Goal: Task Accomplishment & Management: Complete application form

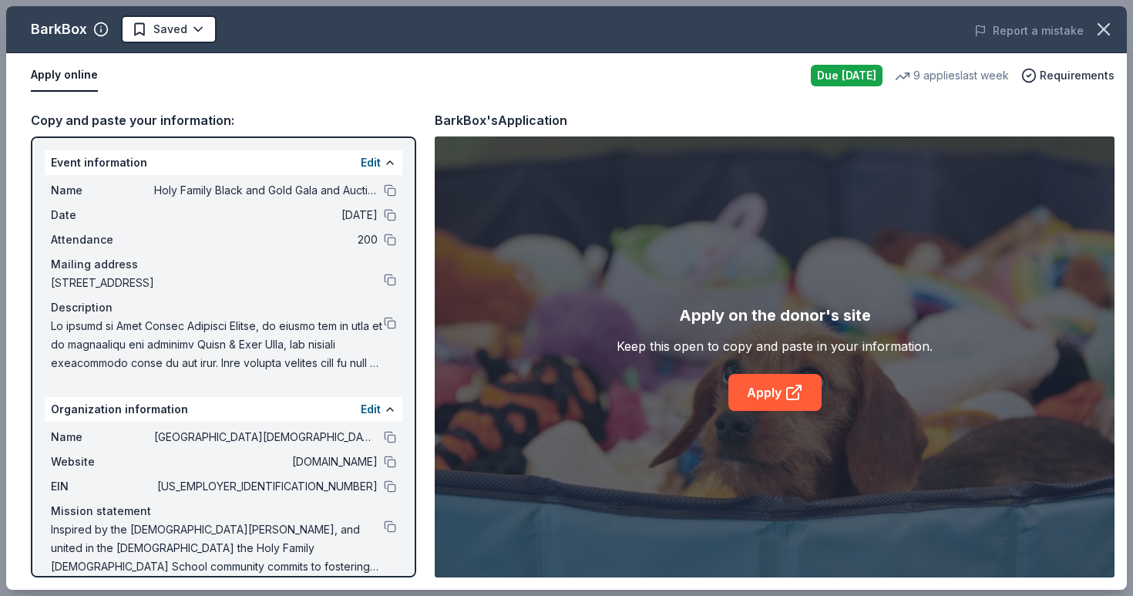
scroll to position [19, 0]
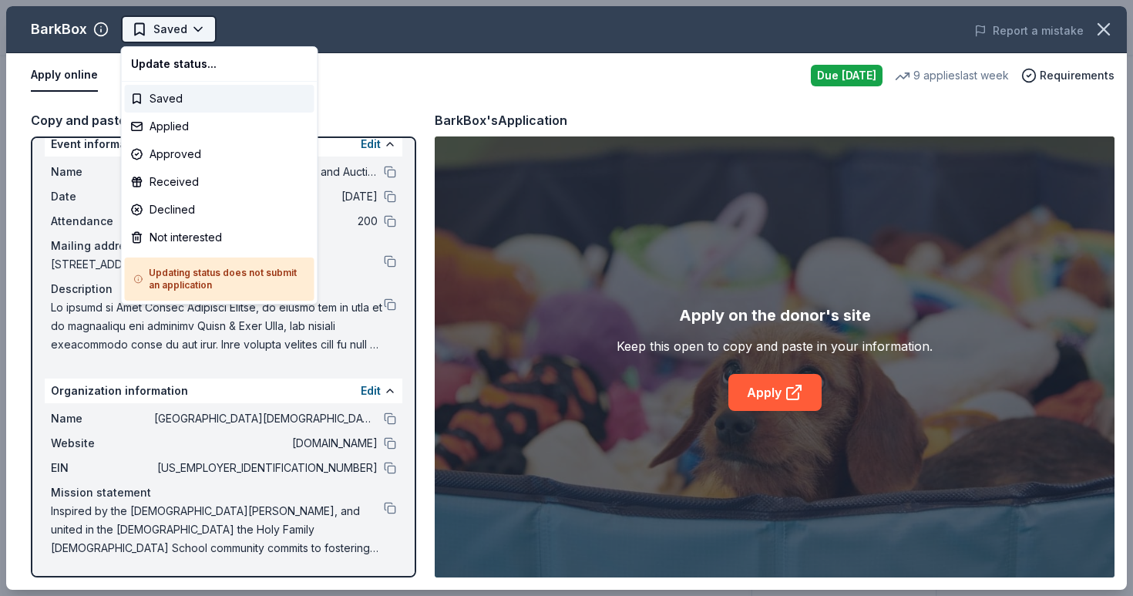
click at [187, 32] on html "Holy Family Black and Gold Gala and Auction Earn Rewards Due today Share BarkBo…" at bounding box center [566, 298] width 1133 height 596
click at [197, 136] on div "Applied" at bounding box center [220, 127] width 190 height 28
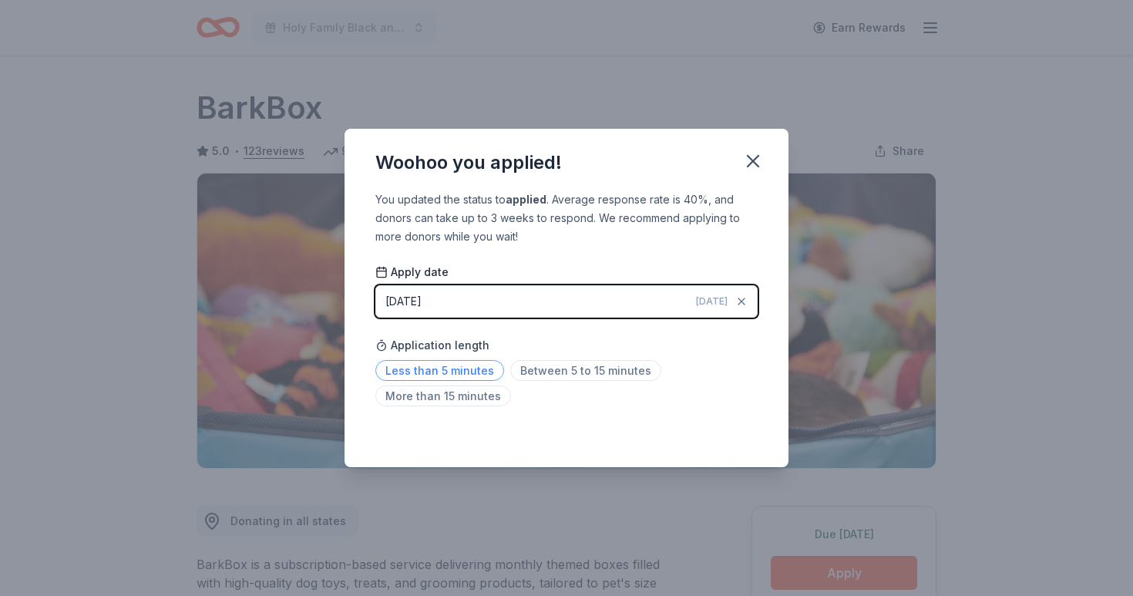
click at [452, 372] on span "Less than 5 minutes" at bounding box center [439, 370] width 129 height 21
click at [748, 156] on icon "button" at bounding box center [753, 161] width 11 height 11
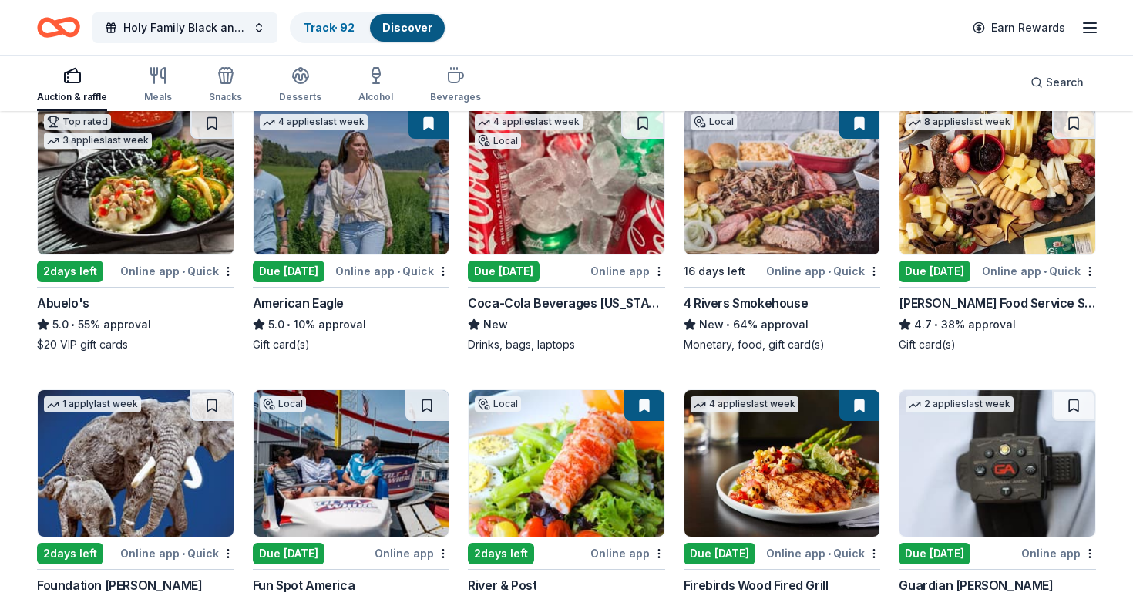
scroll to position [1659, 0]
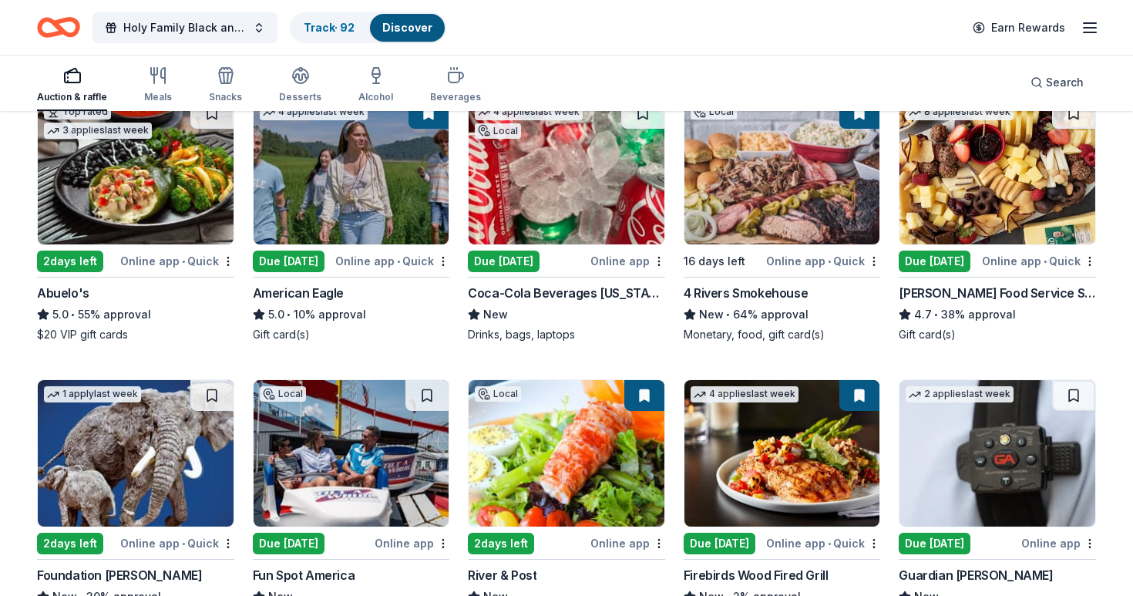
click at [613, 198] on img at bounding box center [567, 171] width 196 height 146
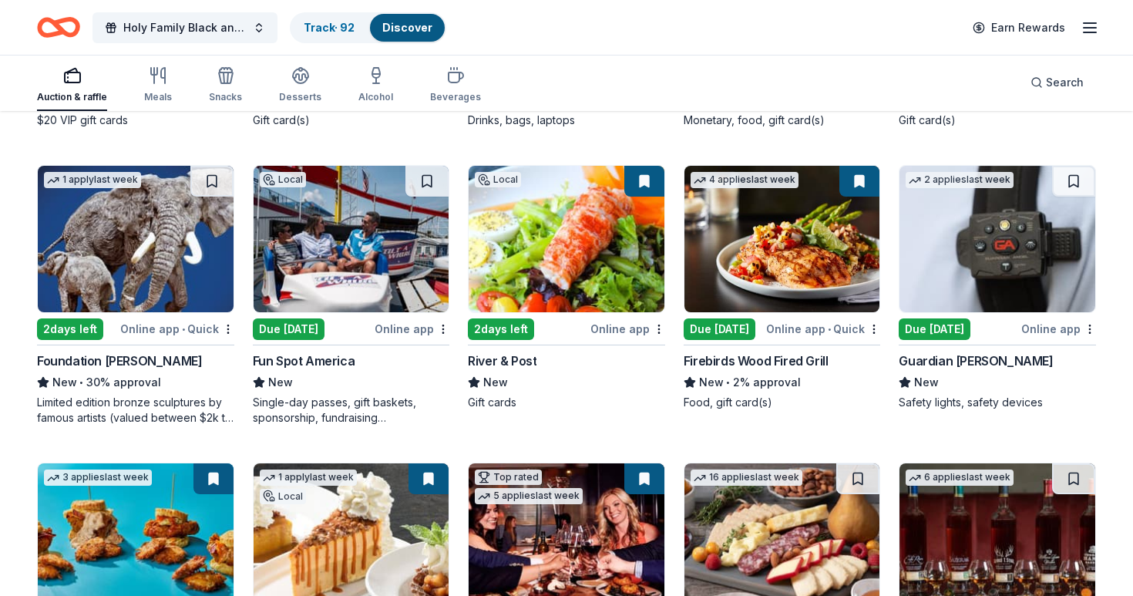
scroll to position [1871, 0]
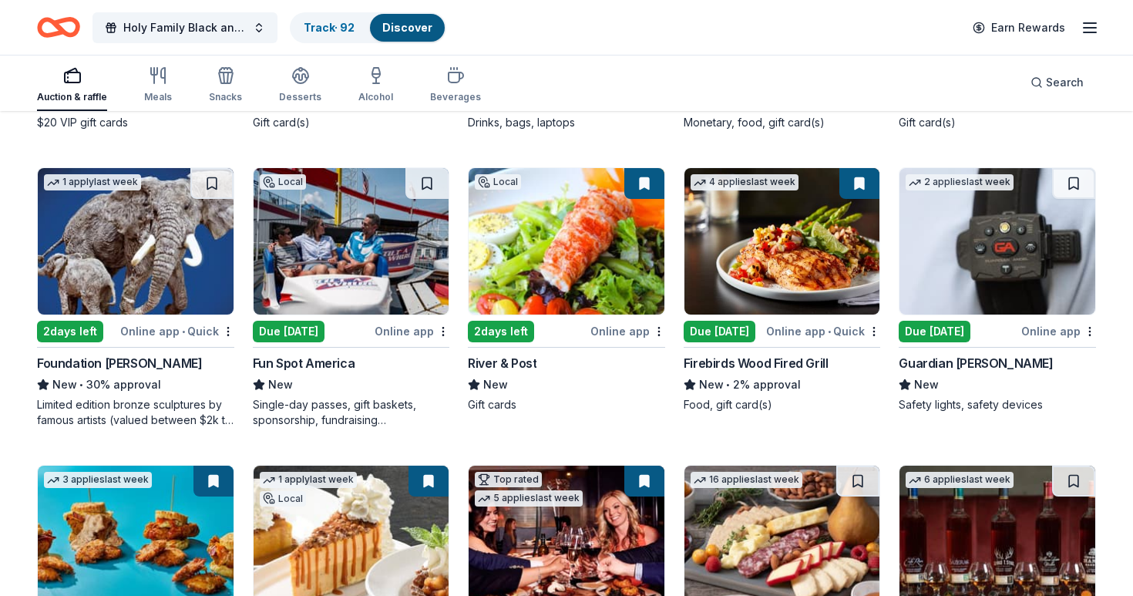
click at [380, 275] on img at bounding box center [352, 241] width 196 height 146
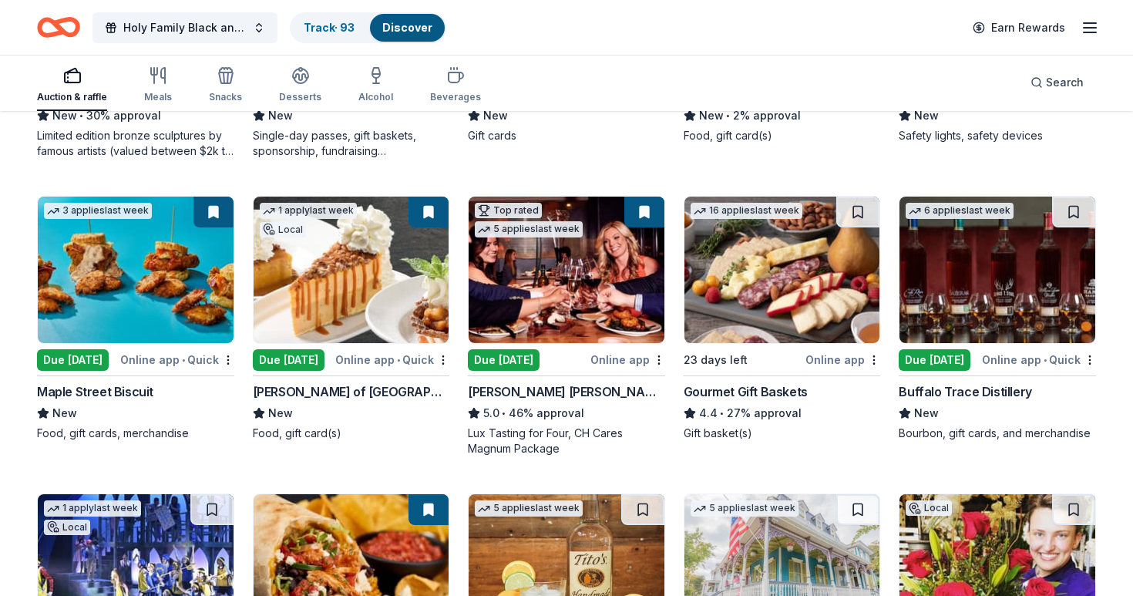
scroll to position [2143, 0]
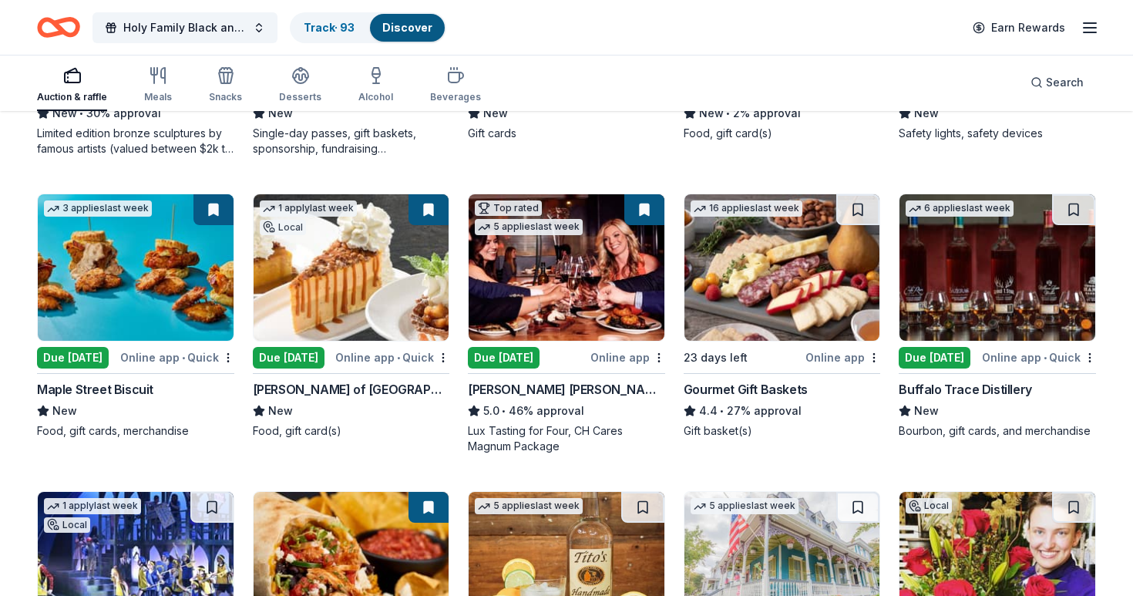
click at [431, 207] on button at bounding box center [429, 209] width 40 height 31
click at [380, 315] on img at bounding box center [352, 267] width 196 height 146
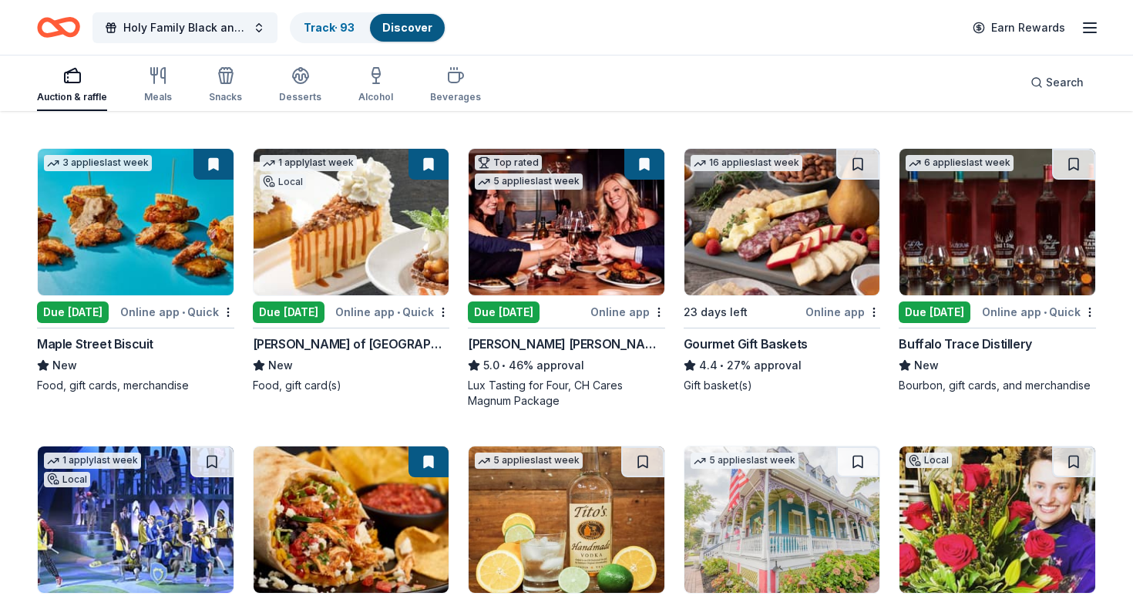
scroll to position [2187, 0]
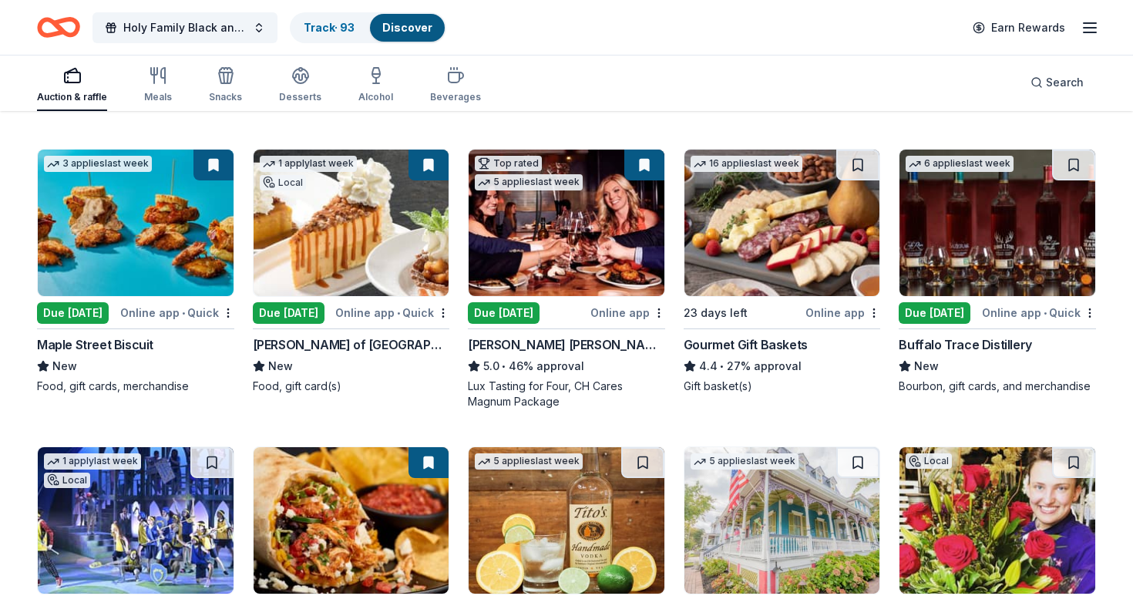
click at [1031, 249] on img at bounding box center [998, 223] width 196 height 146
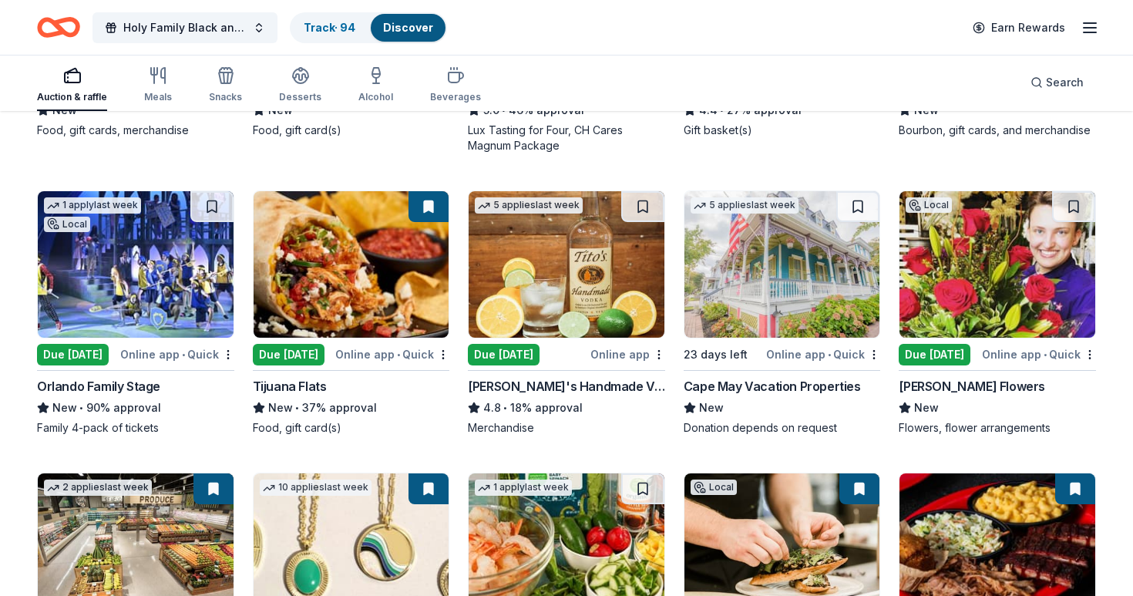
scroll to position [2444, 0]
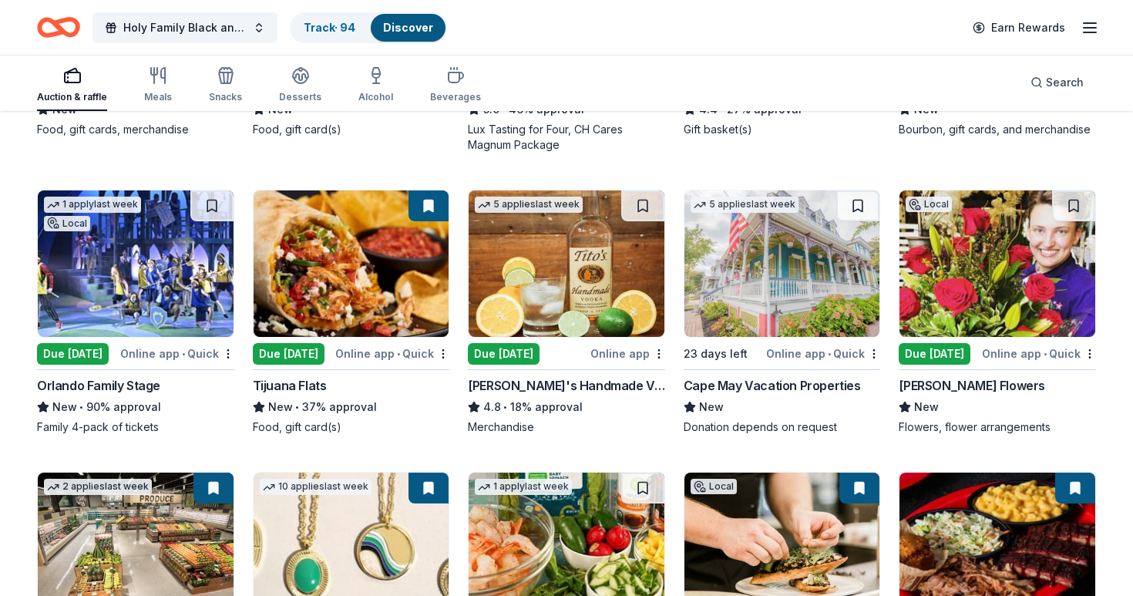
click at [384, 295] on img at bounding box center [352, 263] width 196 height 146
click at [1005, 262] on img at bounding box center [998, 263] width 196 height 146
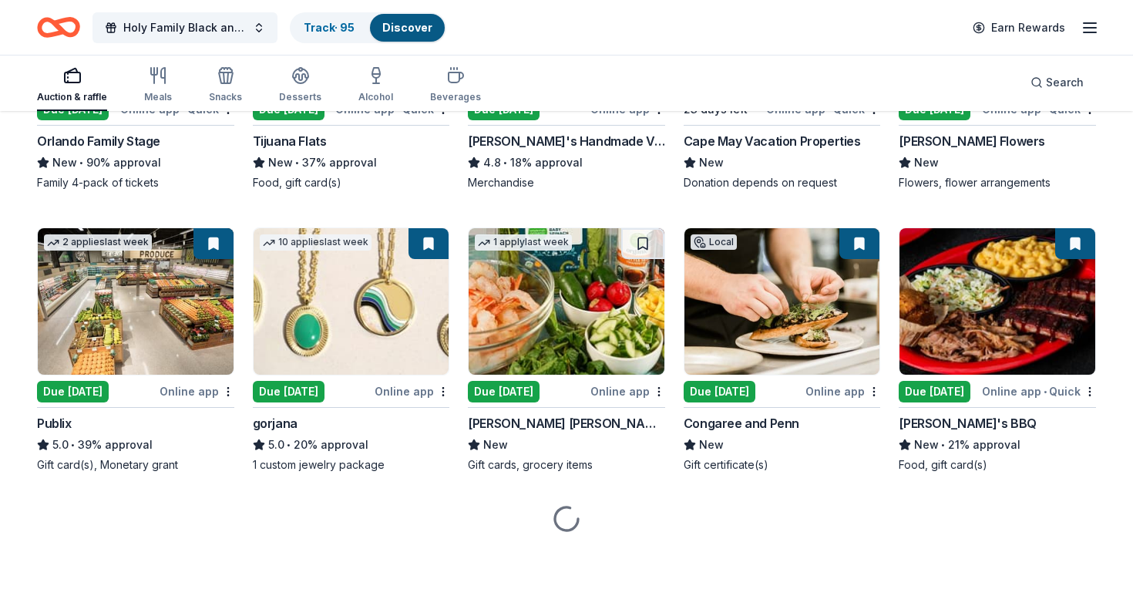
scroll to position [2688, 0]
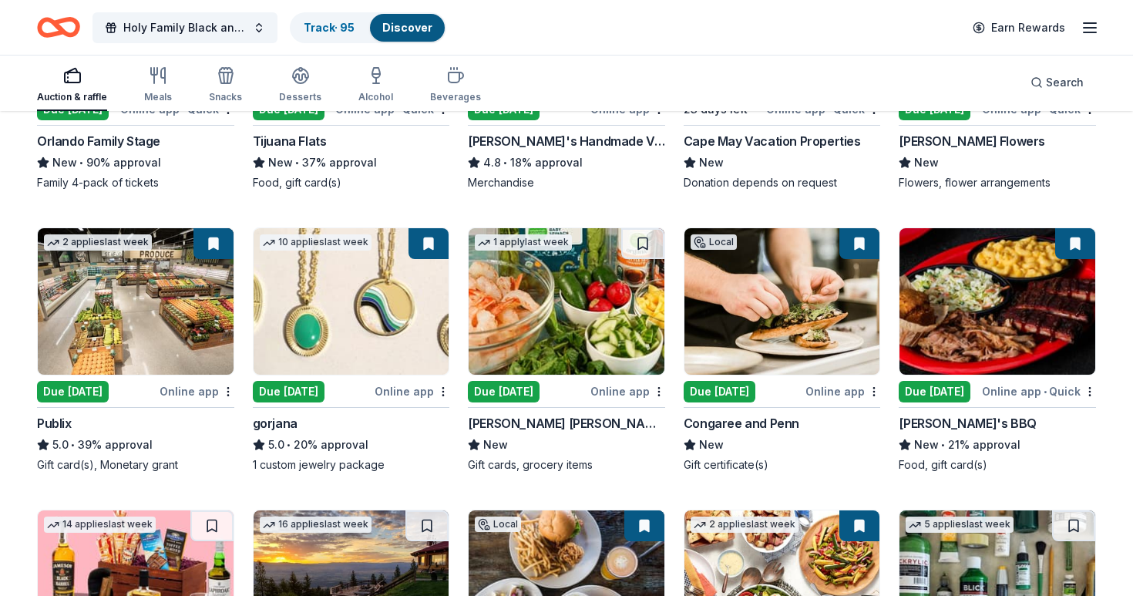
click at [390, 294] on img at bounding box center [352, 301] width 196 height 146
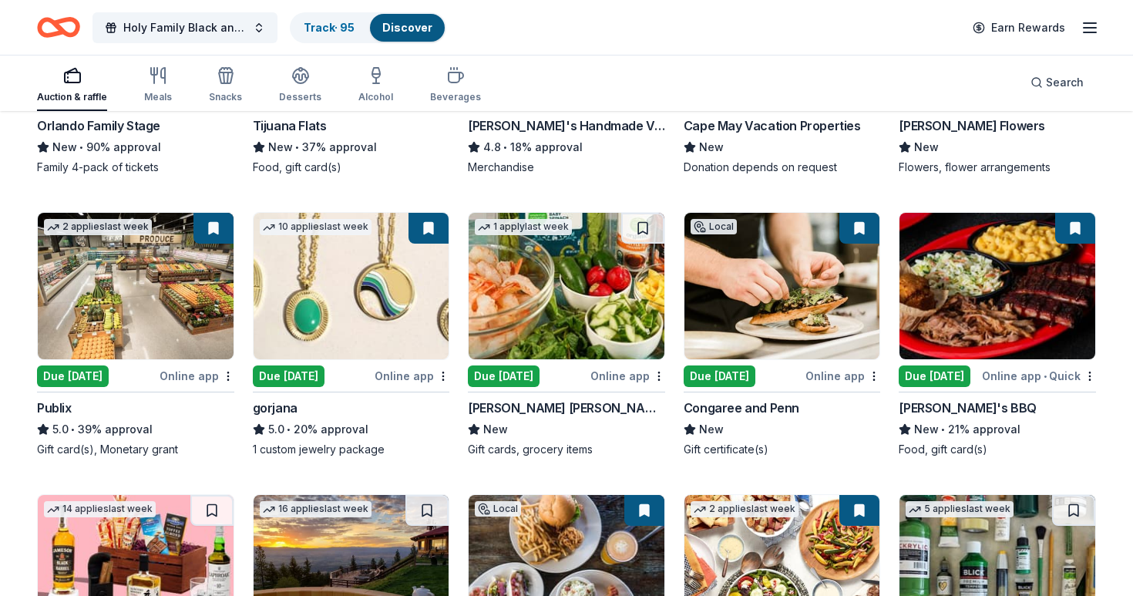
scroll to position [2714, 0]
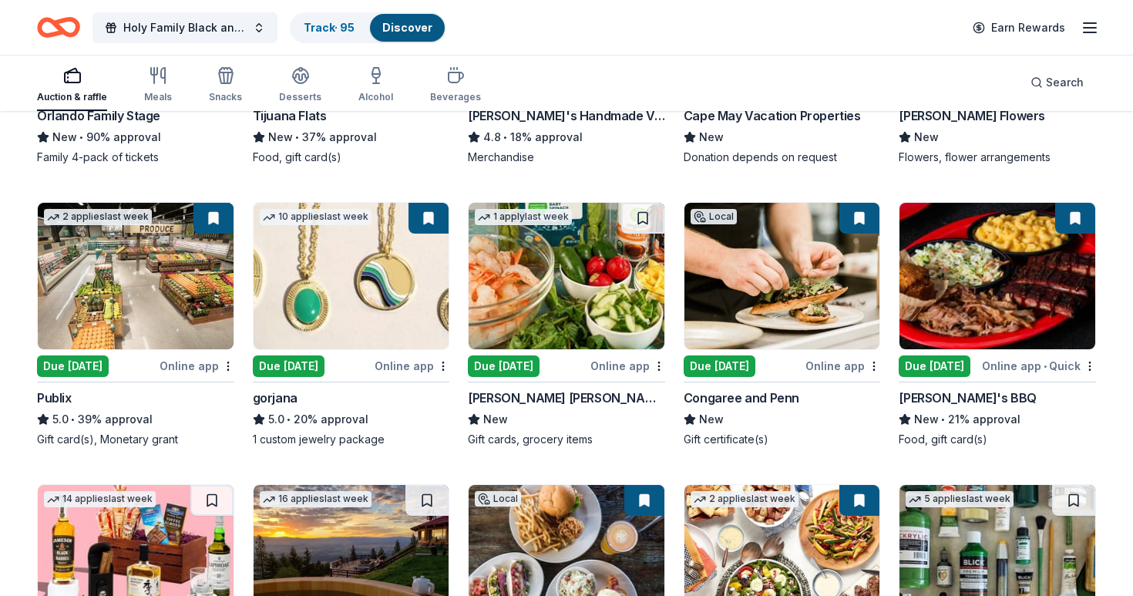
click at [754, 304] on img at bounding box center [783, 276] width 196 height 146
click at [1065, 307] on img at bounding box center [998, 276] width 196 height 146
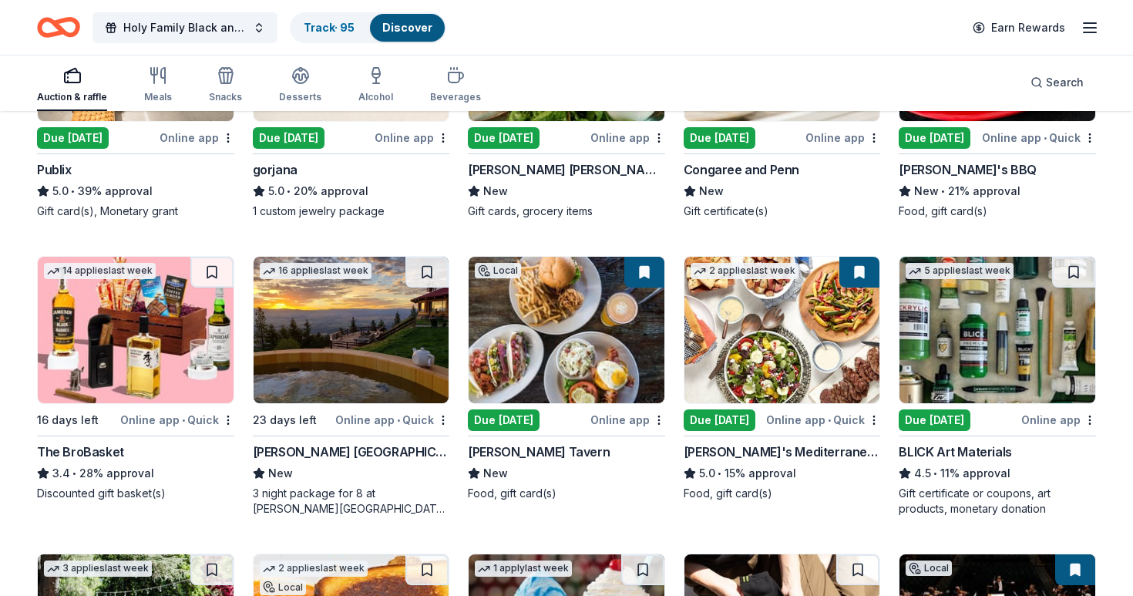
scroll to position [2947, 0]
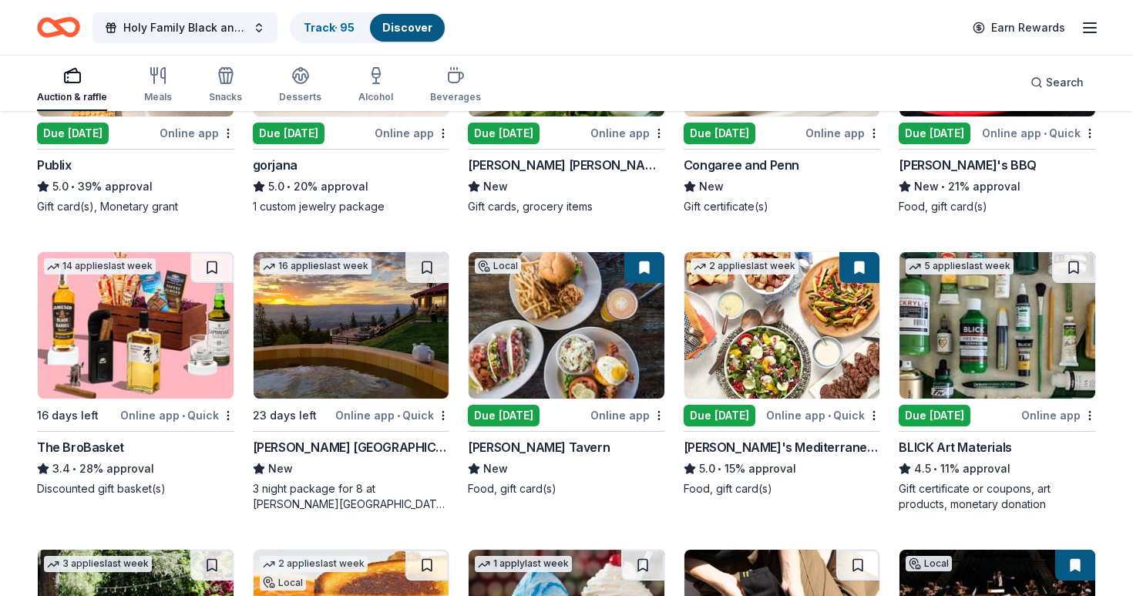
click at [635, 353] on img at bounding box center [567, 325] width 196 height 146
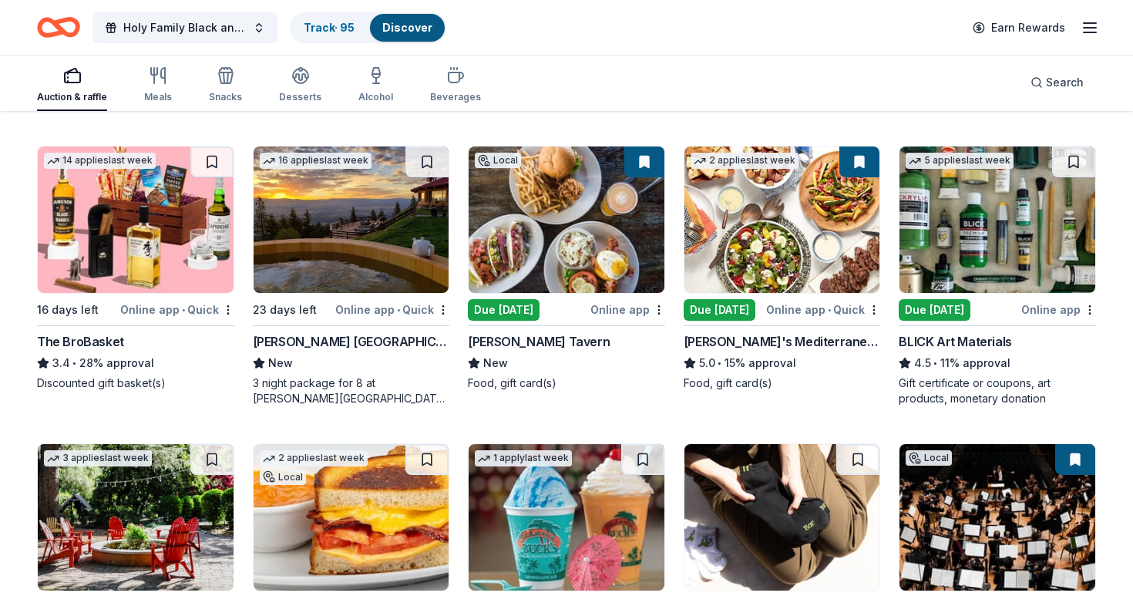
scroll to position [3052, 0]
click at [777, 284] on img at bounding box center [783, 219] width 196 height 146
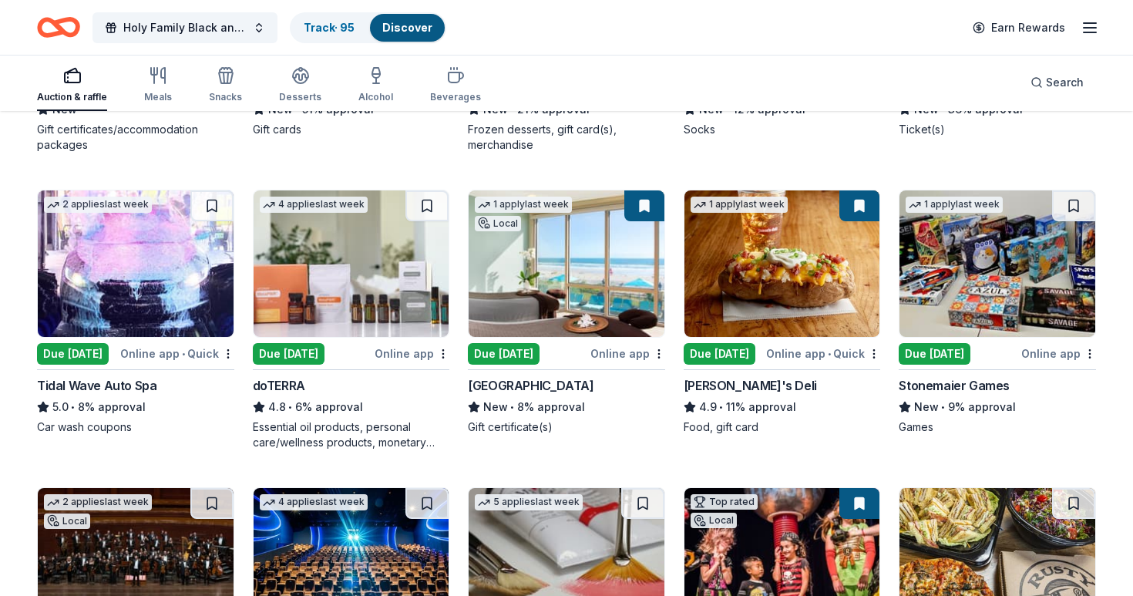
scroll to position [3607, 0]
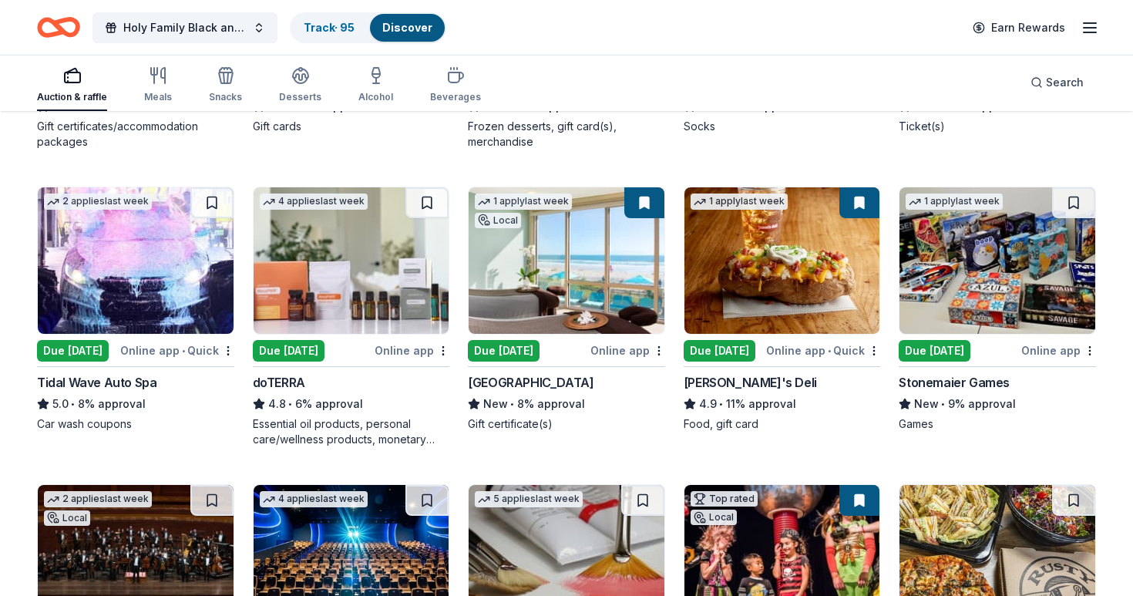
click at [564, 284] on img at bounding box center [567, 260] width 196 height 146
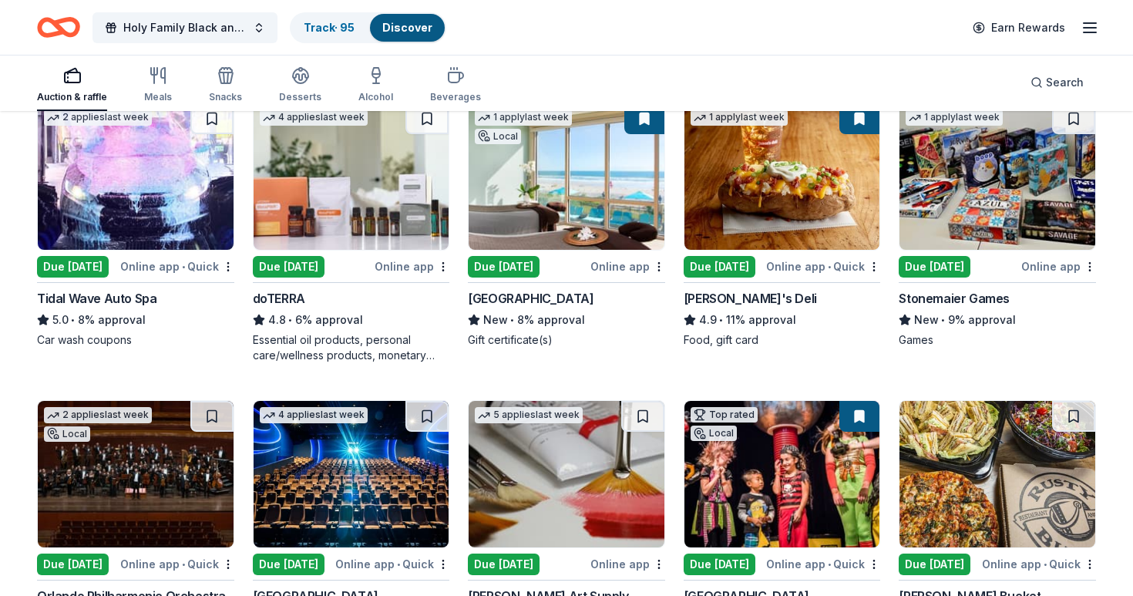
scroll to position [3689, 0]
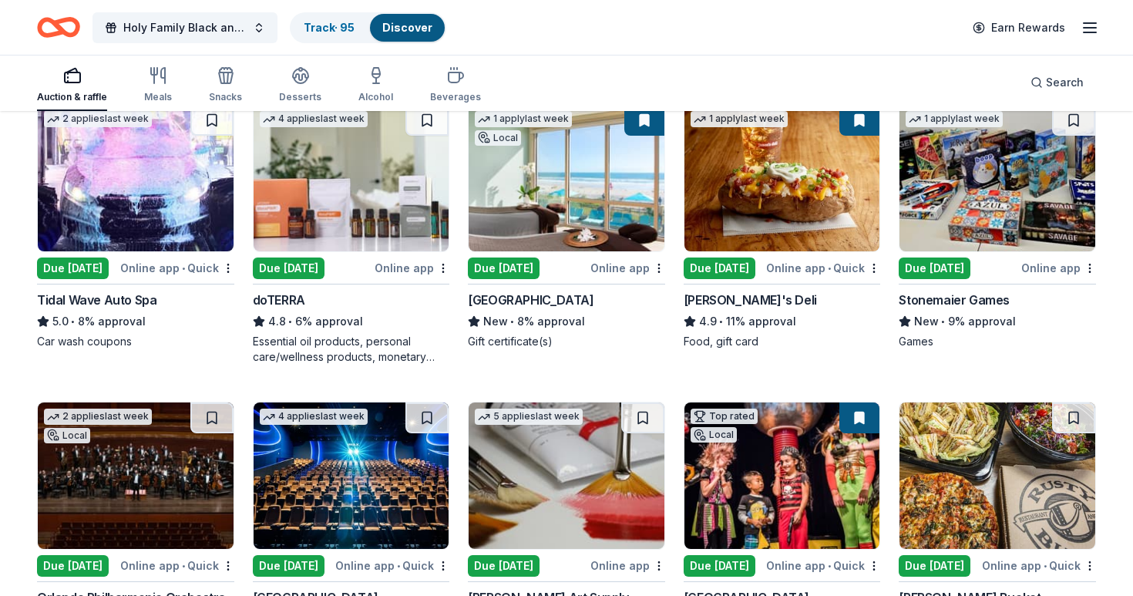
click at [815, 186] on img at bounding box center [783, 178] width 196 height 146
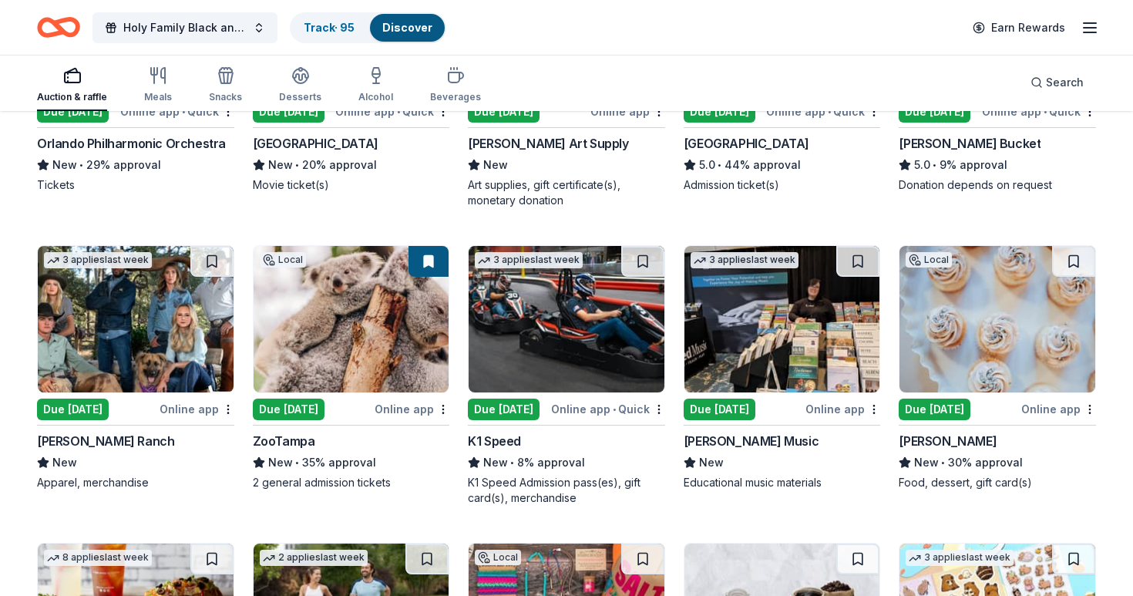
scroll to position [4174, 0]
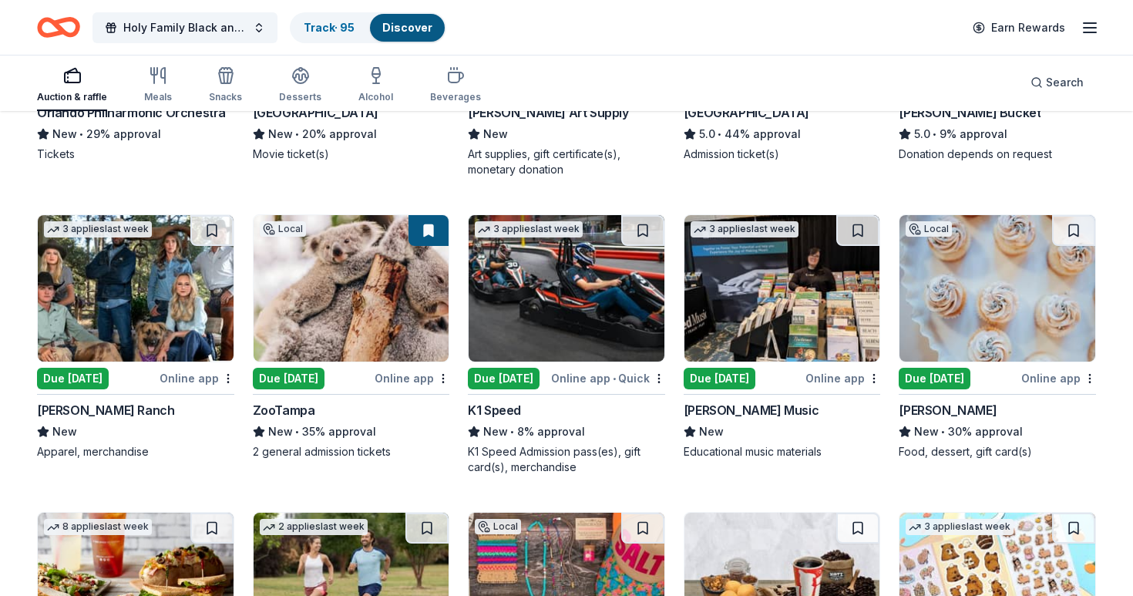
click at [572, 315] on img at bounding box center [567, 288] width 196 height 146
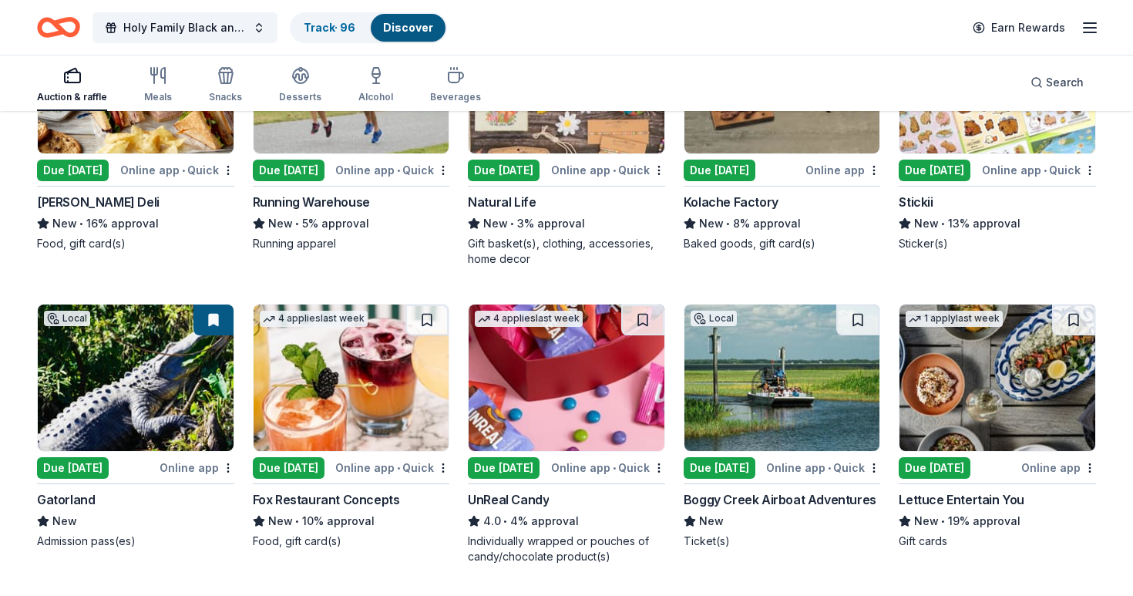
scroll to position [4681, 0]
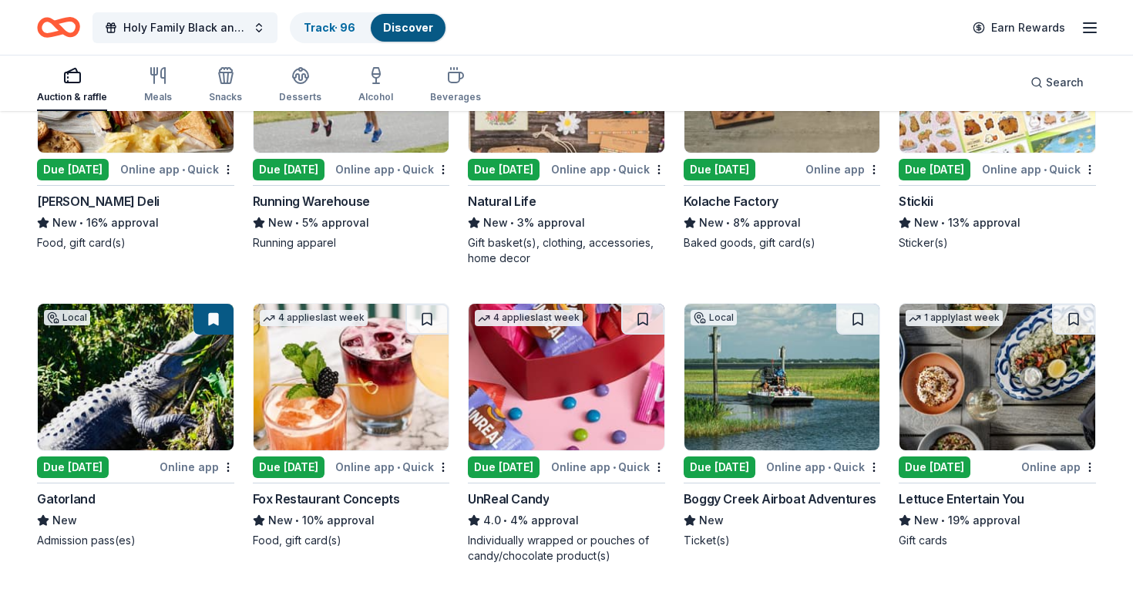
click at [150, 419] on img at bounding box center [136, 377] width 196 height 146
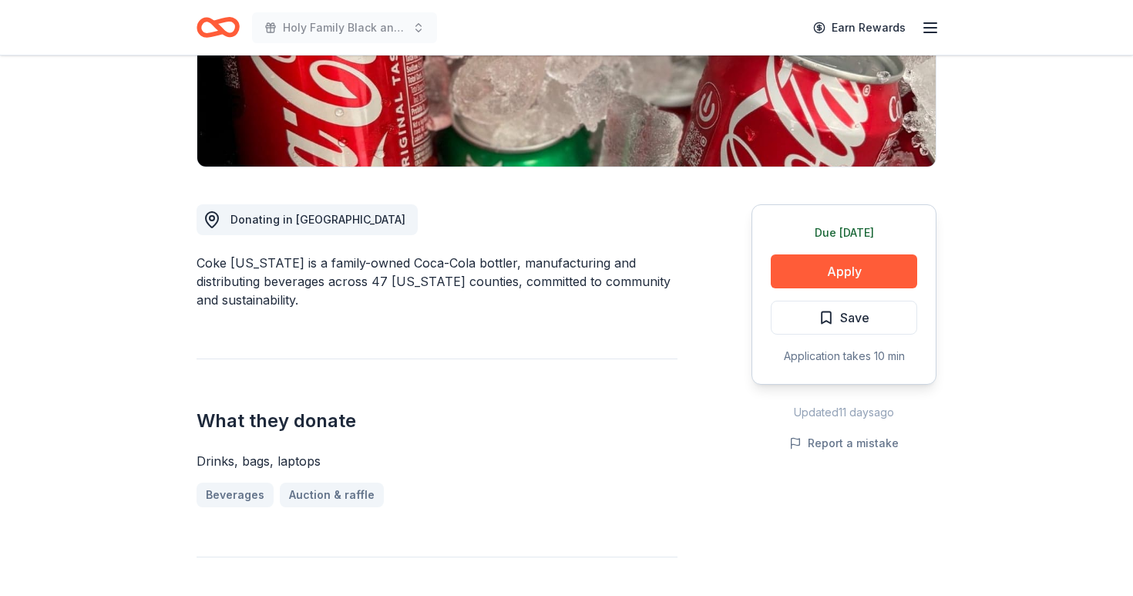
scroll to position [311, 0]
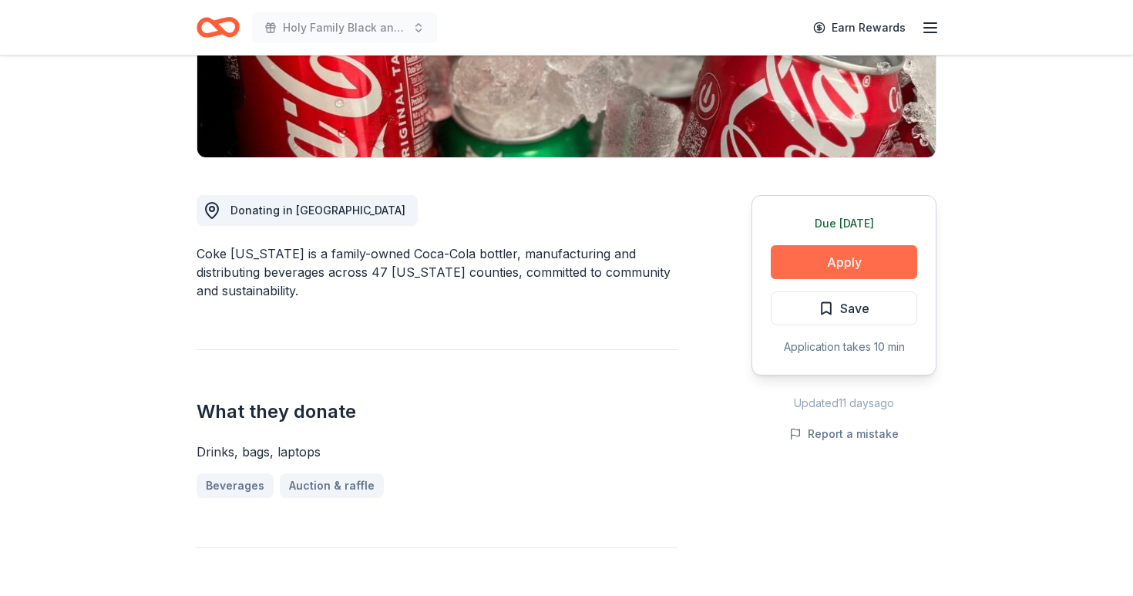
click at [811, 261] on button "Apply" at bounding box center [844, 262] width 146 height 34
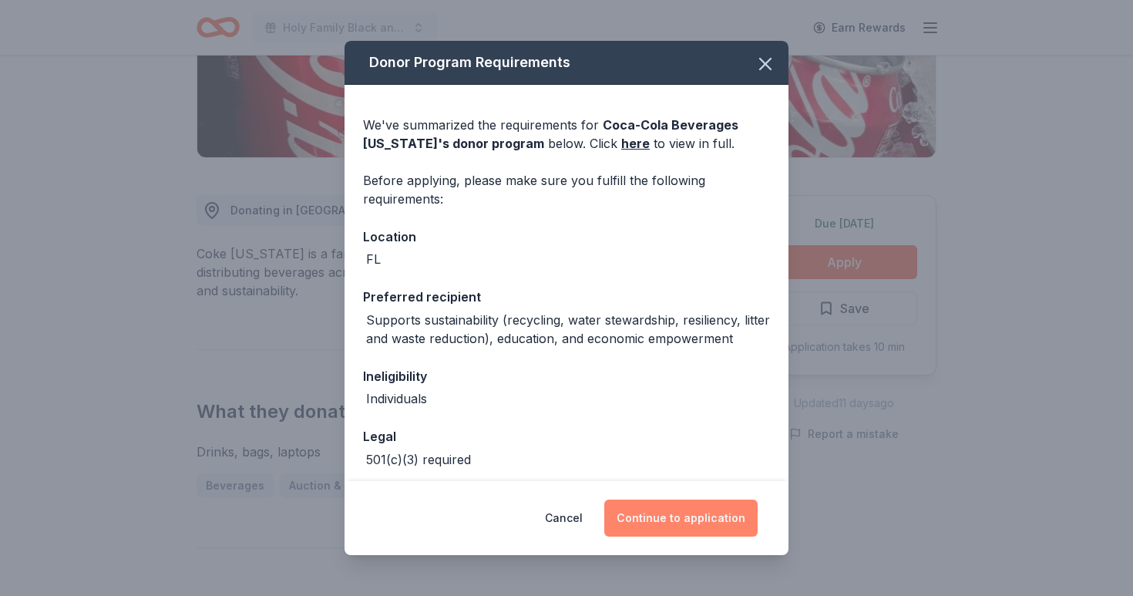
click at [693, 510] on button "Continue to application" at bounding box center [680, 518] width 153 height 37
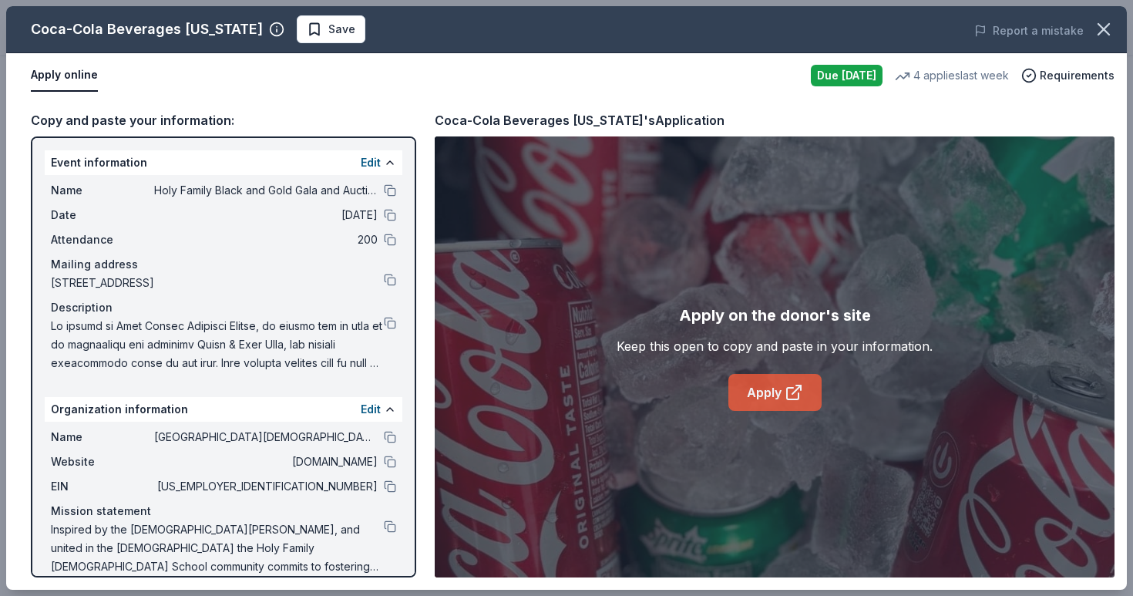
click at [776, 398] on link "Apply" at bounding box center [775, 392] width 93 height 37
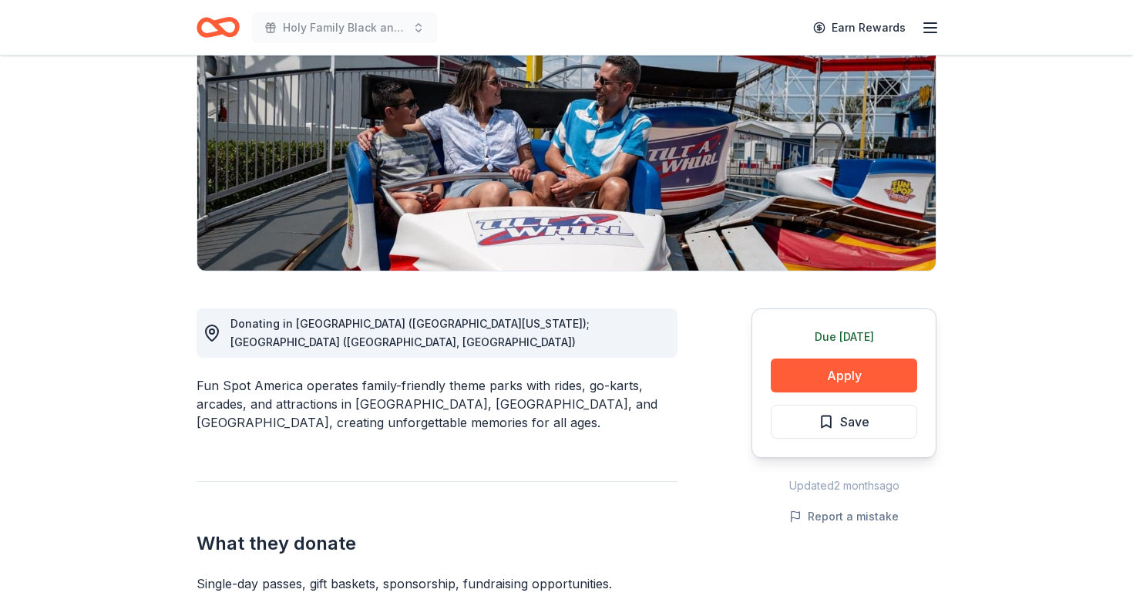
scroll to position [210, 0]
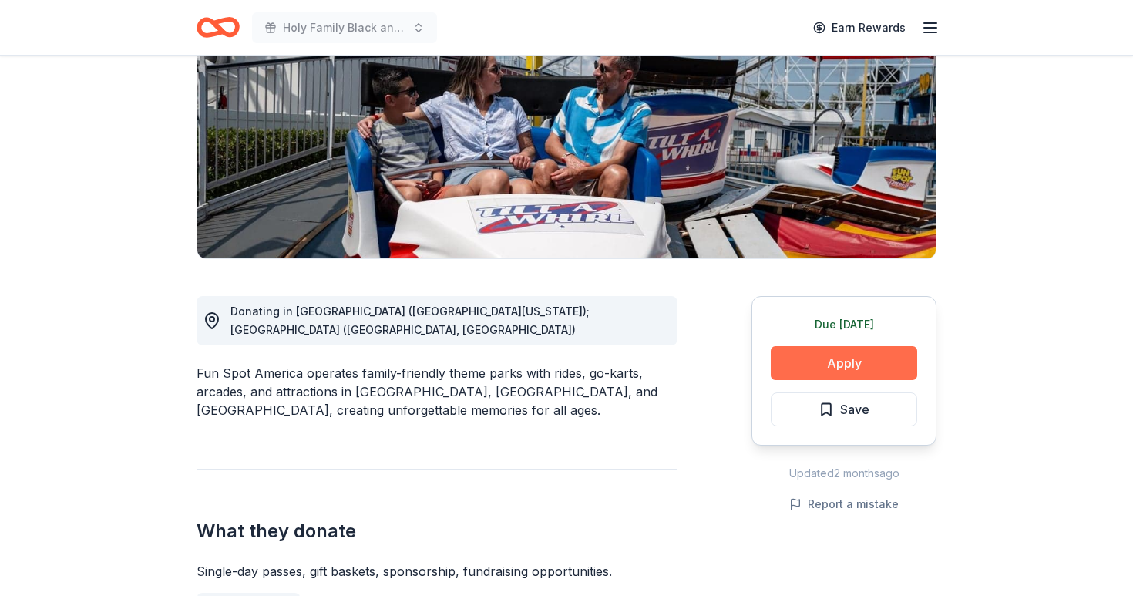
click at [816, 364] on button "Apply" at bounding box center [844, 363] width 146 height 34
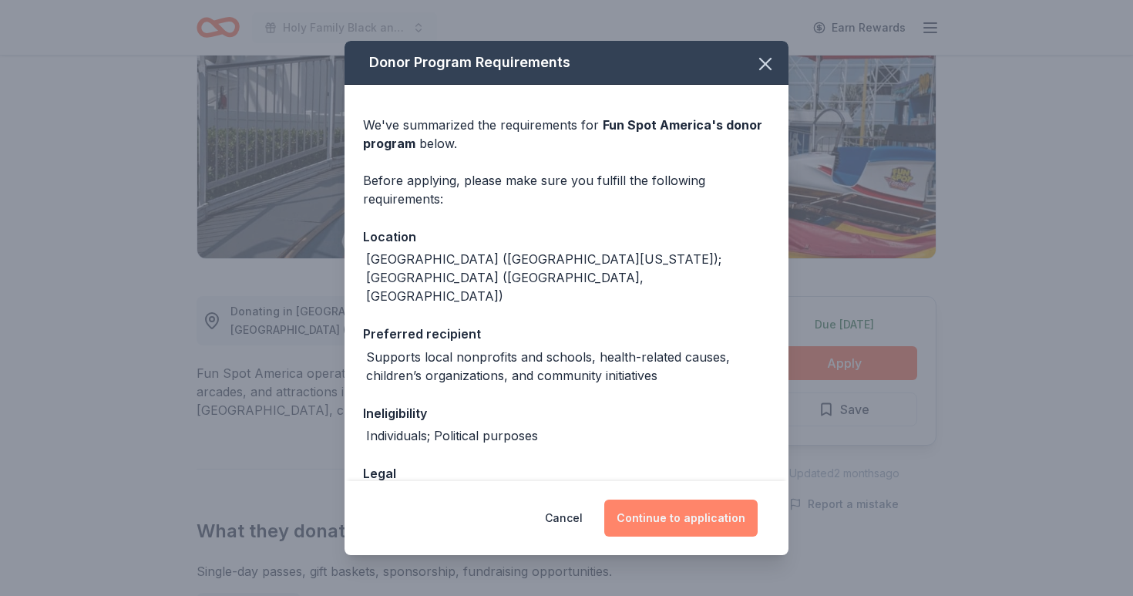
click at [671, 509] on button "Continue to application" at bounding box center [680, 518] width 153 height 37
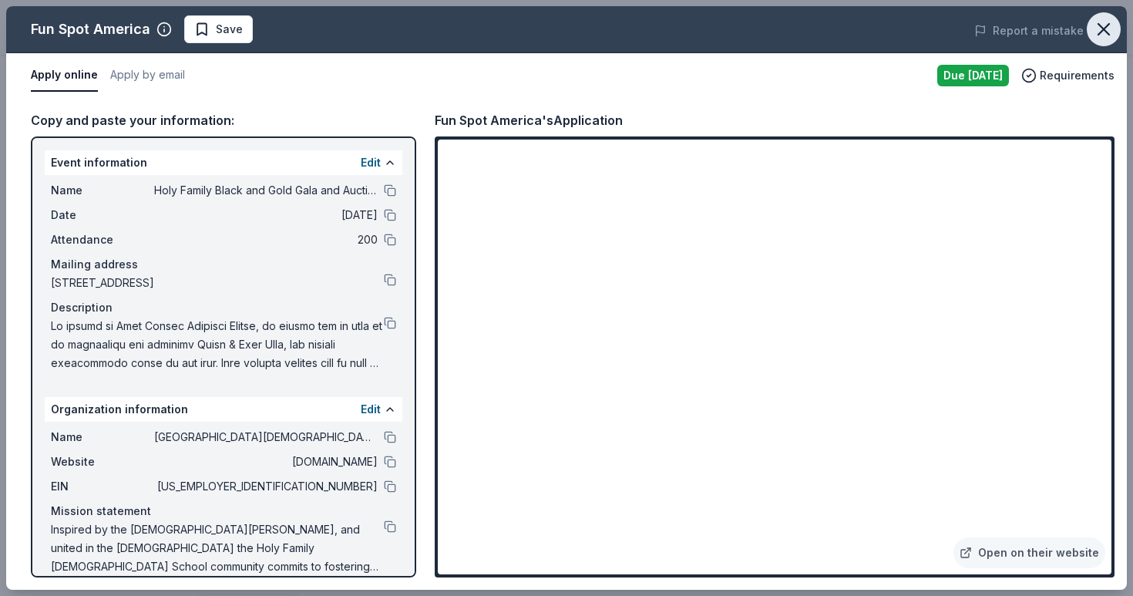
click at [1097, 27] on icon "button" at bounding box center [1104, 30] width 22 height 22
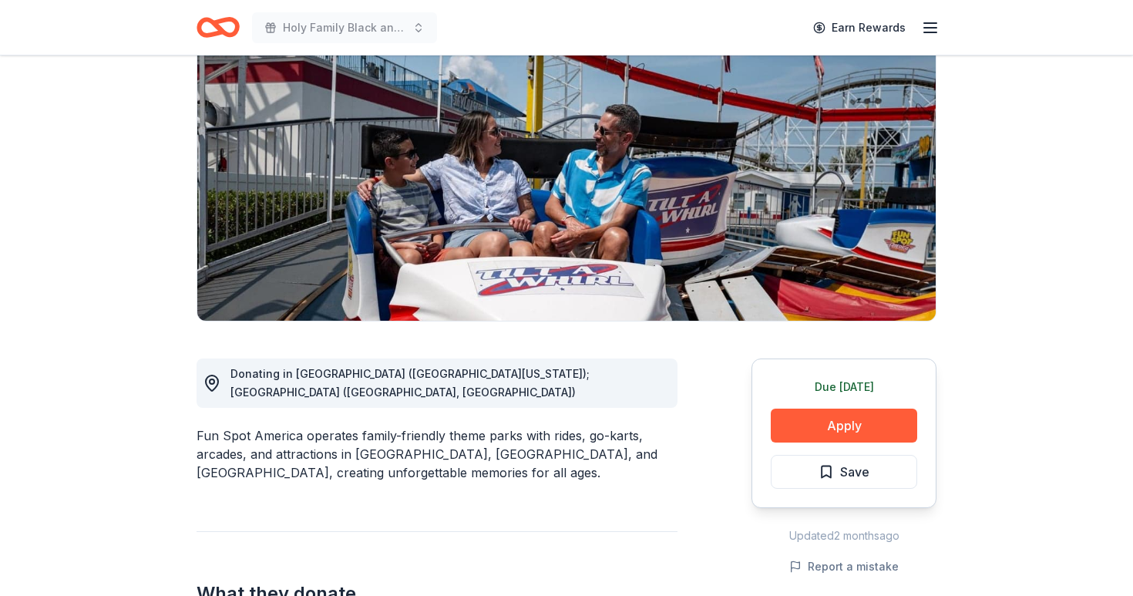
scroll to position [150, 0]
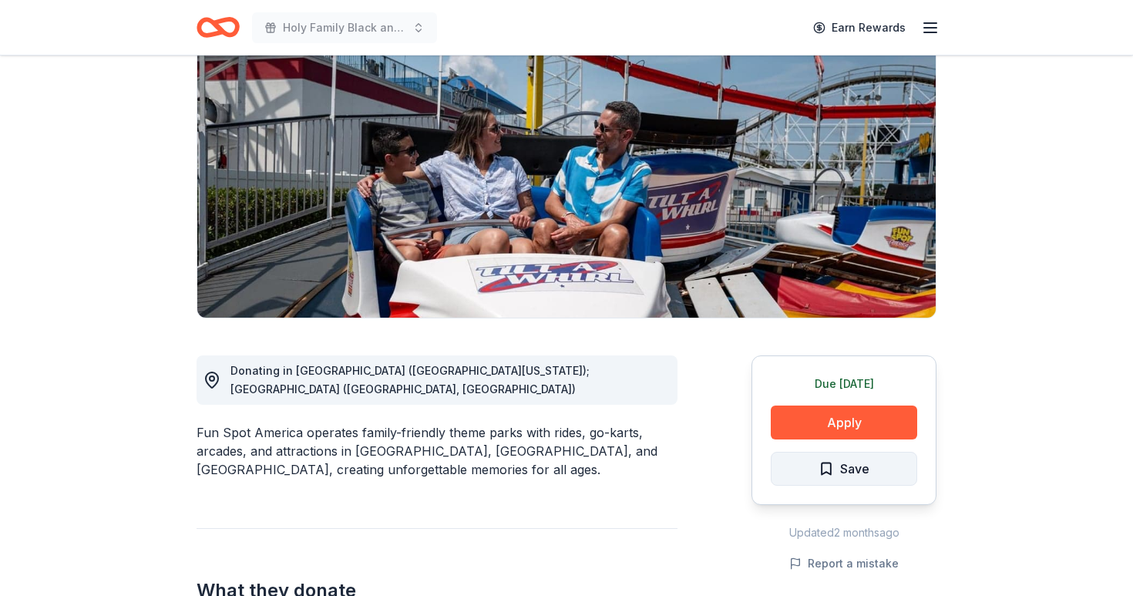
click at [847, 473] on span "Save" at bounding box center [854, 469] width 29 height 20
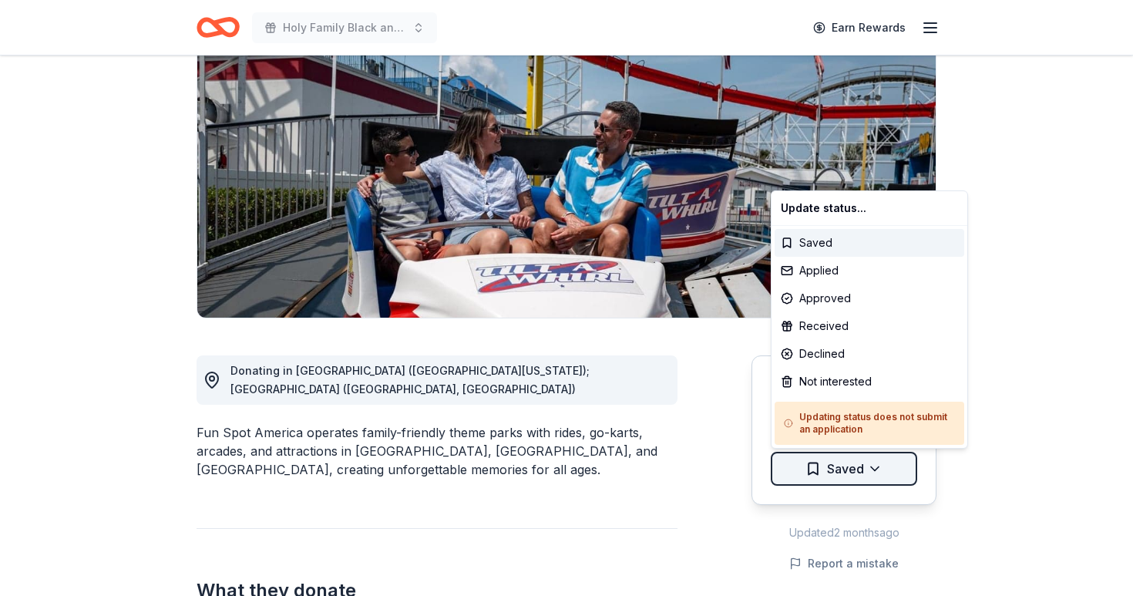
click at [867, 446] on html "Holy Family Black and Gold Gala and Auction Earn Rewards Due today Share Fun Sp…" at bounding box center [566, 148] width 1133 height 596
click at [857, 268] on div "Applied" at bounding box center [870, 271] width 190 height 28
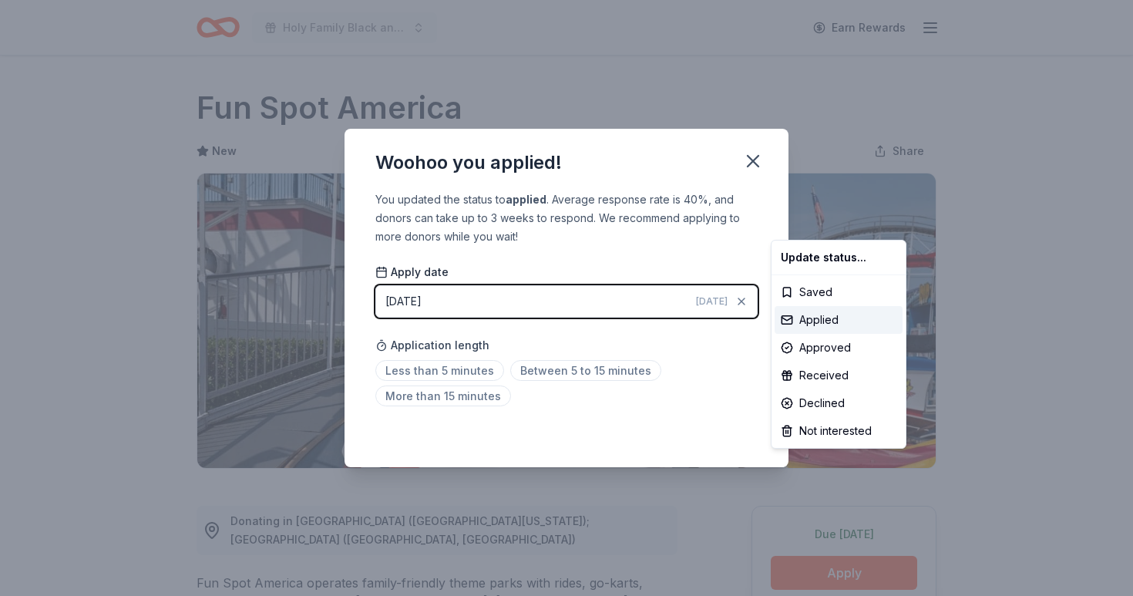
scroll to position [0, 0]
click at [455, 370] on html "Holy Family Black and Gold Gala and Auction Earn Rewards Due today Share Fun Sp…" at bounding box center [566, 298] width 1133 height 596
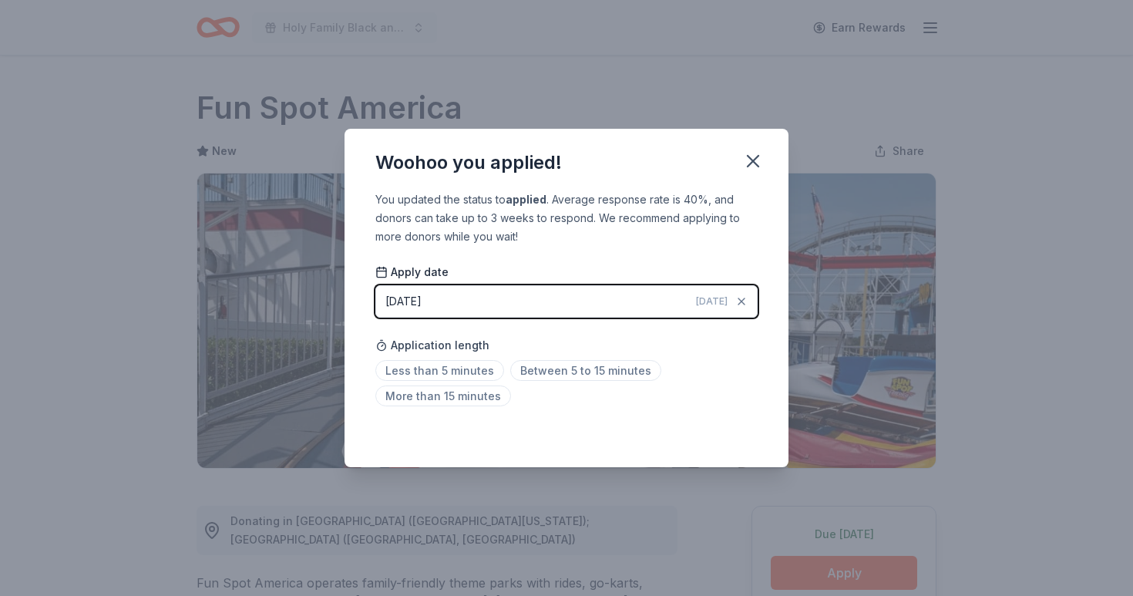
scroll to position [322, 0]
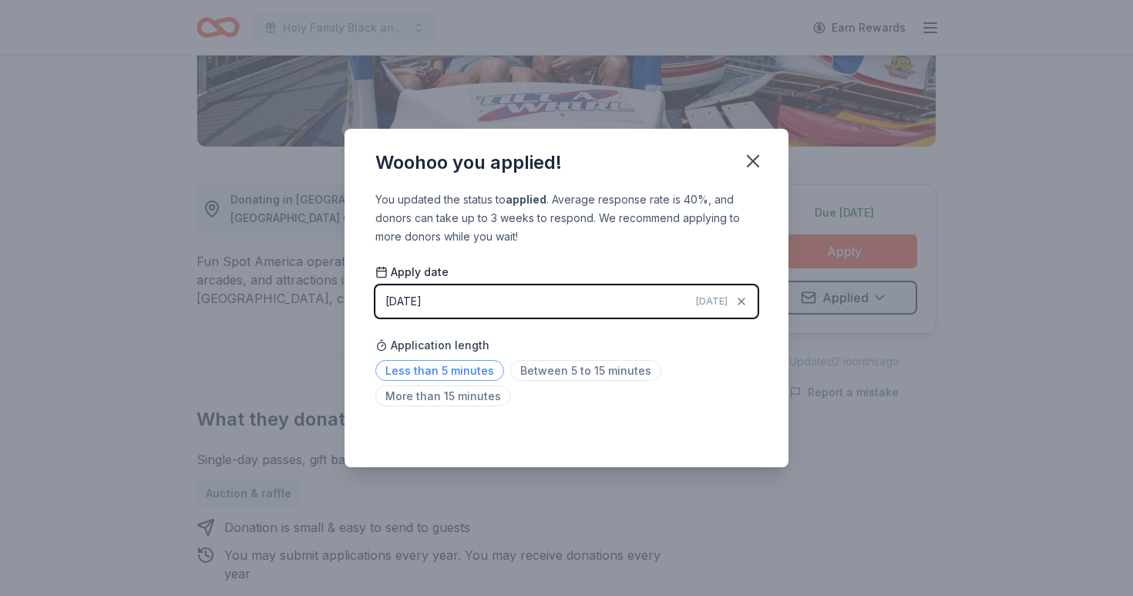
click at [436, 368] on span "Less than 5 minutes" at bounding box center [439, 370] width 129 height 21
click at [754, 170] on icon "button" at bounding box center [753, 161] width 22 height 22
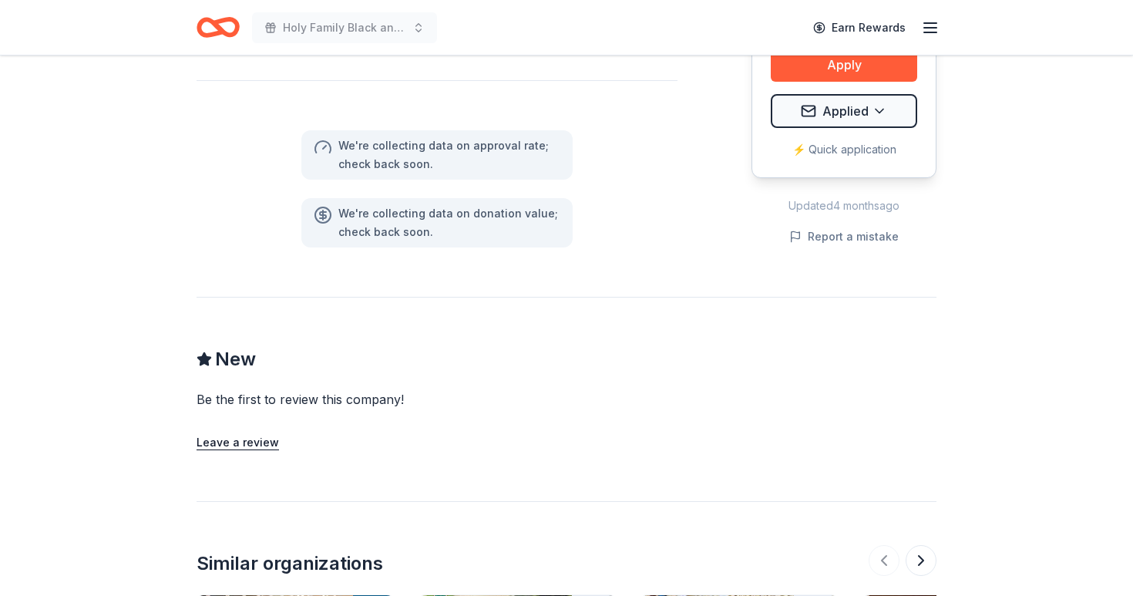
scroll to position [1090, 0]
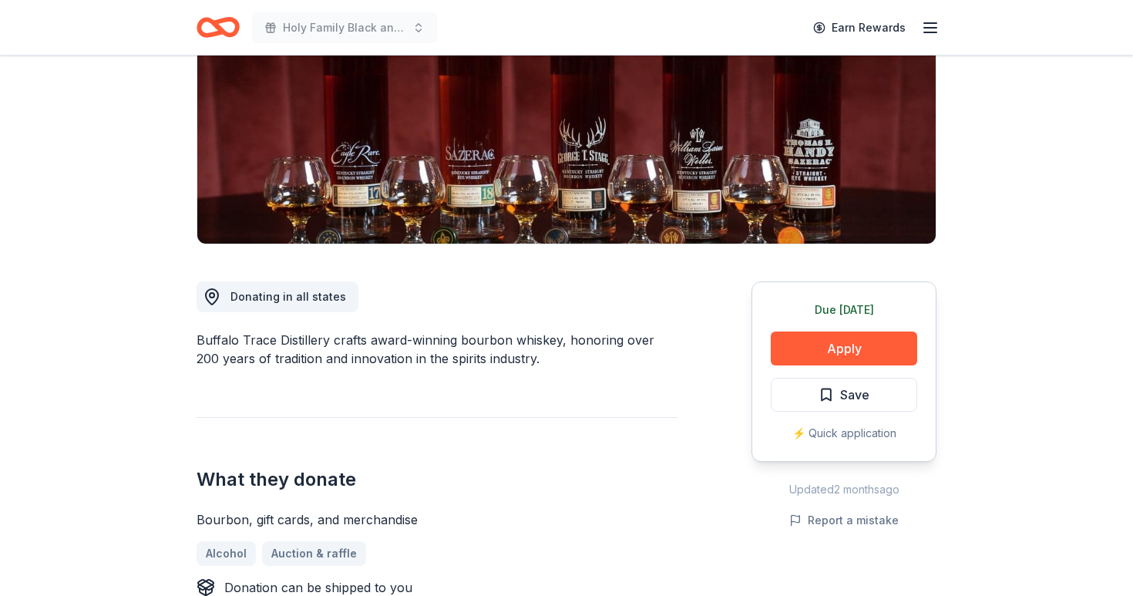
scroll to position [228, 0]
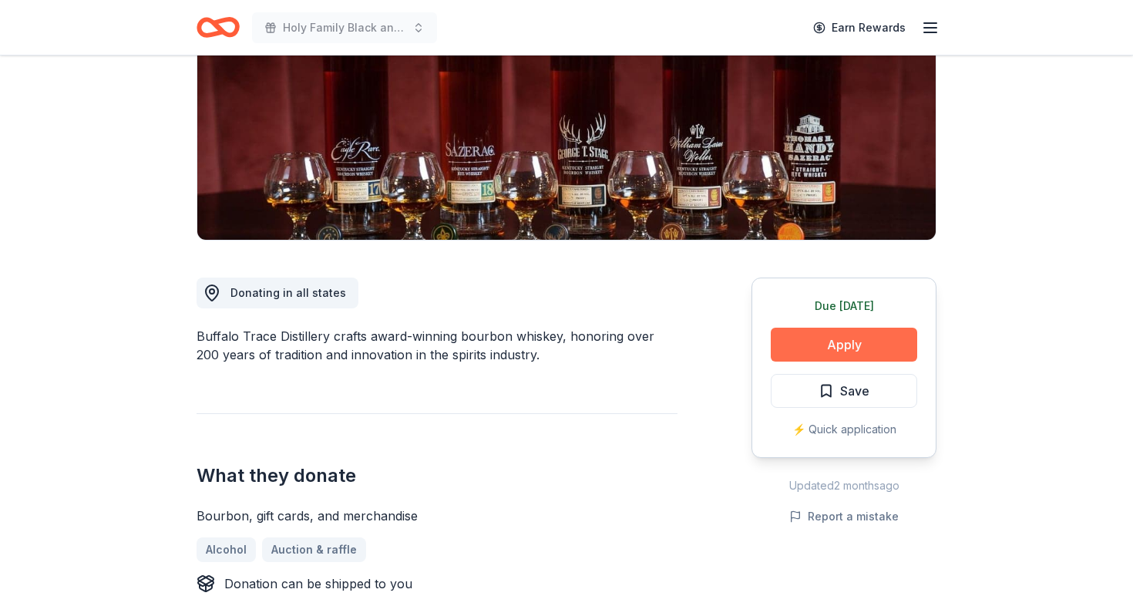
click at [853, 350] on button "Apply" at bounding box center [844, 345] width 146 height 34
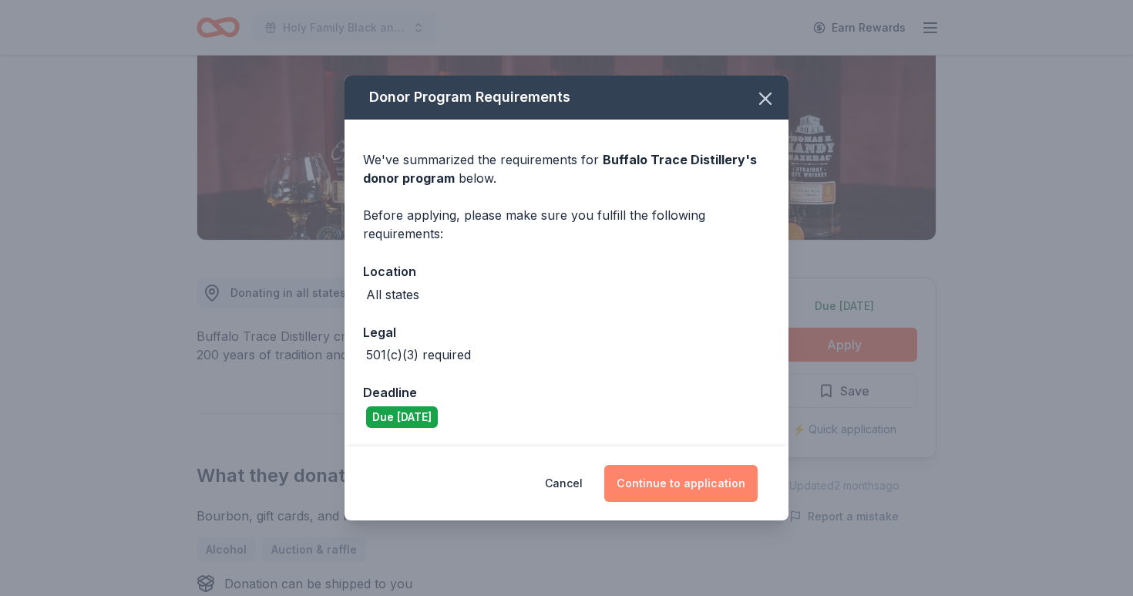
click at [678, 486] on button "Continue to application" at bounding box center [680, 483] width 153 height 37
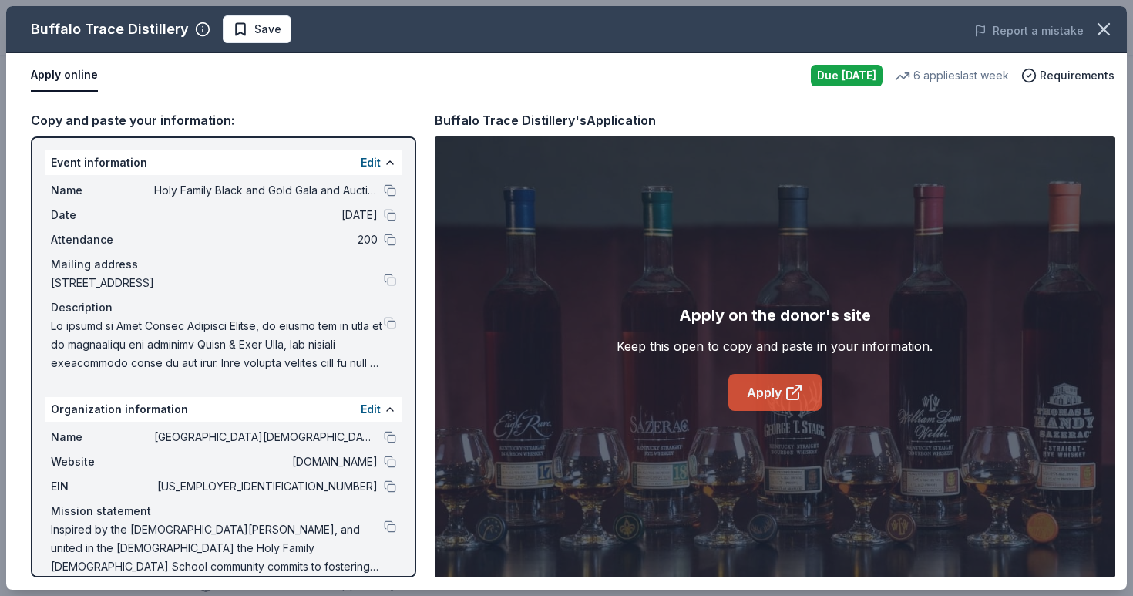
click at [769, 385] on link "Apply" at bounding box center [775, 392] width 93 height 37
click at [259, 23] on span "Save" at bounding box center [267, 29] width 27 height 19
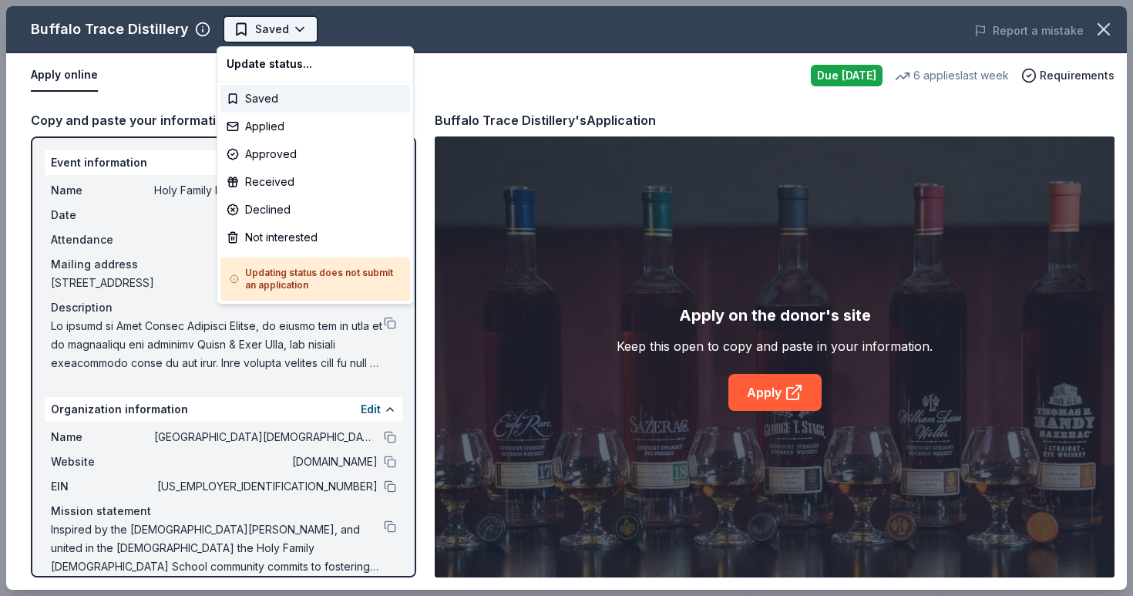
click at [284, 32] on body "Holy Family Black and Gold Gala and Auction Earn Rewards Due today Share Buffal…" at bounding box center [566, 298] width 1133 height 596
click at [277, 128] on div "Applied" at bounding box center [316, 127] width 190 height 28
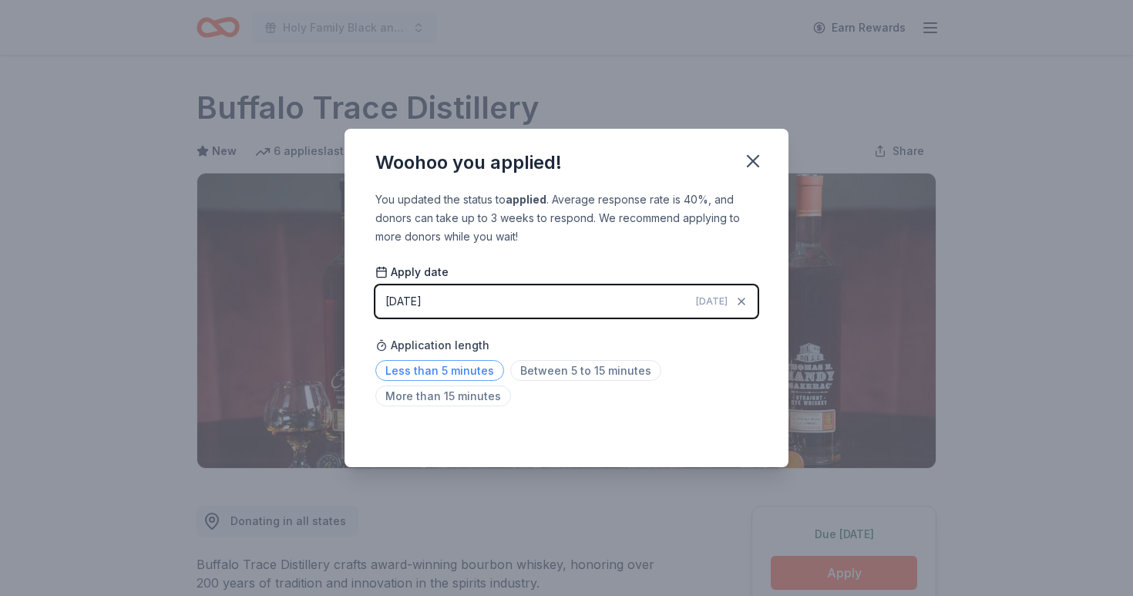
click at [439, 365] on span "Less than 5 minutes" at bounding box center [439, 370] width 129 height 21
click at [755, 155] on icon "button" at bounding box center [753, 161] width 22 height 22
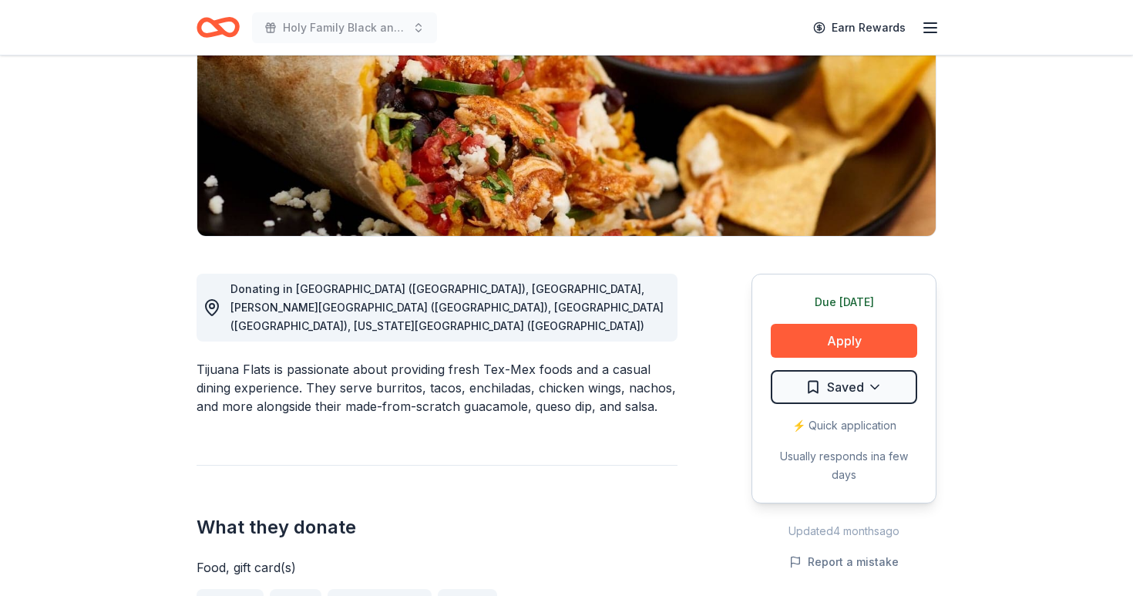
scroll to position [243, 0]
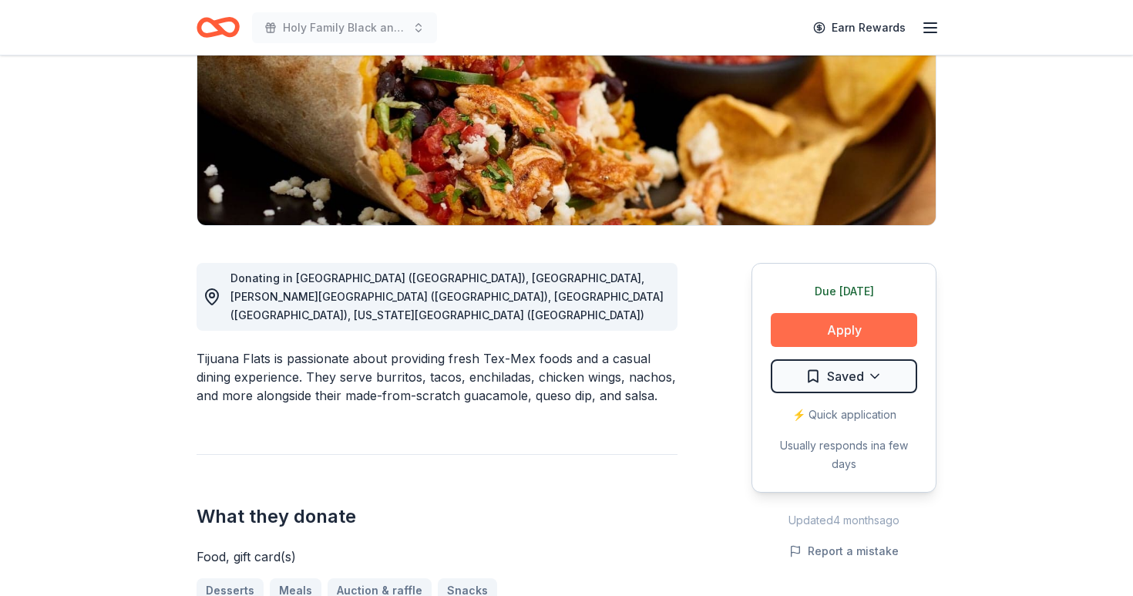
click at [823, 334] on button "Apply" at bounding box center [844, 330] width 146 height 34
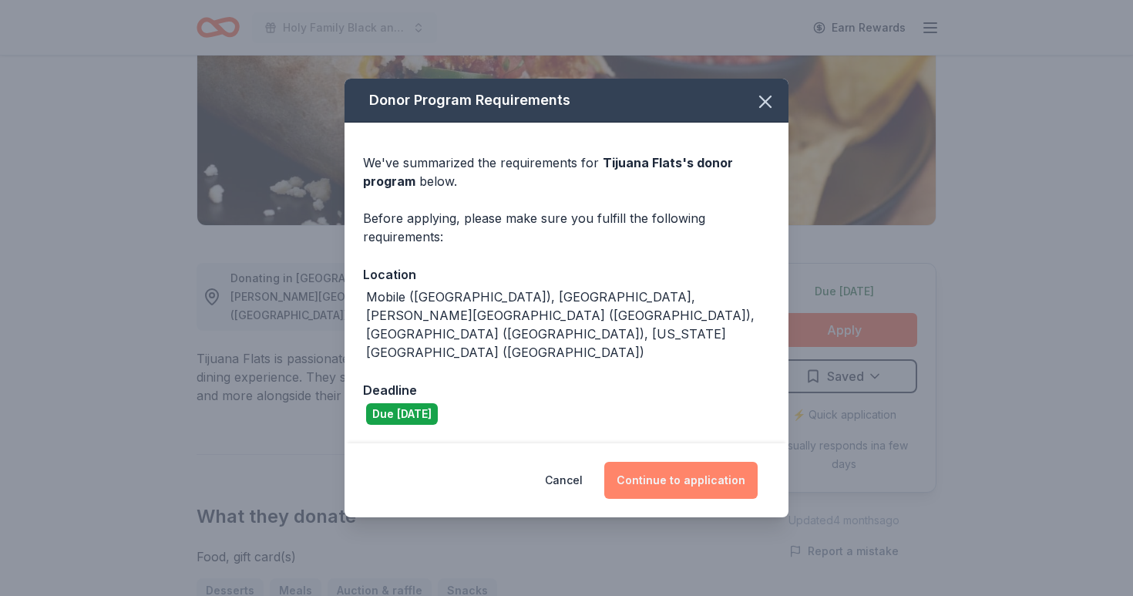
click at [672, 466] on button "Continue to application" at bounding box center [680, 480] width 153 height 37
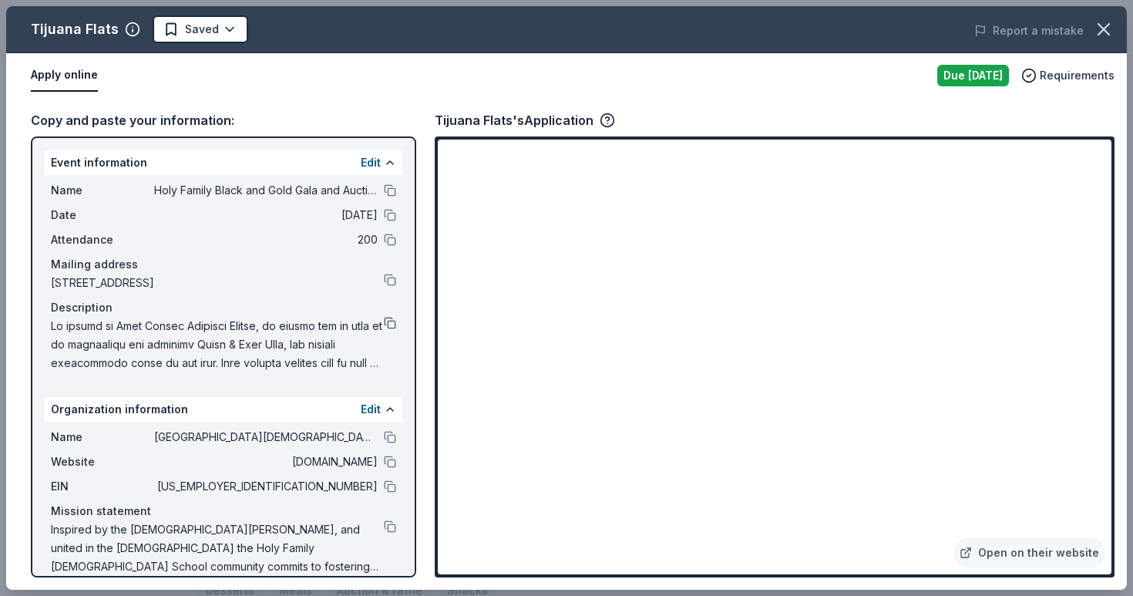
click at [393, 323] on button at bounding box center [390, 323] width 12 height 12
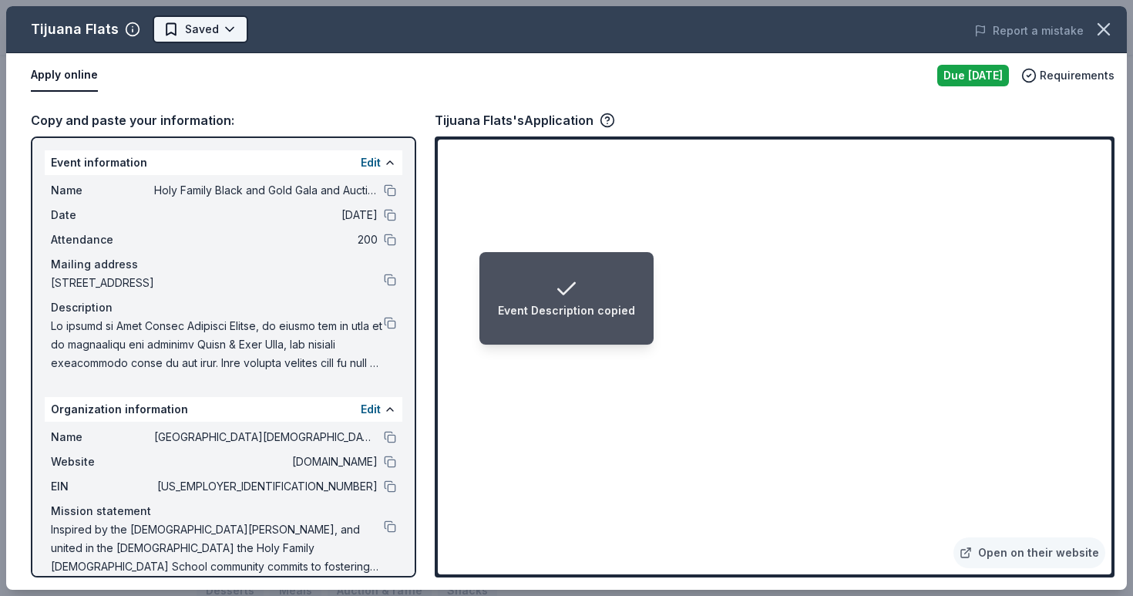
click at [227, 32] on html "Event Description copied Holy Family Black and Gold Gala and Auction Earn Rewar…" at bounding box center [566, 55] width 1133 height 596
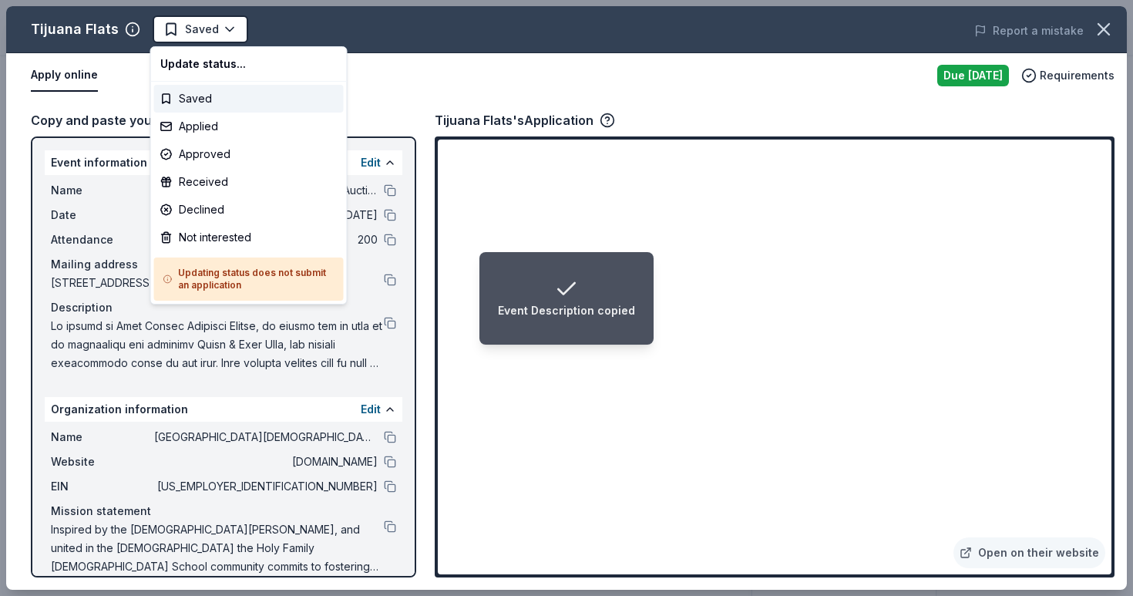
scroll to position [0, 0]
click at [200, 125] on div "Applied" at bounding box center [249, 127] width 190 height 28
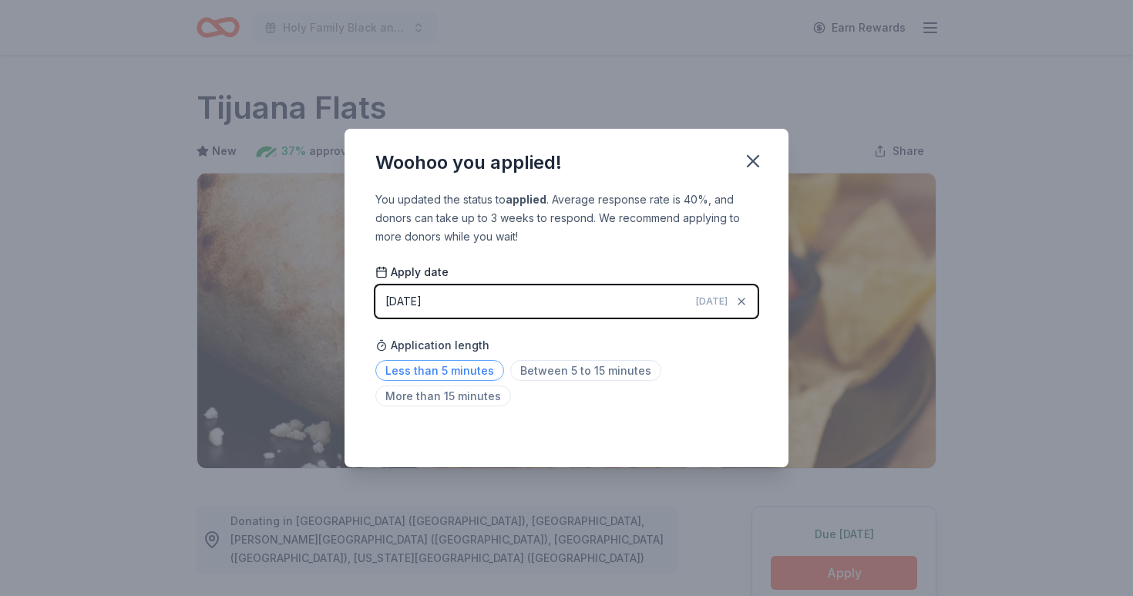
click at [428, 368] on span "Less than 5 minutes" at bounding box center [439, 370] width 129 height 21
click at [474, 378] on span "Less than 5 minutes" at bounding box center [439, 370] width 129 height 21
click at [752, 164] on icon "button" at bounding box center [753, 161] width 22 height 22
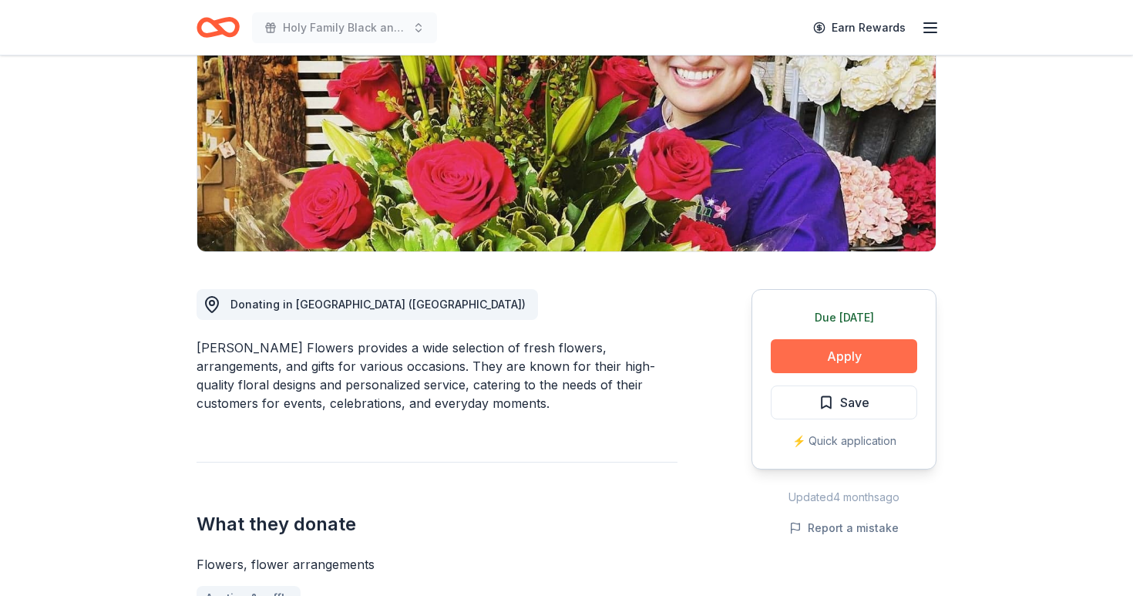
scroll to position [239, 0]
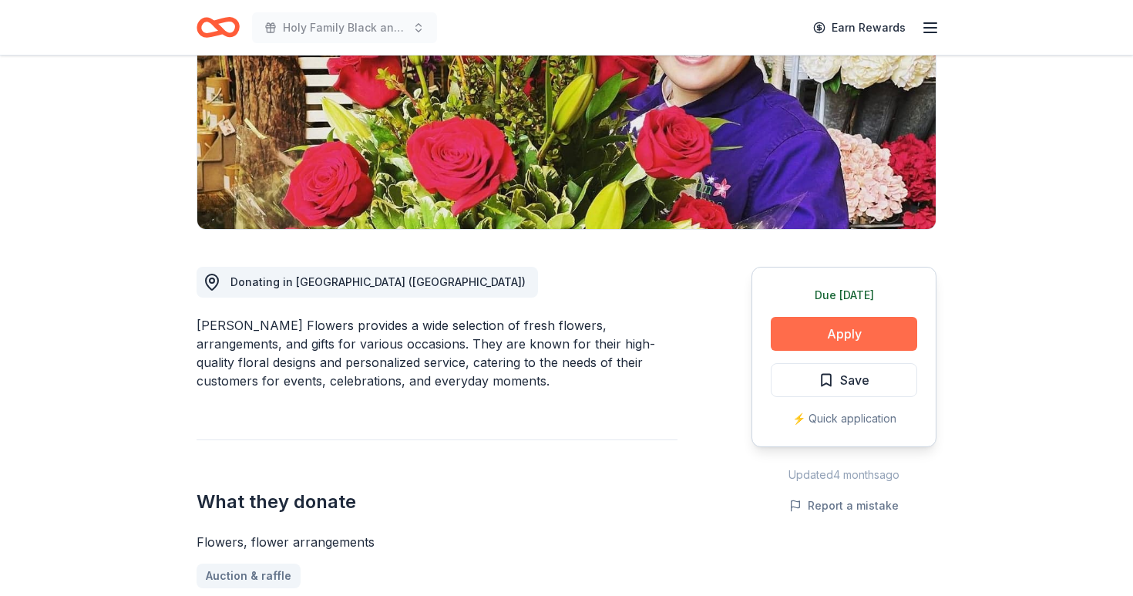
click at [837, 342] on button "Apply" at bounding box center [844, 334] width 146 height 34
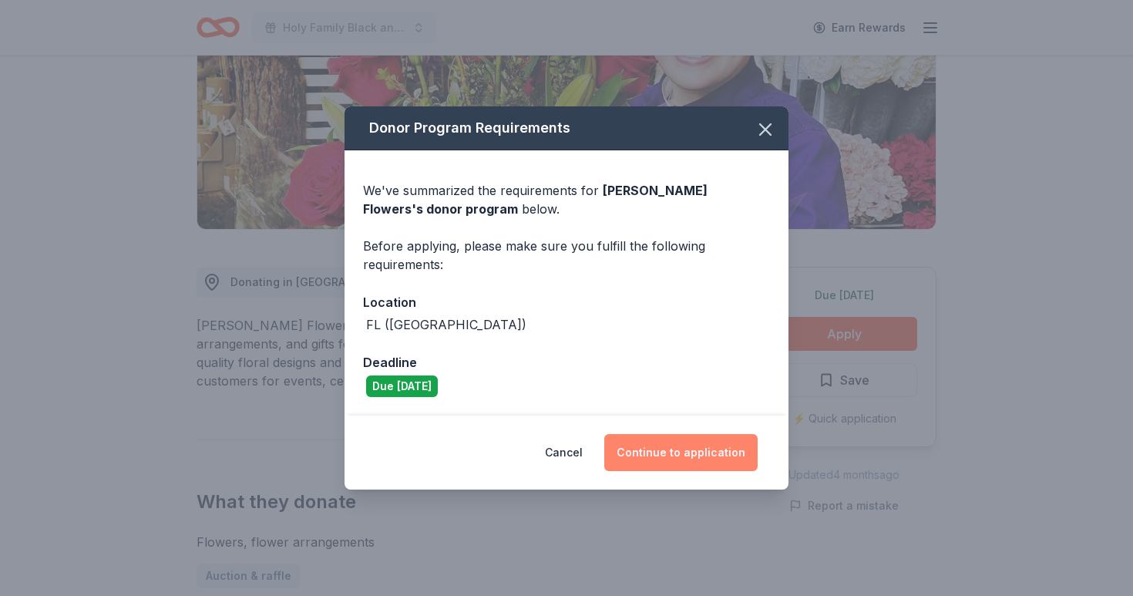
click at [659, 447] on button "Continue to application" at bounding box center [680, 452] width 153 height 37
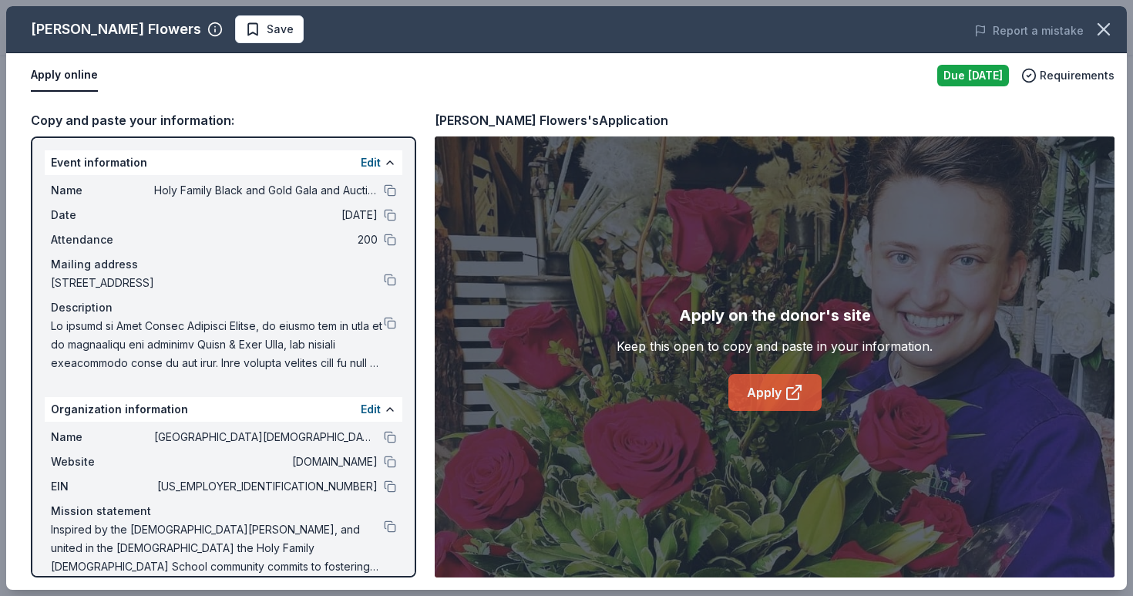
click at [770, 395] on link "Apply" at bounding box center [775, 392] width 93 height 37
click at [267, 28] on span "Save" at bounding box center [280, 29] width 27 height 19
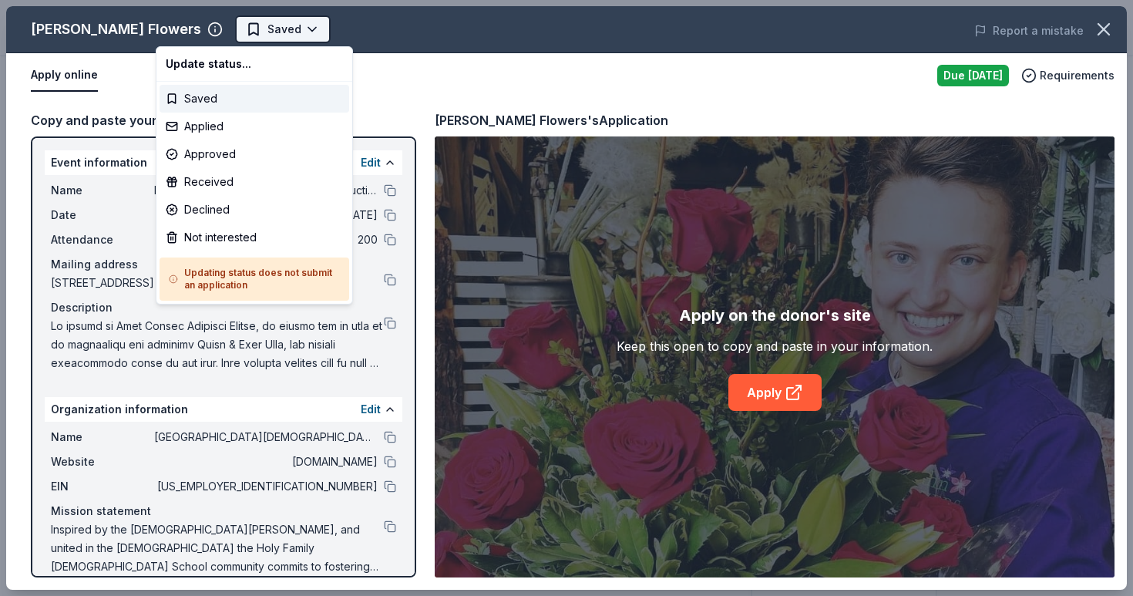
click at [227, 34] on html "Holy Family Black and Gold Gala and Auction Earn Rewards Due today Share Kuhn F…" at bounding box center [566, 298] width 1133 height 596
click at [217, 132] on div "Applied" at bounding box center [255, 127] width 190 height 28
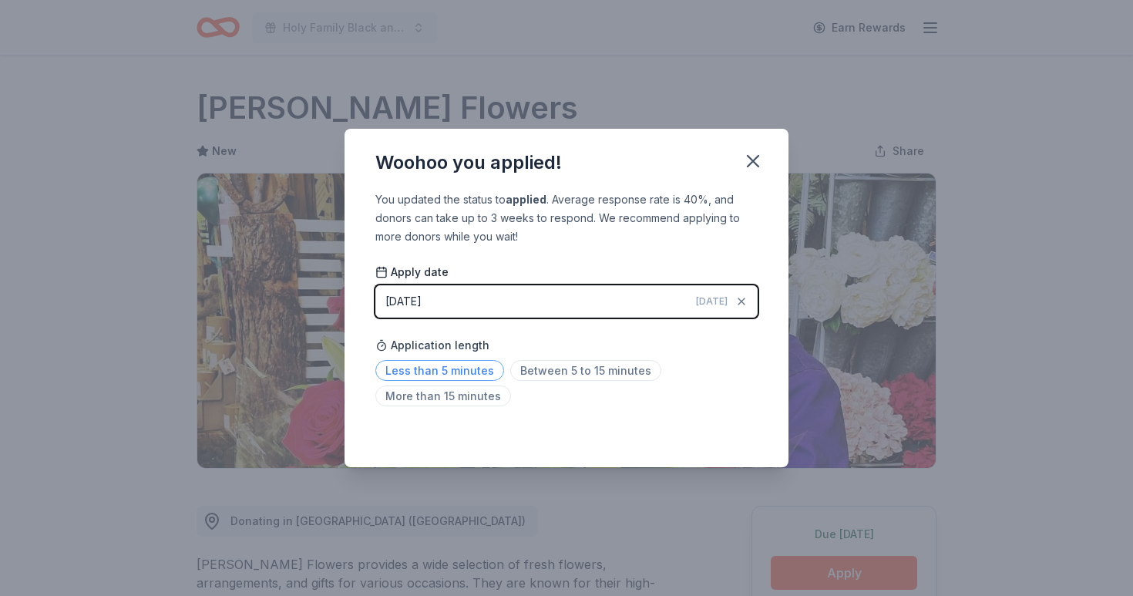
click at [433, 375] on span "Less than 5 minutes" at bounding box center [439, 370] width 129 height 21
click at [748, 160] on icon "button" at bounding box center [753, 161] width 22 height 22
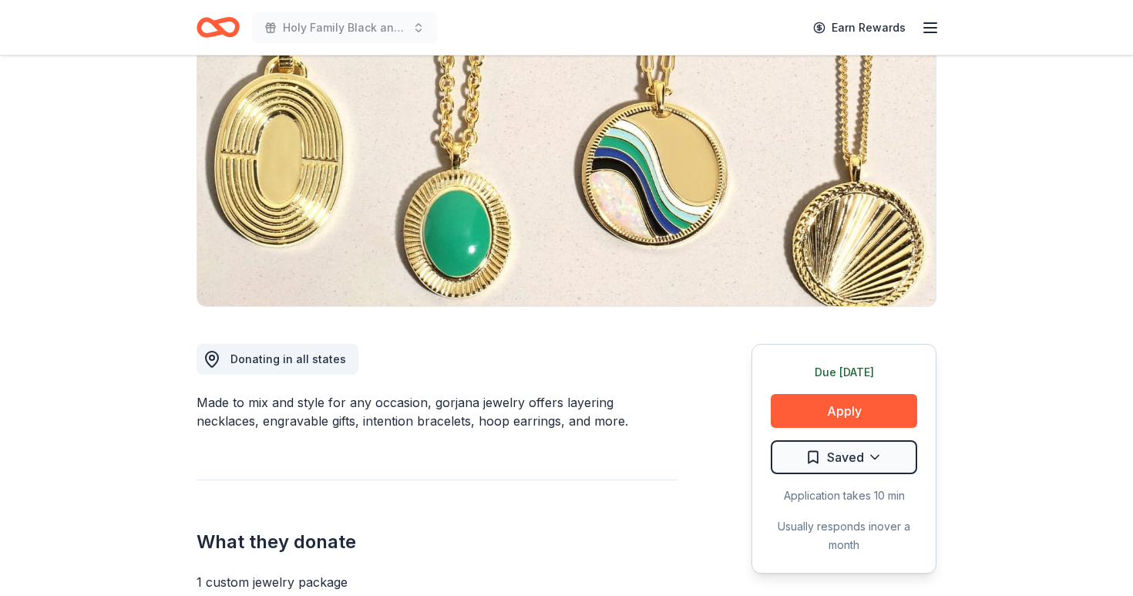
scroll to position [189, 0]
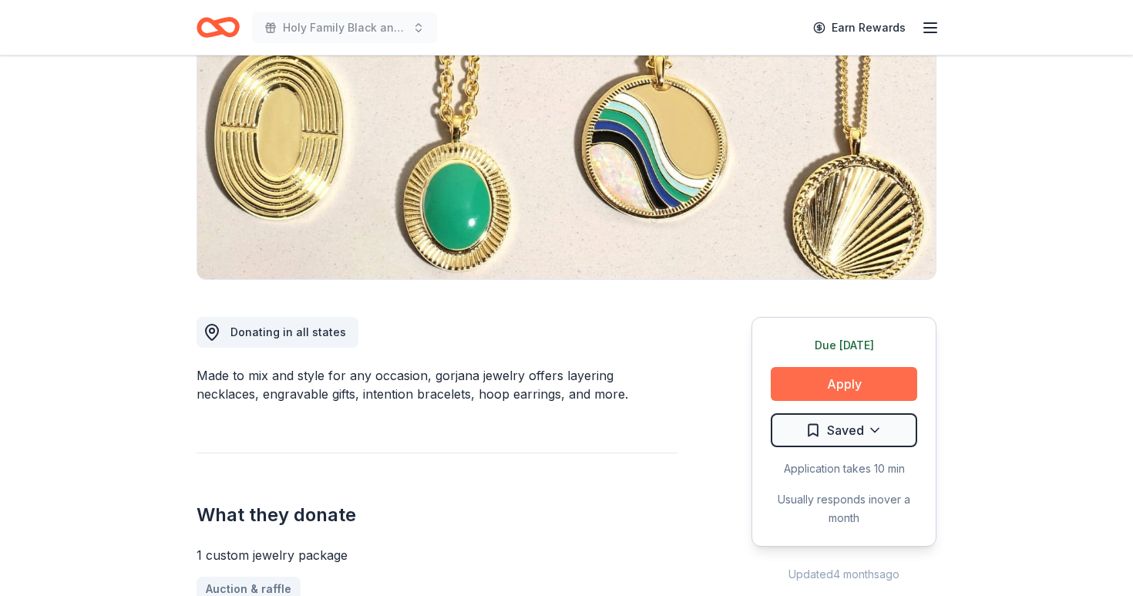
click at [802, 382] on button "Apply" at bounding box center [844, 384] width 146 height 34
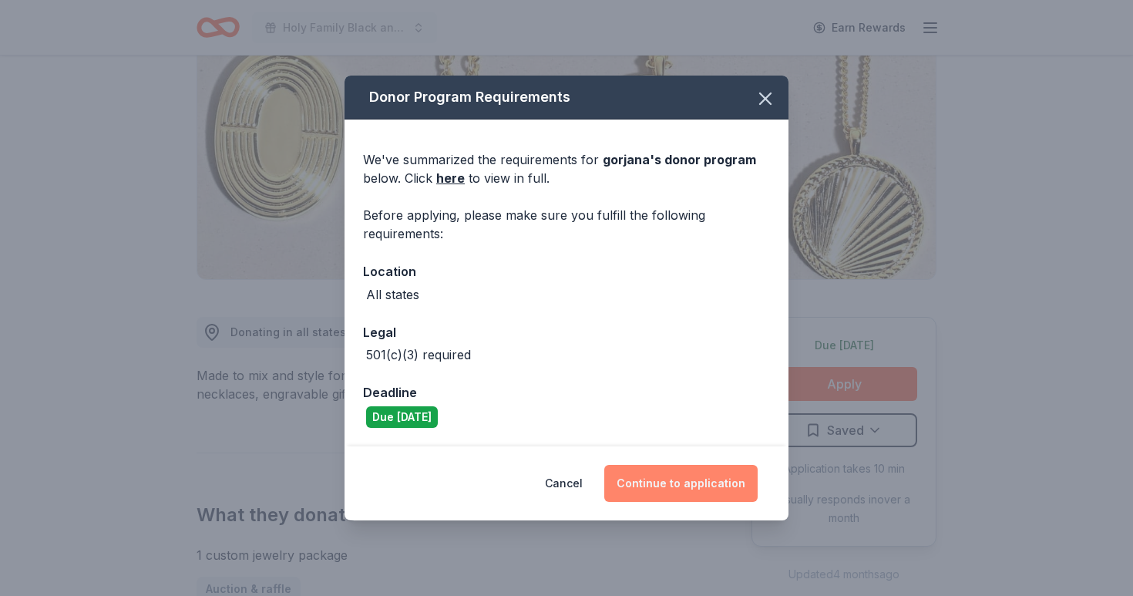
click at [710, 480] on button "Continue to application" at bounding box center [680, 483] width 153 height 37
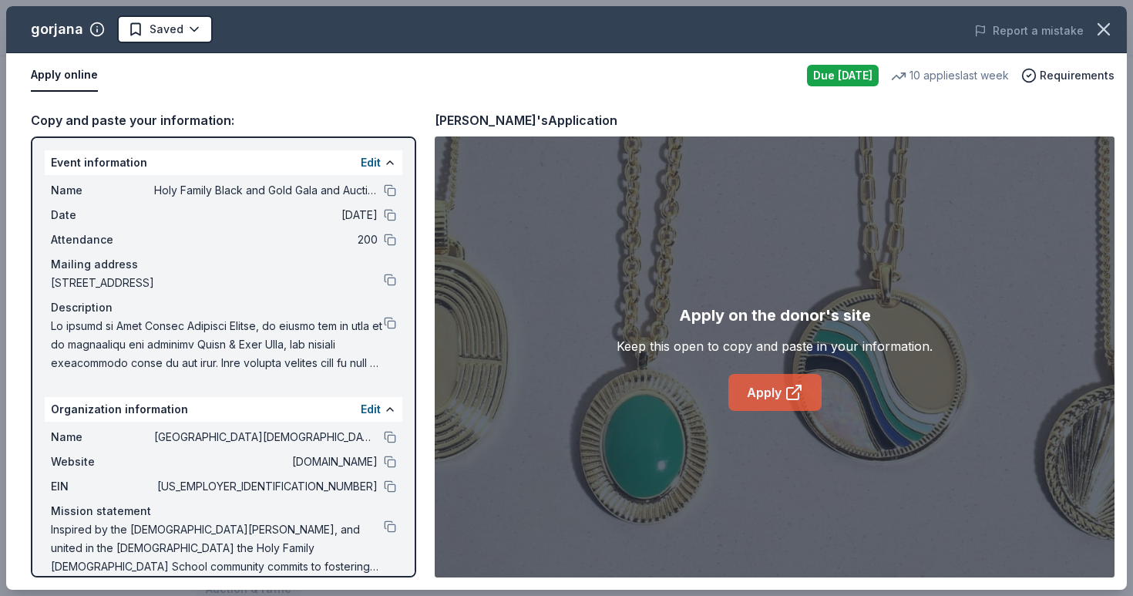
click at [771, 392] on link "Apply" at bounding box center [775, 392] width 93 height 37
click at [194, 29] on html "Holy Family Black and Gold Gala and Auction Earn Rewards Due today Share gorjan…" at bounding box center [566, 109] width 1133 height 596
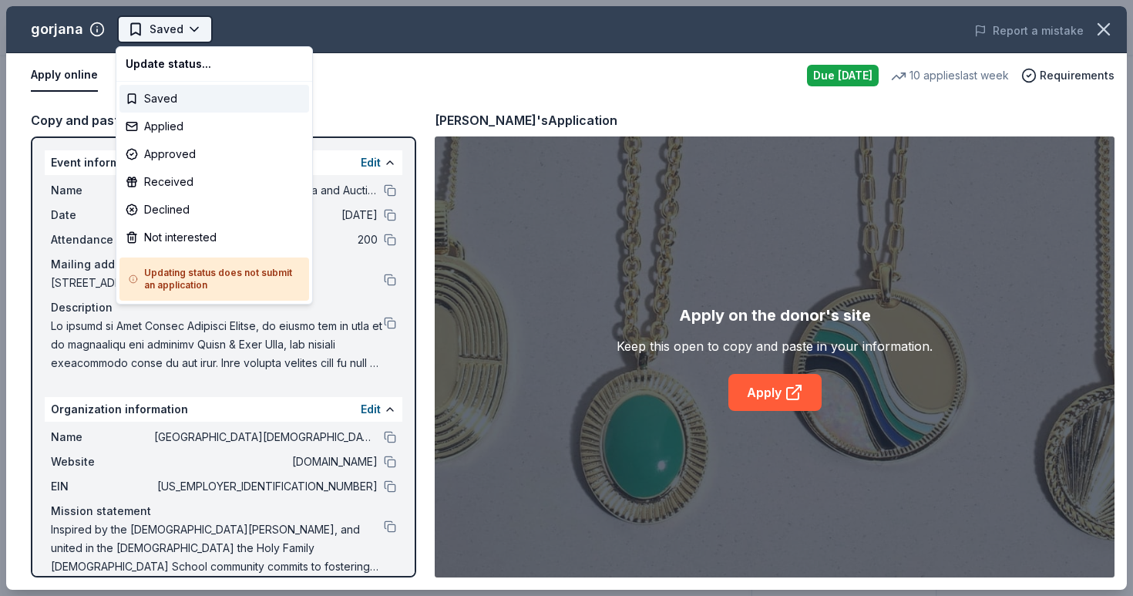
scroll to position [0, 0]
click at [188, 136] on div "Applied" at bounding box center [215, 127] width 190 height 28
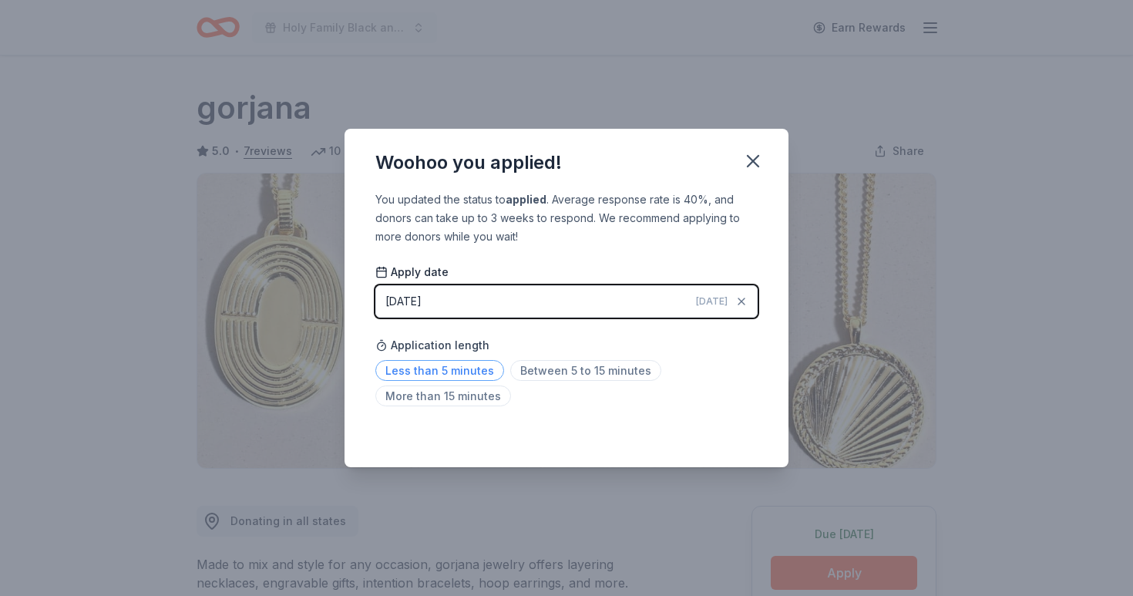
click at [471, 371] on span "Less than 5 minutes" at bounding box center [439, 370] width 129 height 21
click at [757, 154] on icon "button" at bounding box center [753, 161] width 22 height 22
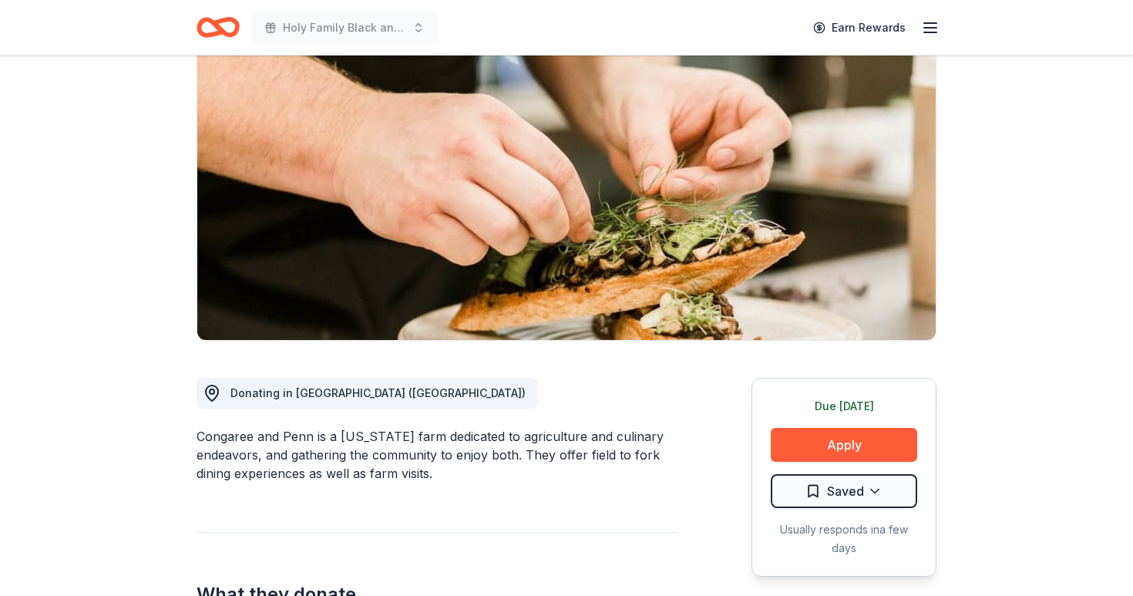
scroll to position [139, 0]
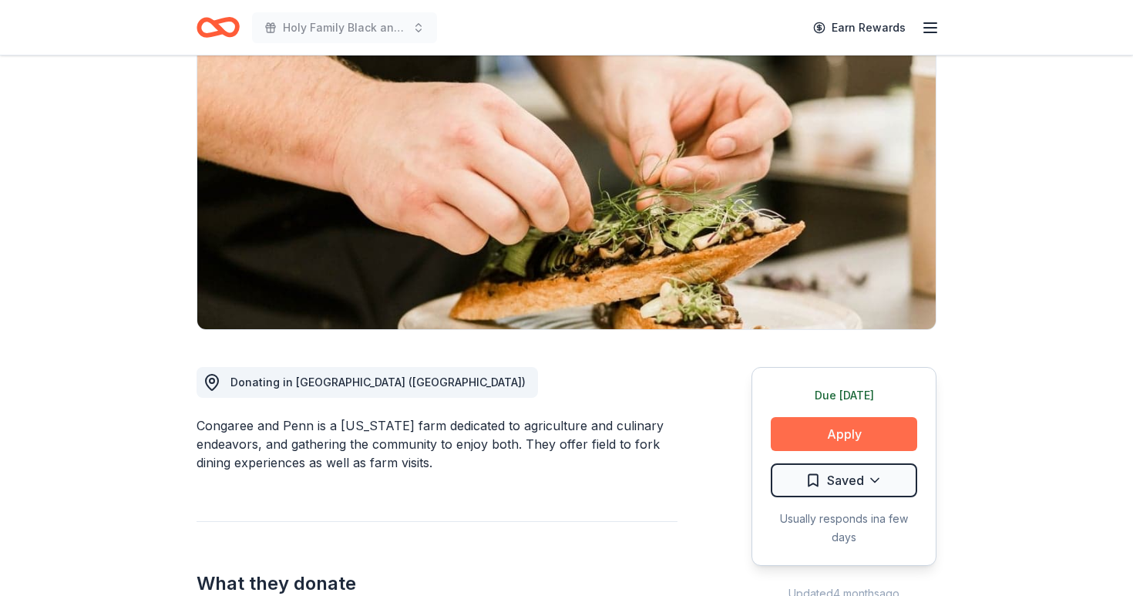
click at [806, 438] on button "Apply" at bounding box center [844, 434] width 146 height 34
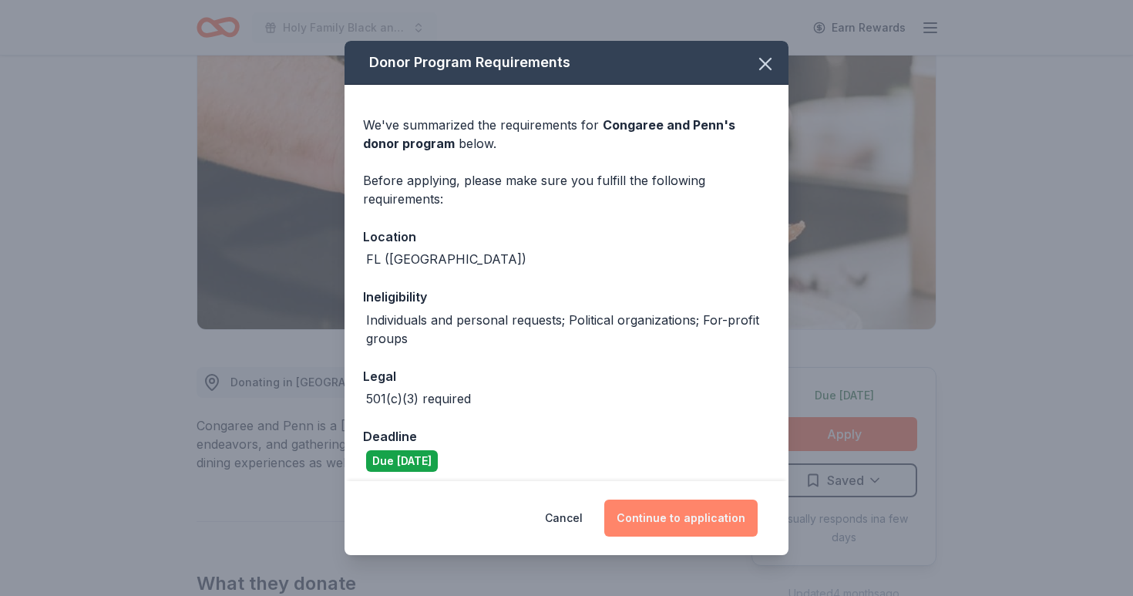
click at [713, 500] on button "Continue to application" at bounding box center [680, 518] width 153 height 37
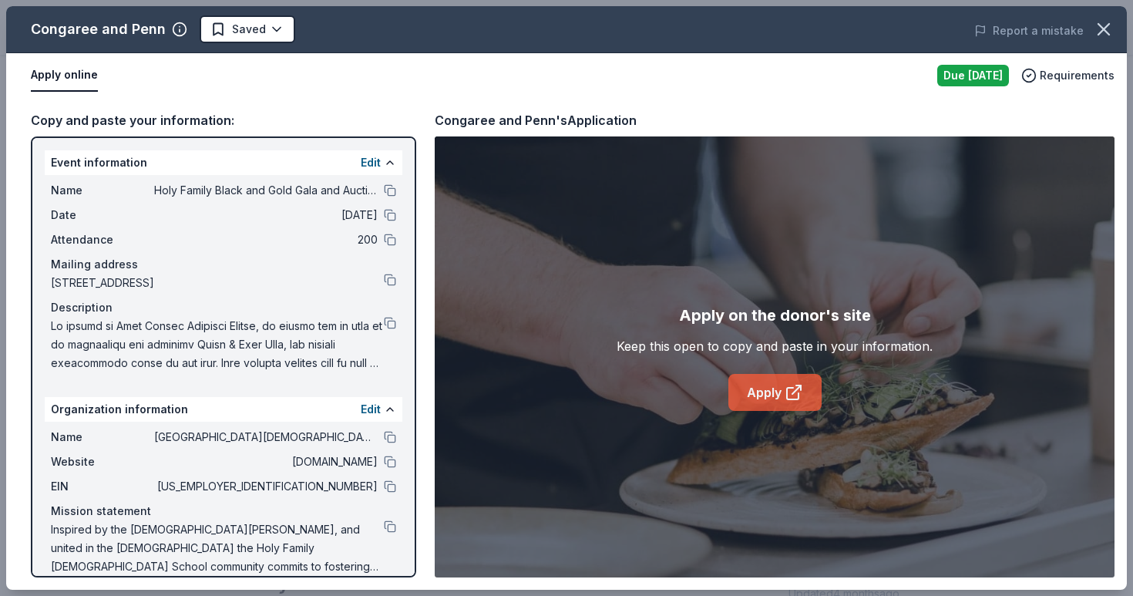
click at [758, 405] on link "Apply" at bounding box center [775, 392] width 93 height 37
click at [278, 25] on body "Holy Family Black and Gold Gala and Auction Earn Rewards Due today Share Congar…" at bounding box center [566, 159] width 1133 height 596
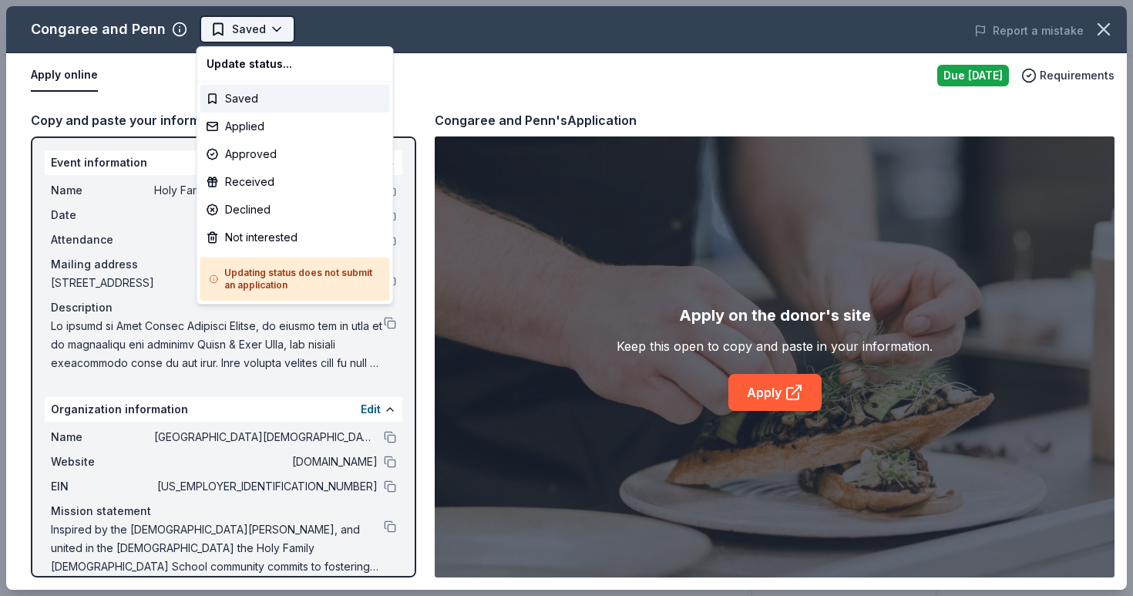
scroll to position [0, 0]
click at [256, 128] on div "Applied" at bounding box center [295, 127] width 190 height 28
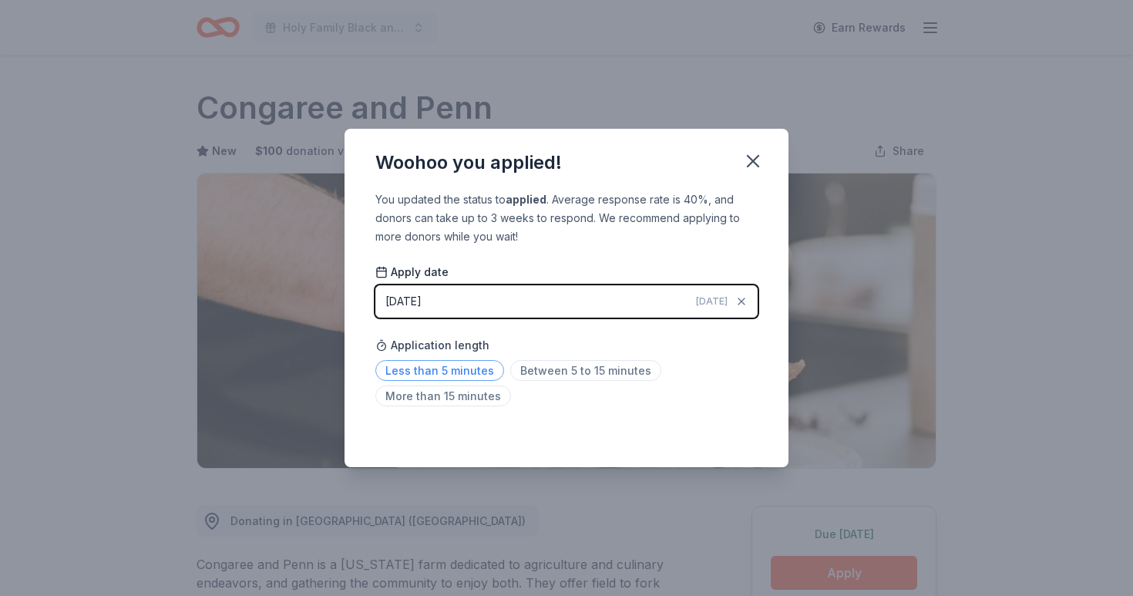
click at [453, 371] on span "Less than 5 minutes" at bounding box center [439, 370] width 129 height 21
click at [756, 153] on icon "button" at bounding box center [753, 161] width 22 height 22
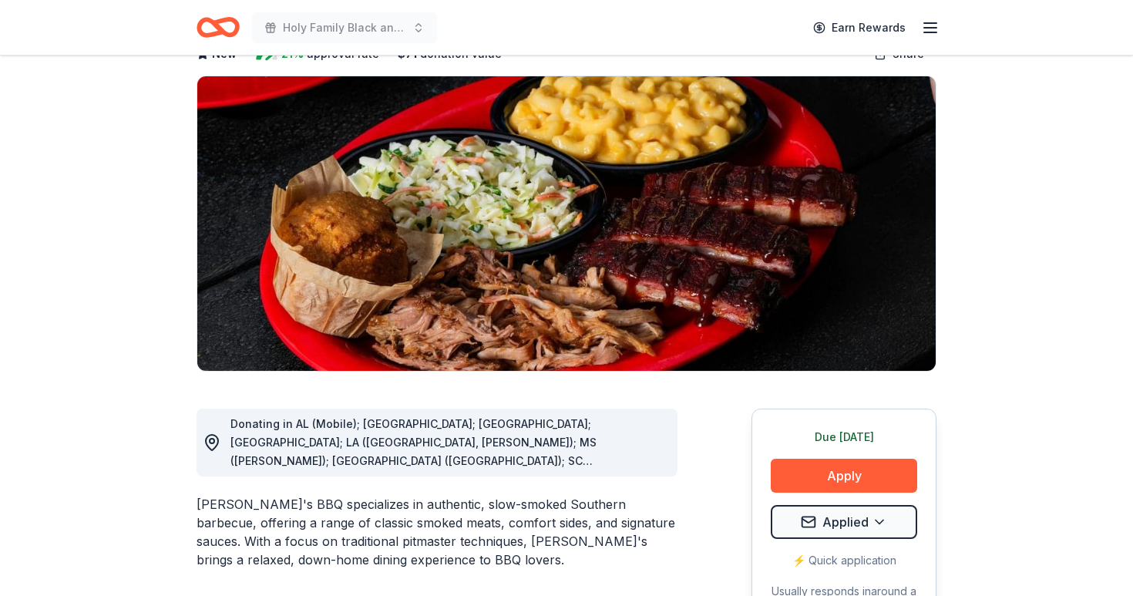
scroll to position [107, 0]
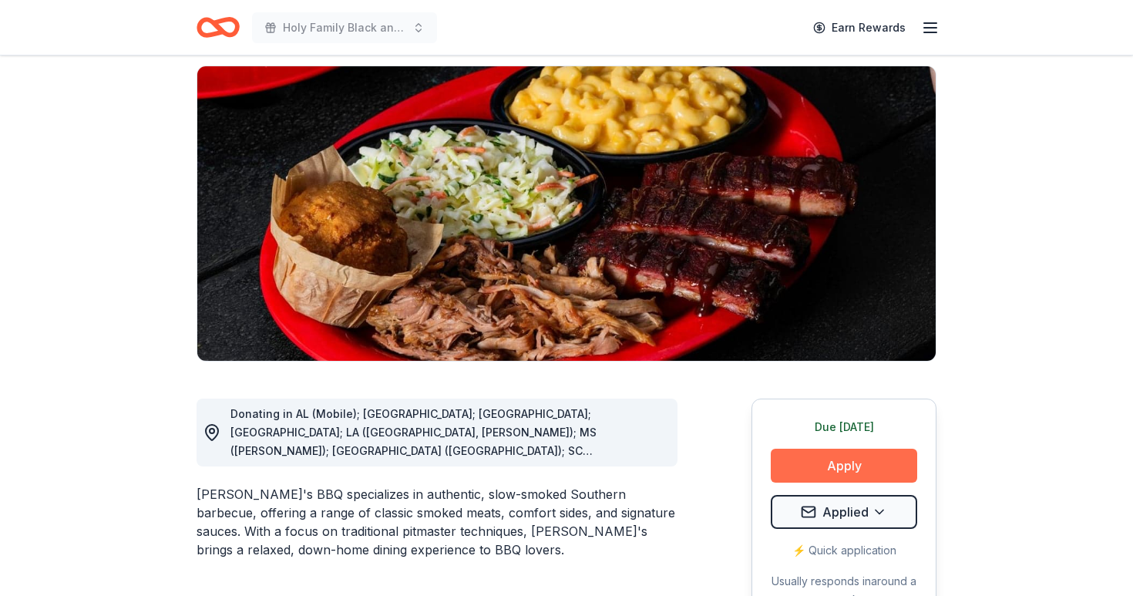
click at [823, 468] on button "Apply" at bounding box center [844, 466] width 146 height 34
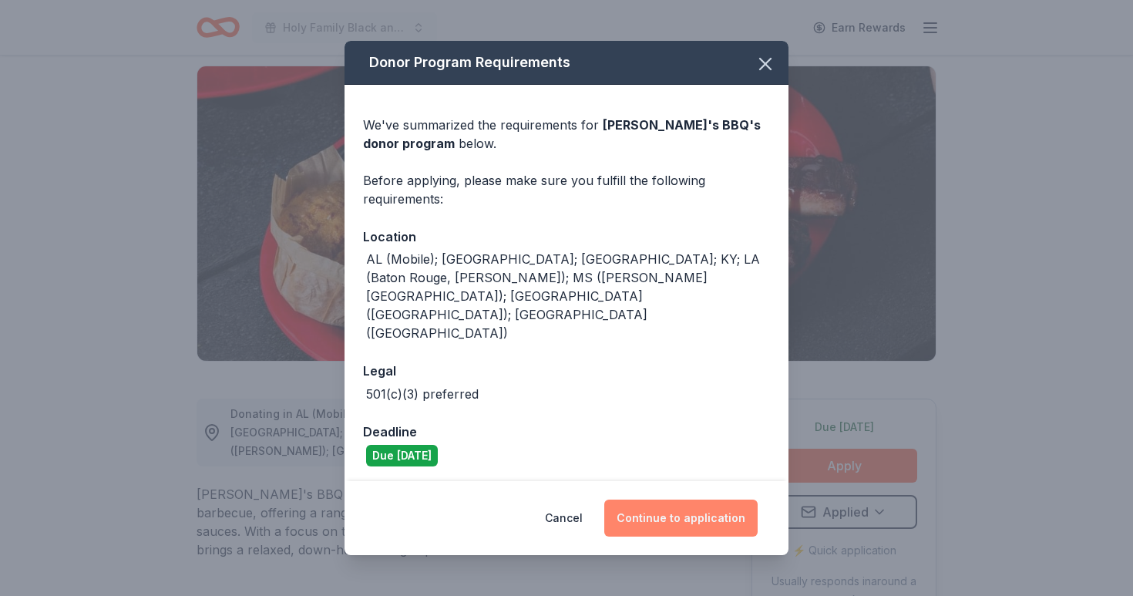
click at [672, 500] on button "Continue to application" at bounding box center [680, 518] width 153 height 37
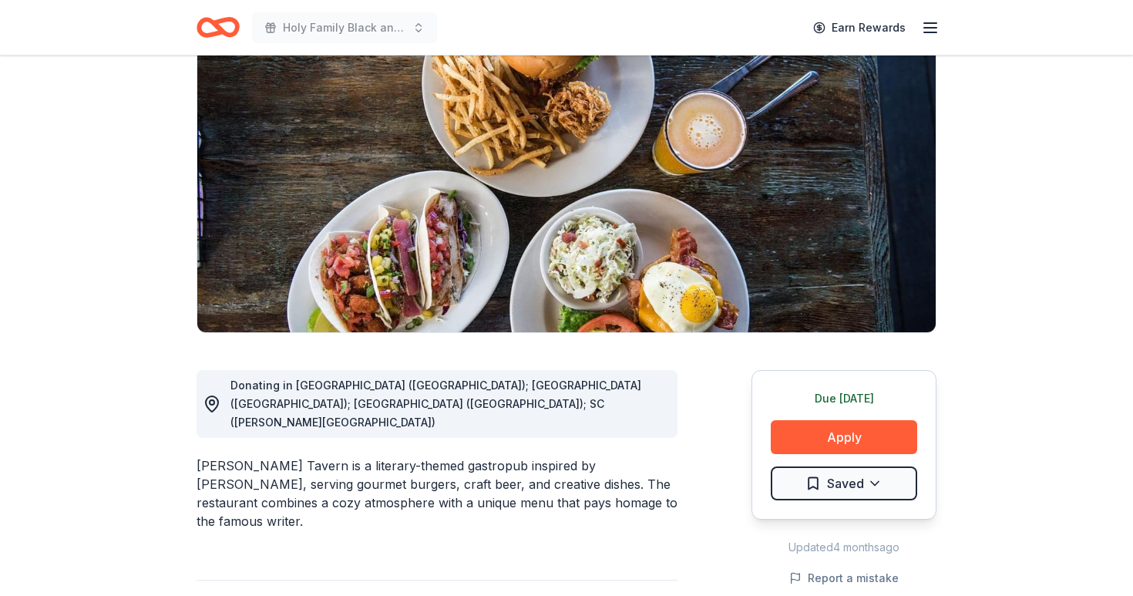
scroll to position [142, 0]
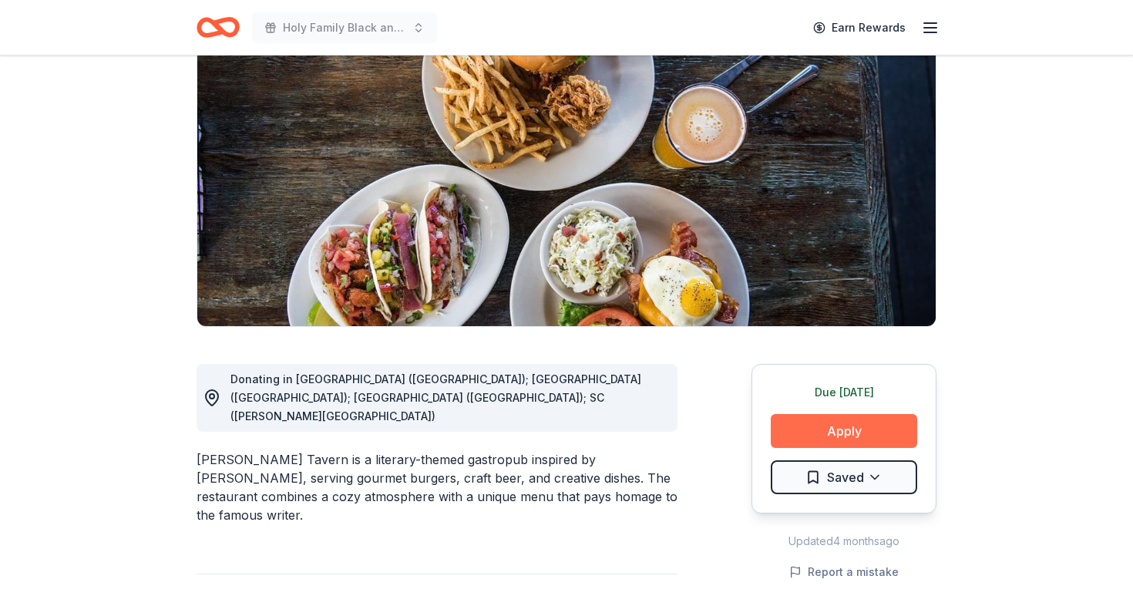
click at [853, 430] on button "Apply" at bounding box center [844, 431] width 146 height 34
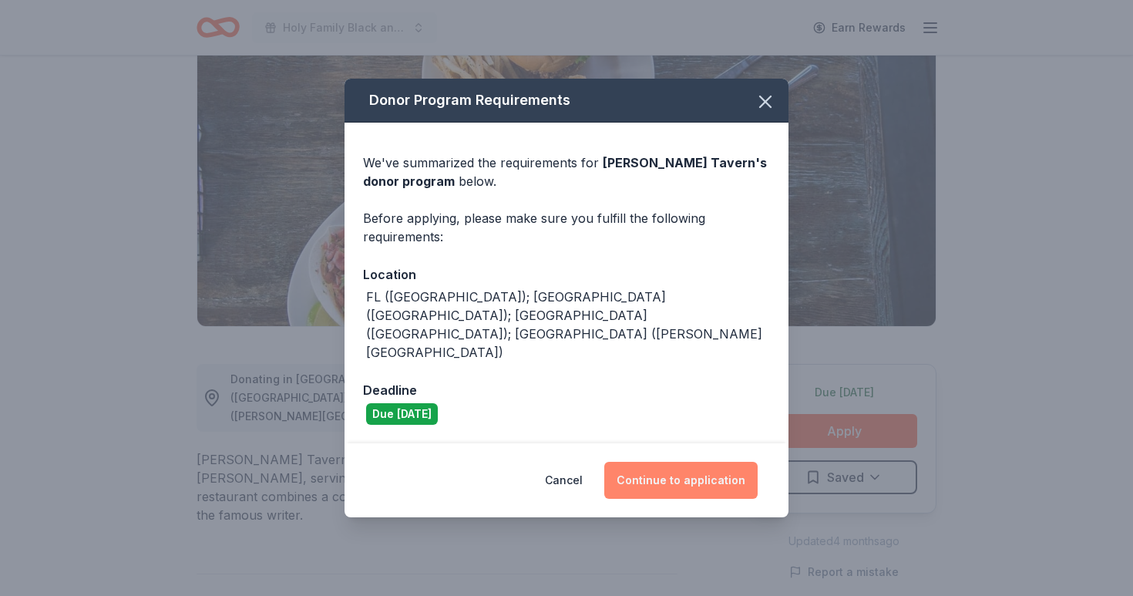
click at [668, 462] on button "Continue to application" at bounding box center [680, 480] width 153 height 37
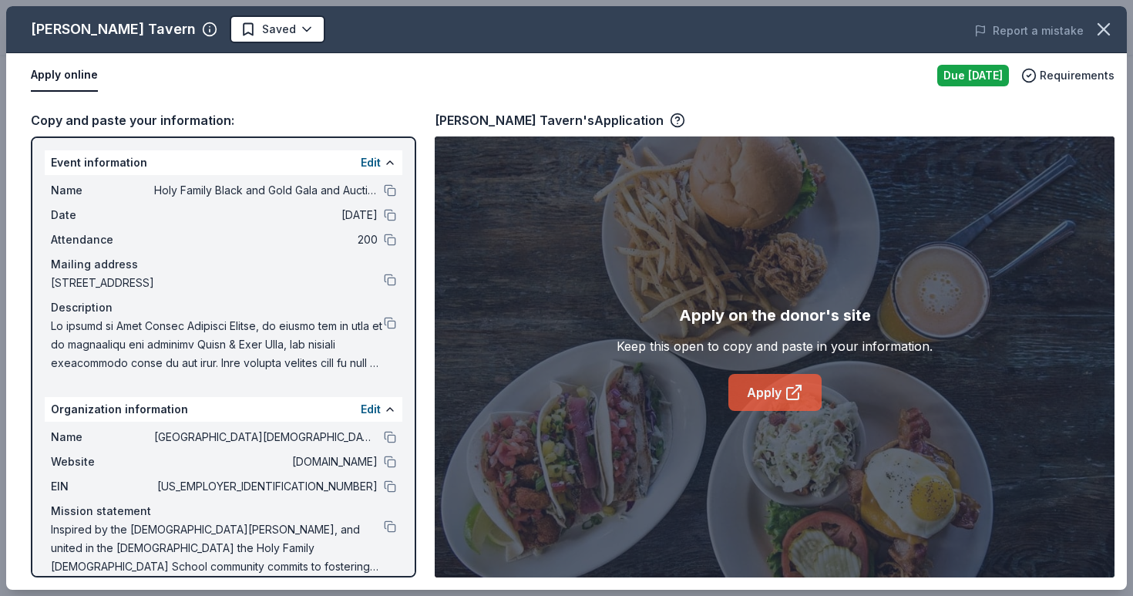
click at [765, 392] on link "Apply" at bounding box center [775, 392] width 93 height 37
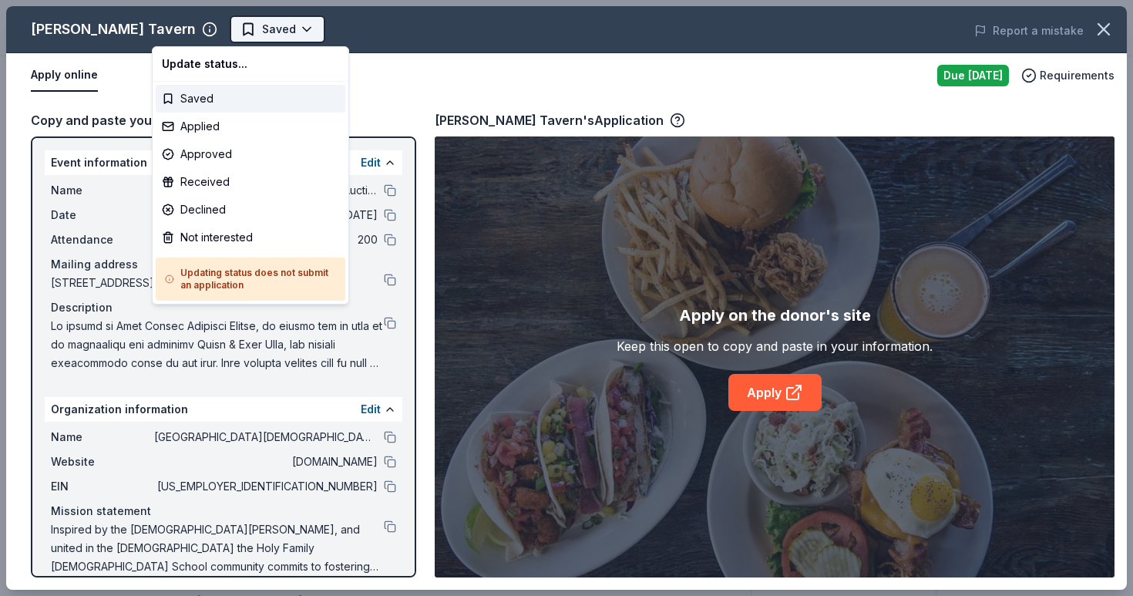
click at [194, 36] on html "Holy Family Black and Gold Gala and Auction Earn Rewards Due [DATE] Share [PERS…" at bounding box center [566, 298] width 1133 height 596
click at [221, 130] on div "Applied" at bounding box center [251, 127] width 190 height 28
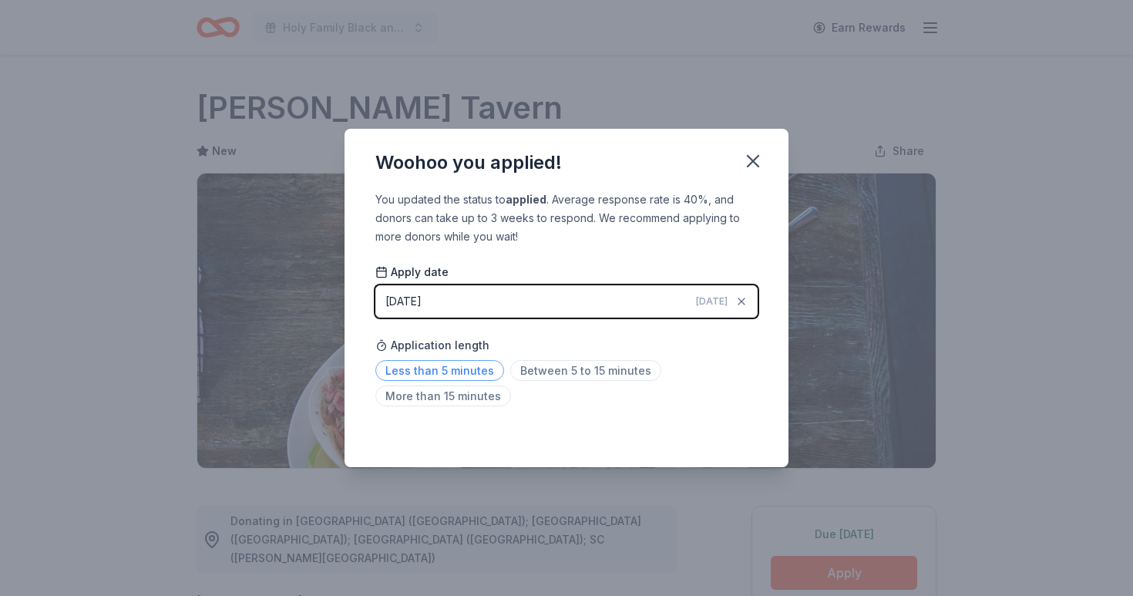
click at [436, 378] on span "Less than 5 minutes" at bounding box center [439, 370] width 129 height 21
click at [754, 162] on icon "button" at bounding box center [753, 161] width 11 height 11
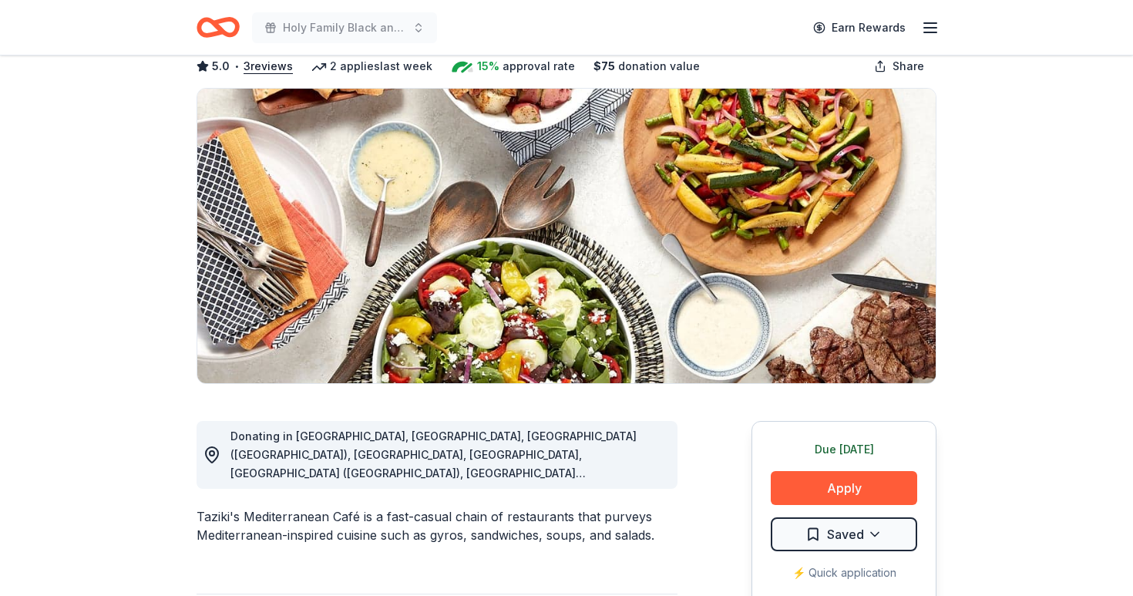
scroll to position [92, 0]
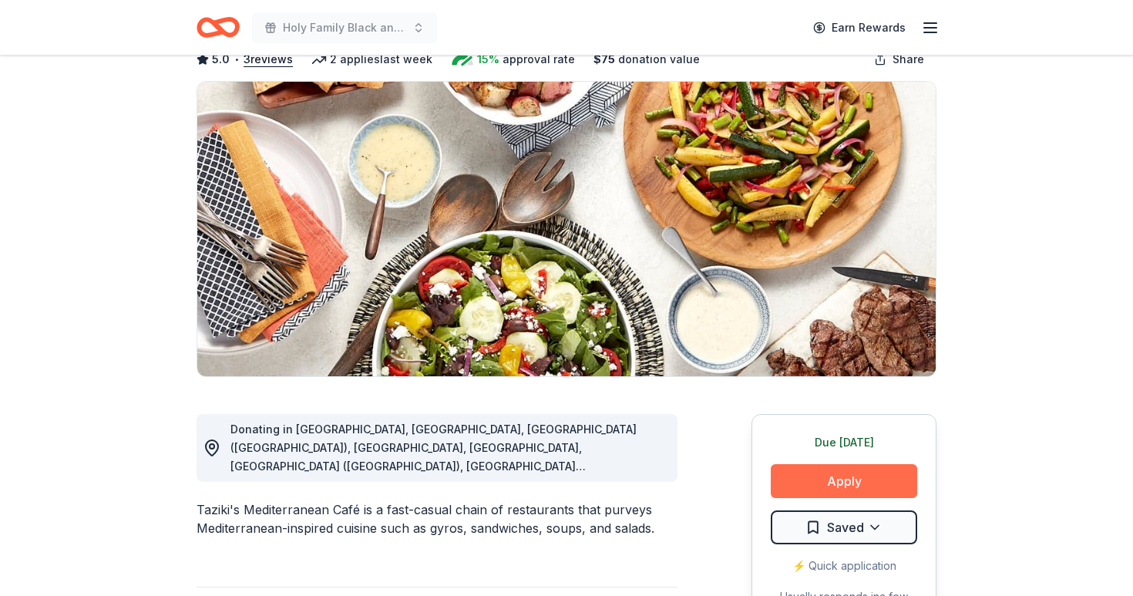
click at [853, 480] on button "Apply" at bounding box center [844, 481] width 146 height 34
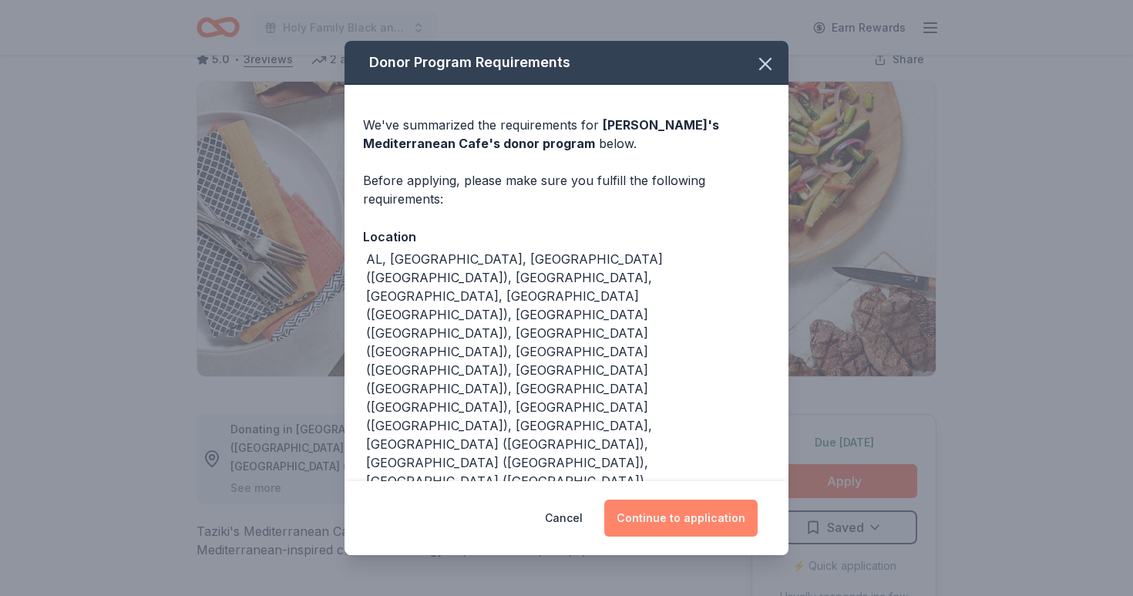
click at [683, 500] on button "Continue to application" at bounding box center [680, 518] width 153 height 37
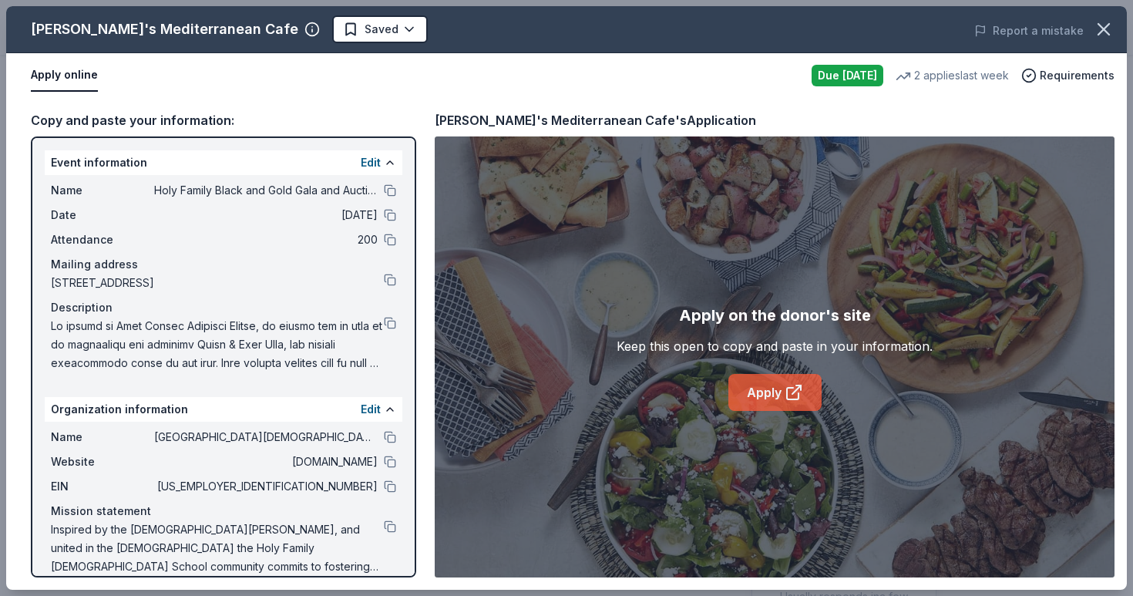
click at [759, 390] on link "Apply" at bounding box center [775, 392] width 93 height 37
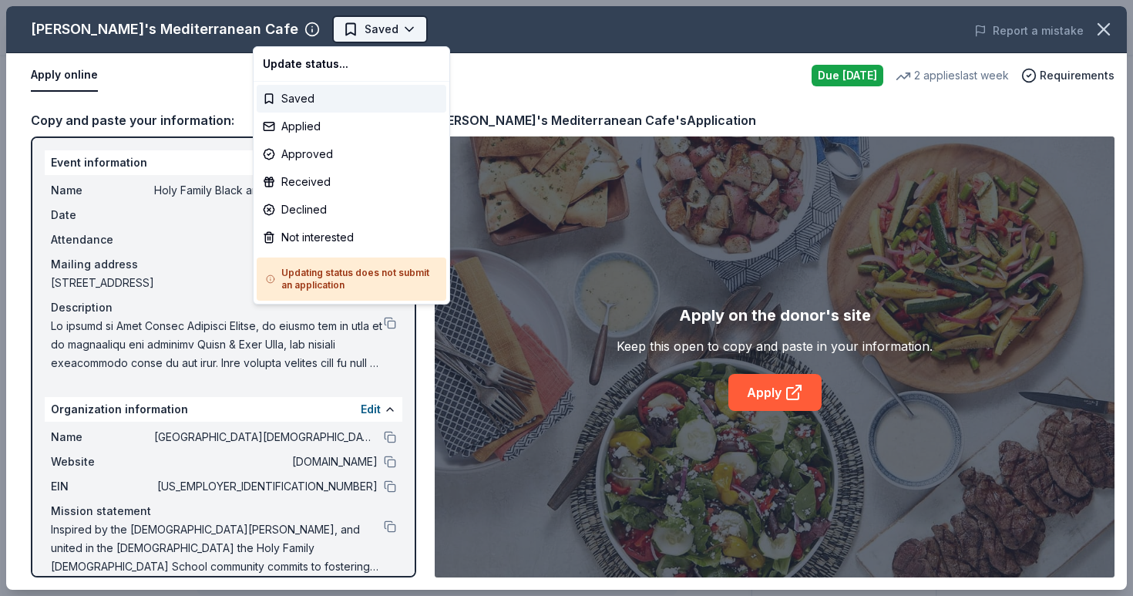
click at [320, 33] on body "Holy Family Black and Gold Gala and Auction Earn Rewards Due today Share Taziki…" at bounding box center [566, 298] width 1133 height 596
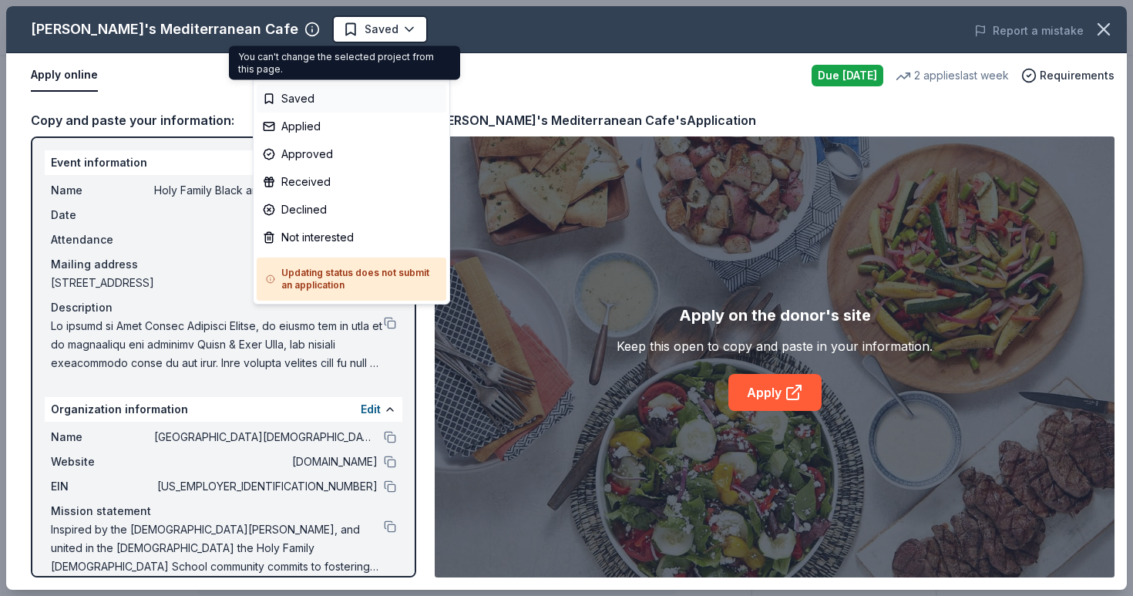
scroll to position [0, 0]
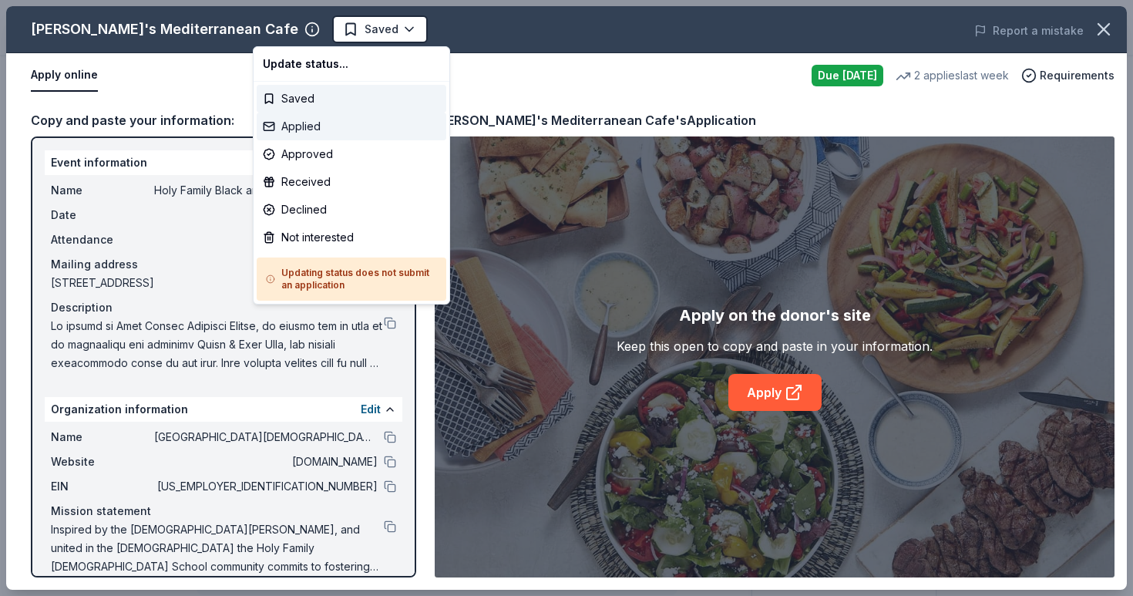
click at [306, 132] on div "Applied" at bounding box center [352, 127] width 190 height 28
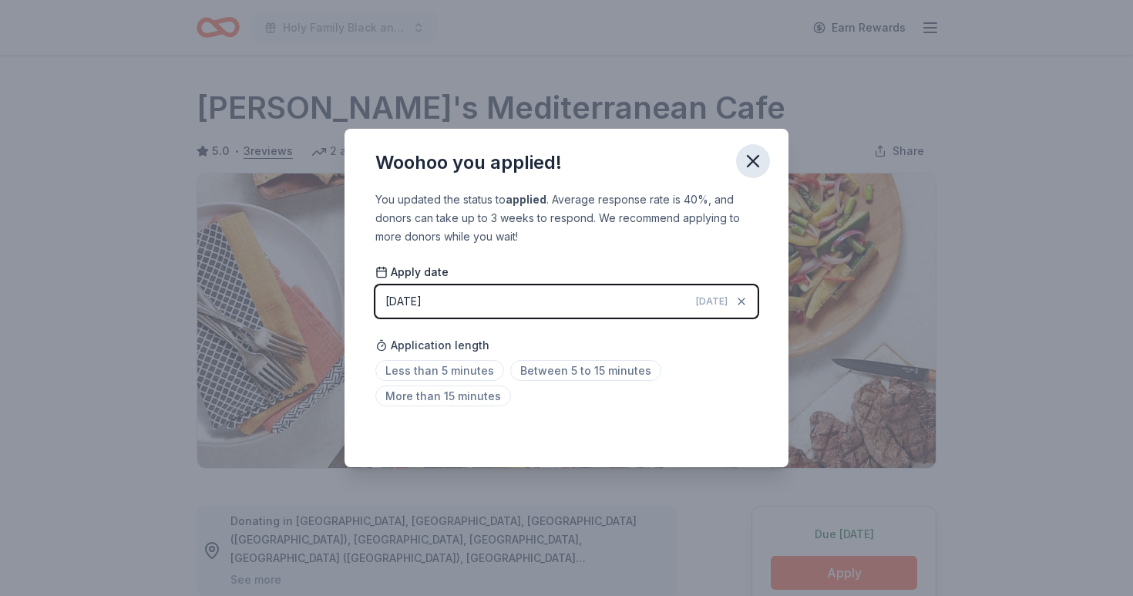
click at [749, 159] on icon "button" at bounding box center [753, 161] width 22 height 22
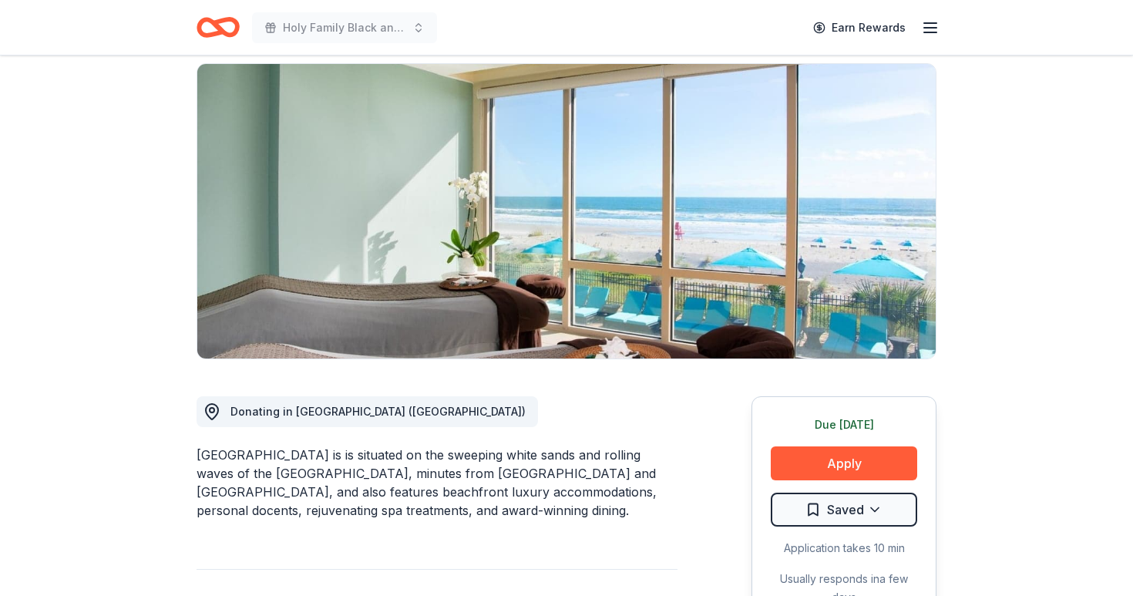
scroll to position [182, 0]
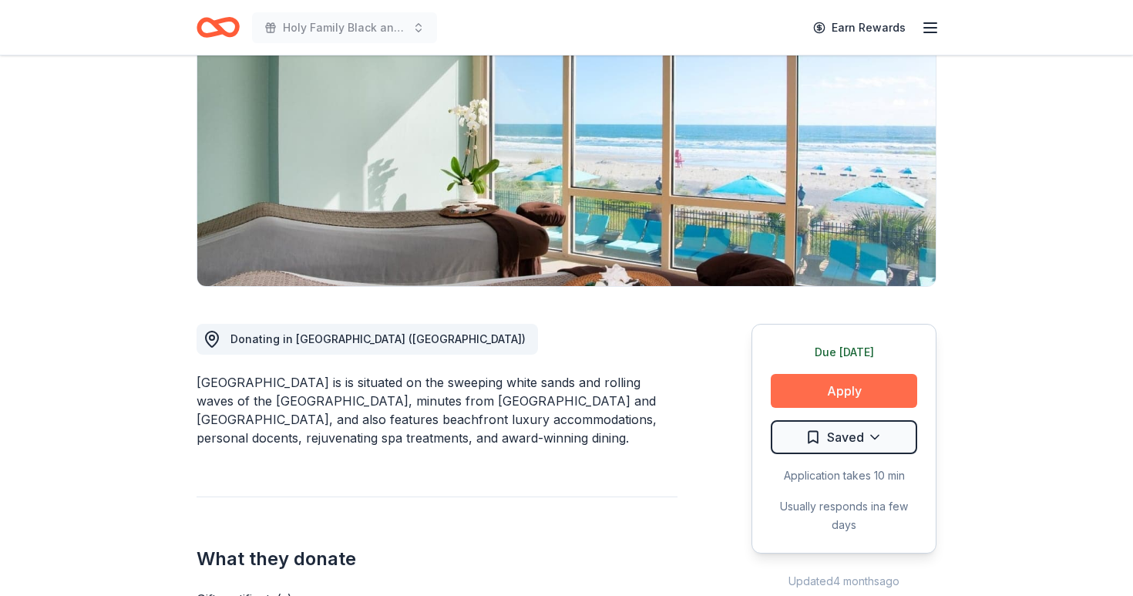
click at [805, 396] on button "Apply" at bounding box center [844, 391] width 146 height 34
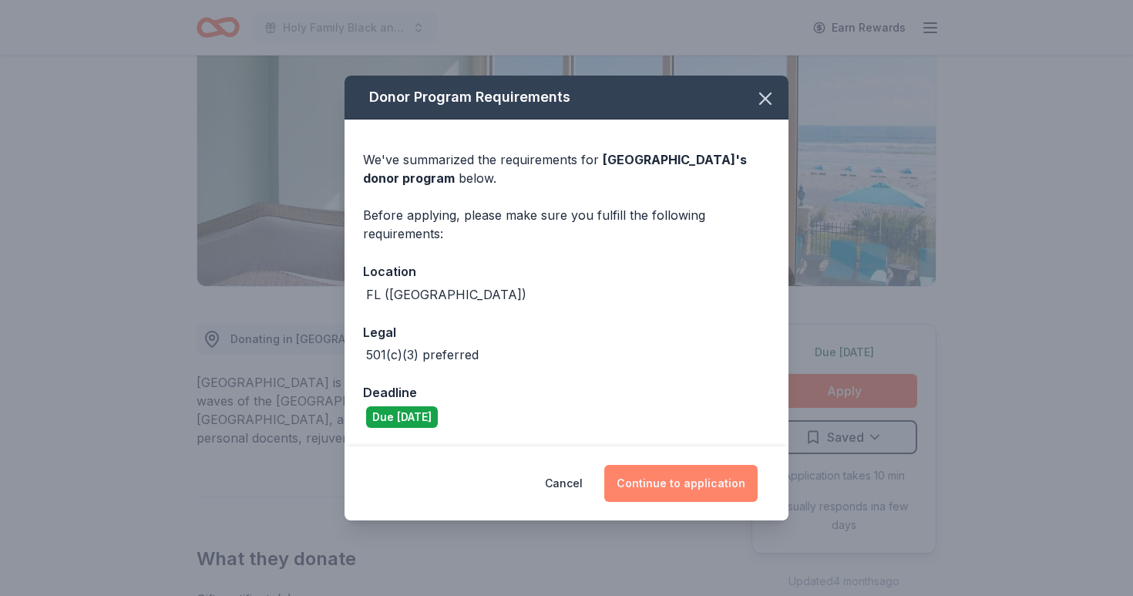
click at [675, 485] on button "Continue to application" at bounding box center [680, 483] width 153 height 37
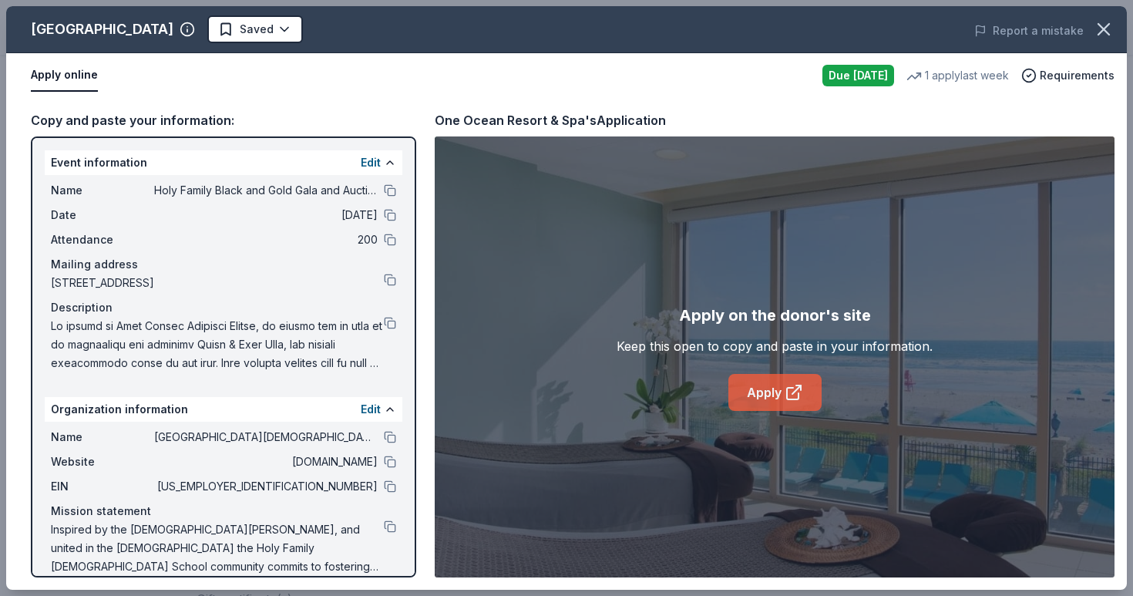
click at [767, 393] on link "Apply" at bounding box center [775, 392] width 93 height 37
click at [391, 187] on button at bounding box center [390, 190] width 12 height 12
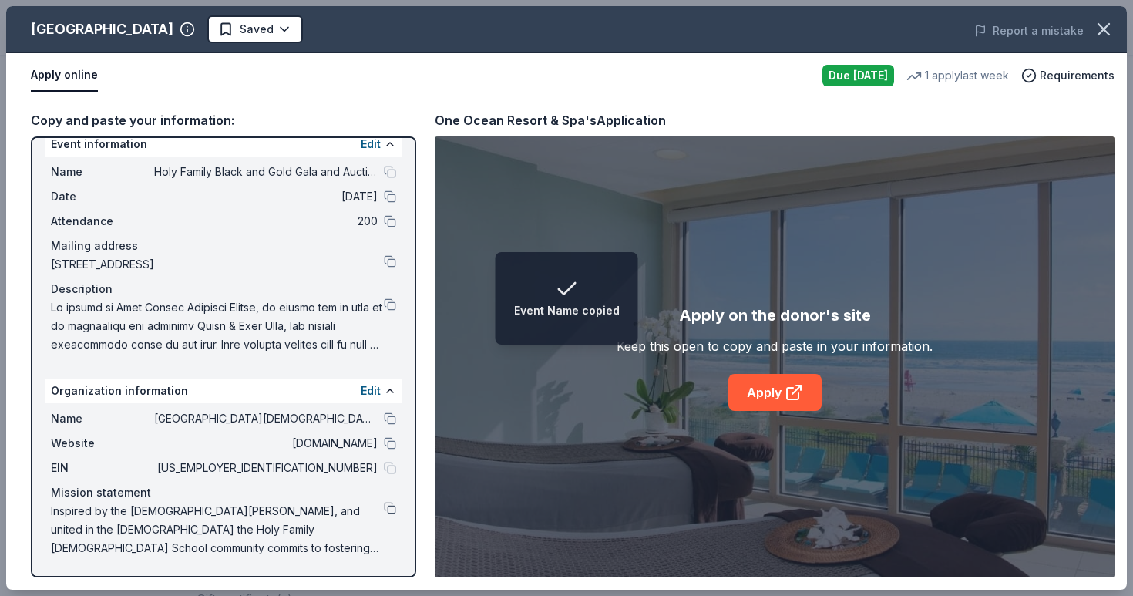
scroll to position [19, 0]
click at [387, 507] on button at bounding box center [390, 508] width 12 height 12
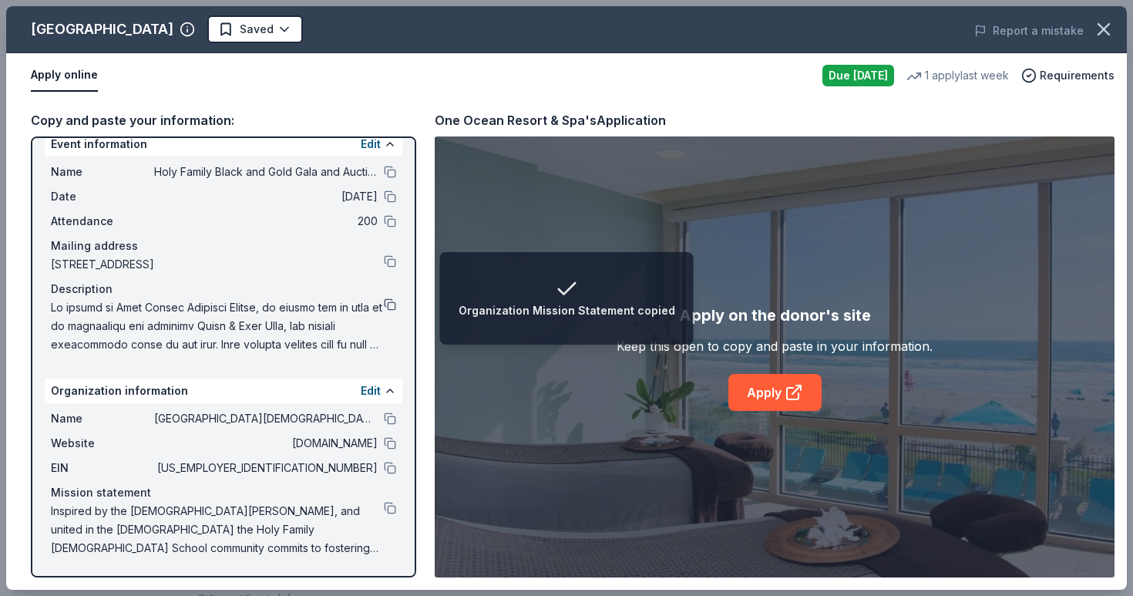
click at [392, 301] on button at bounding box center [390, 304] width 12 height 12
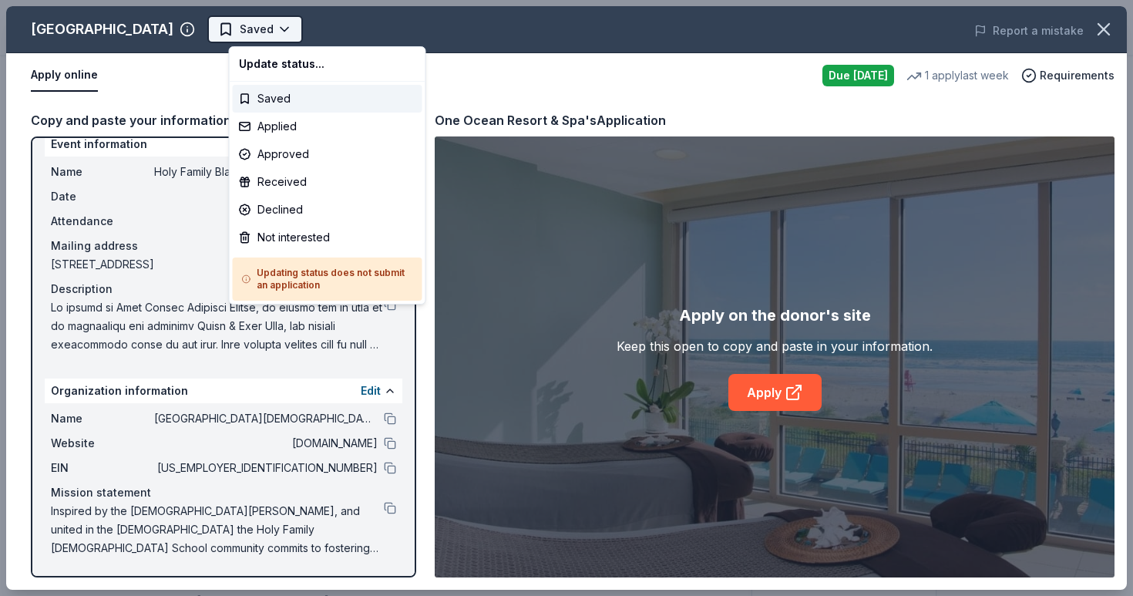
click at [295, 39] on body "Holy Family Black and Gold Gala and Auction Earn Rewards Due today Share One Oc…" at bounding box center [566, 298] width 1133 height 596
click at [288, 133] on div "Applied" at bounding box center [328, 127] width 190 height 28
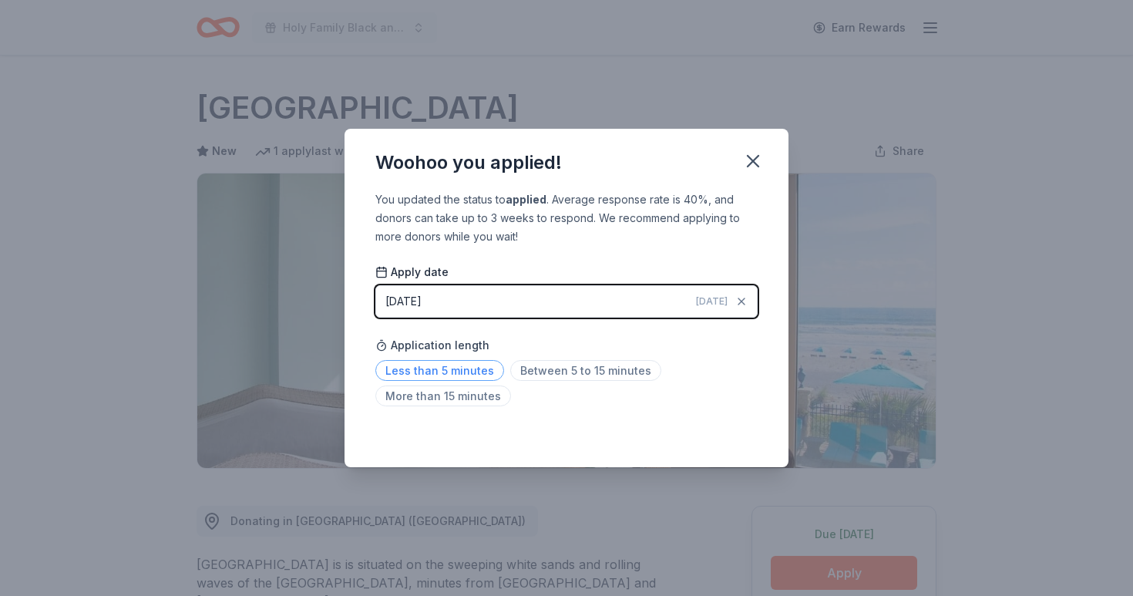
click at [492, 371] on span "Less than 5 minutes" at bounding box center [439, 370] width 129 height 21
click at [756, 157] on icon "button" at bounding box center [753, 161] width 22 height 22
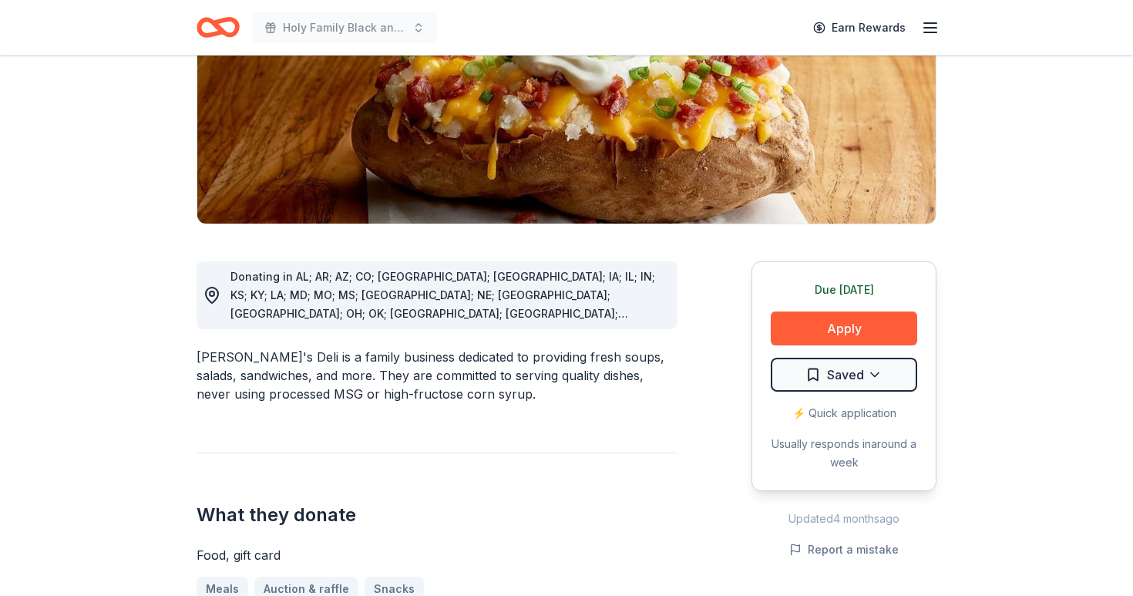
scroll to position [271, 0]
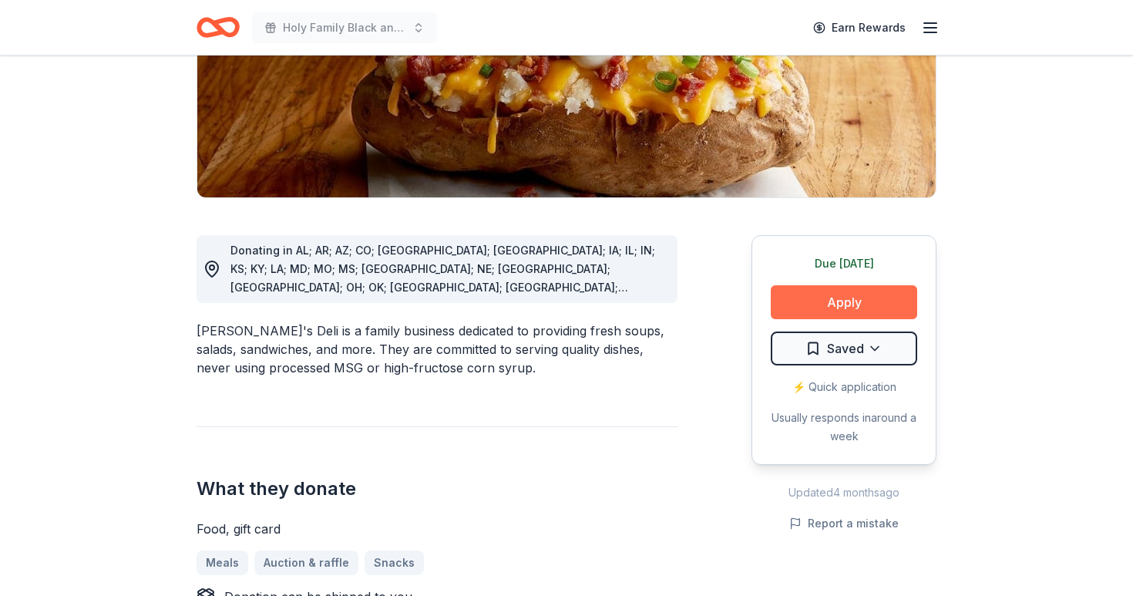
click at [813, 301] on button "Apply" at bounding box center [844, 302] width 146 height 34
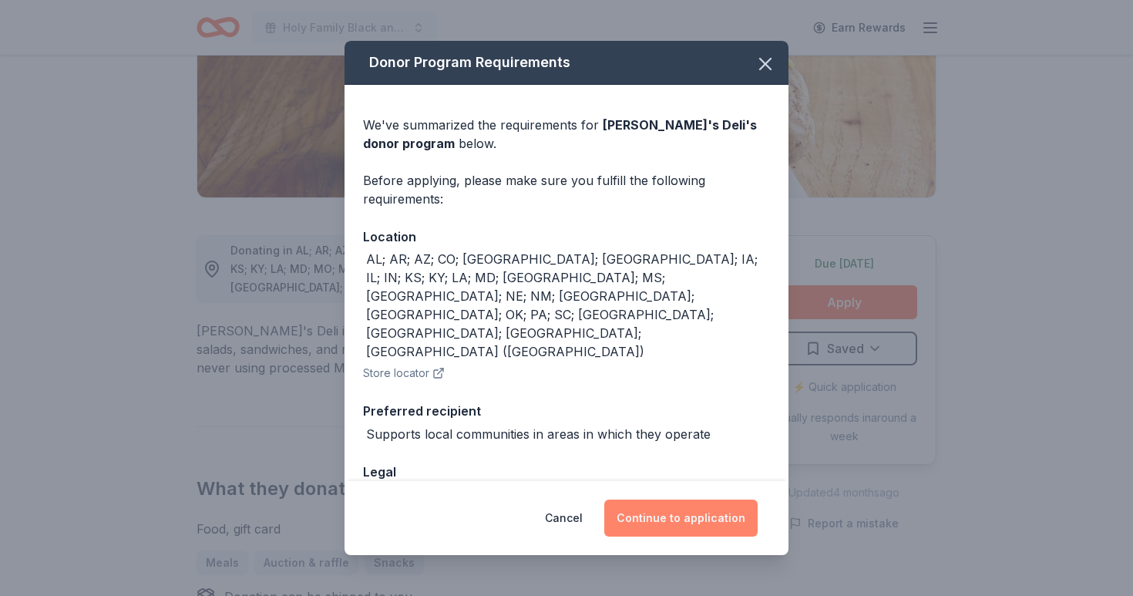
click at [684, 510] on button "Continue to application" at bounding box center [680, 518] width 153 height 37
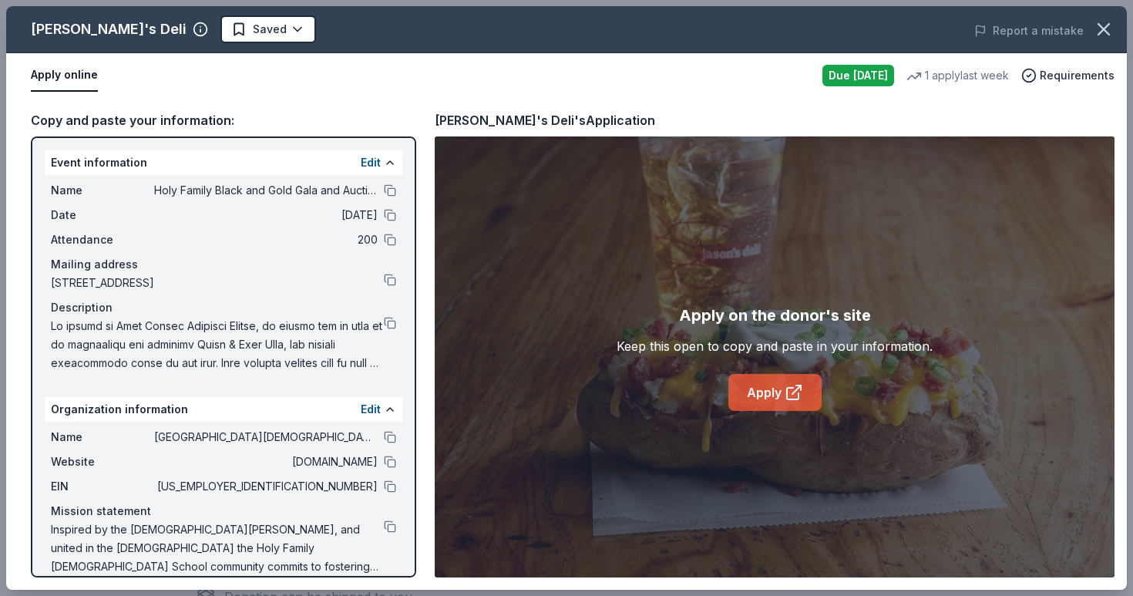
click at [787, 391] on icon at bounding box center [793, 394] width 12 height 12
click at [204, 38] on html "Holy Family Black and Gold Gala and Auction Earn Rewards Due [DATE] Share [PERS…" at bounding box center [566, 27] width 1133 height 596
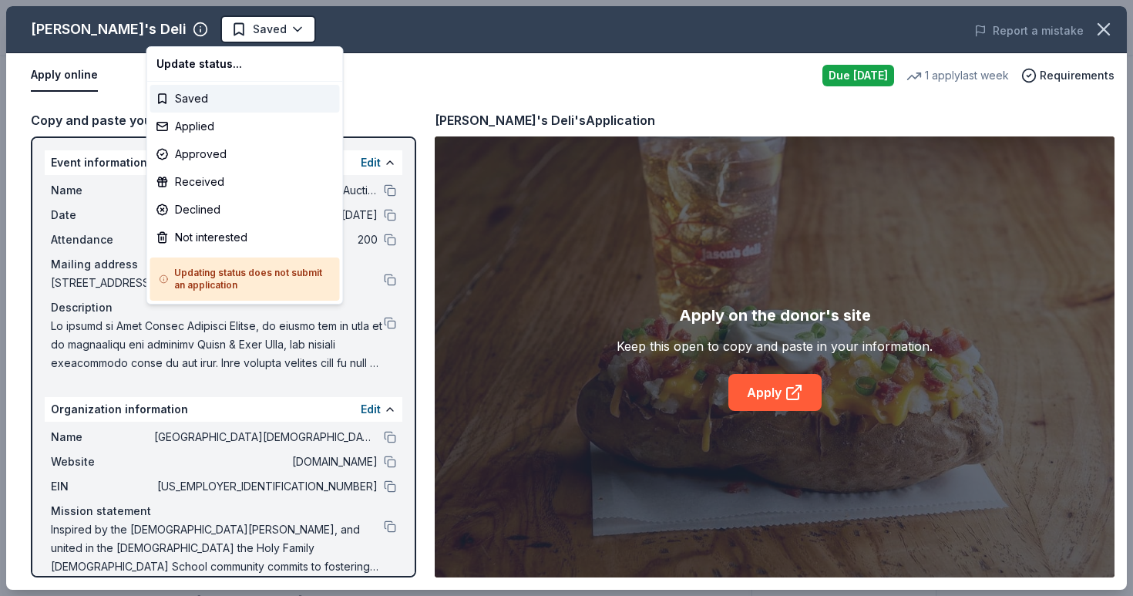
scroll to position [0, 0]
click at [185, 122] on div "Applied" at bounding box center [245, 127] width 190 height 28
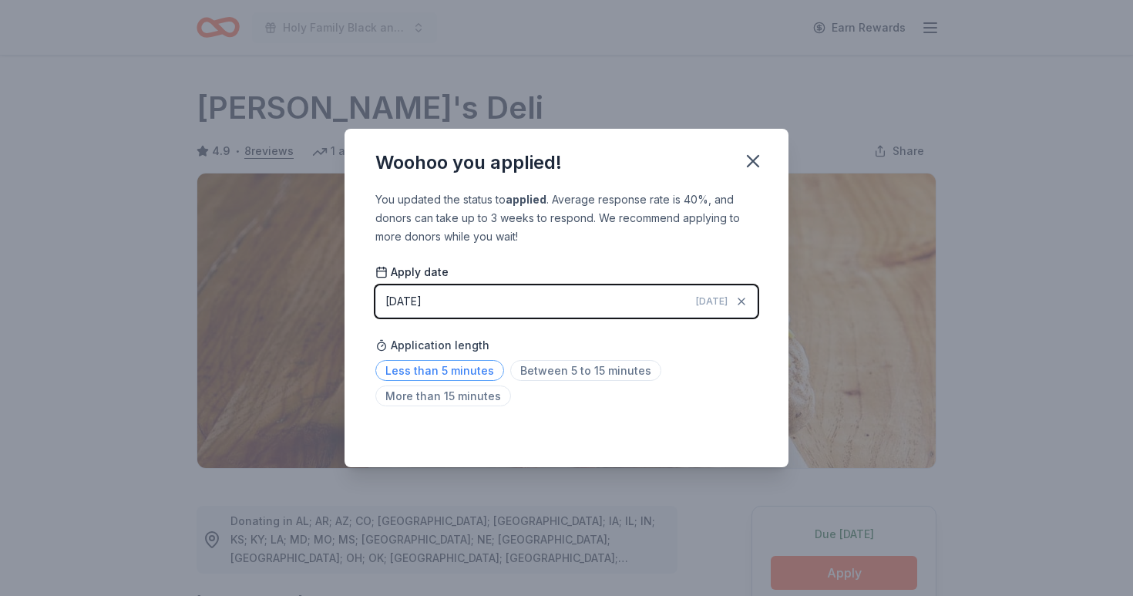
click at [439, 372] on span "Less than 5 minutes" at bounding box center [439, 370] width 129 height 21
click at [742, 163] on icon "button" at bounding box center [753, 161] width 22 height 22
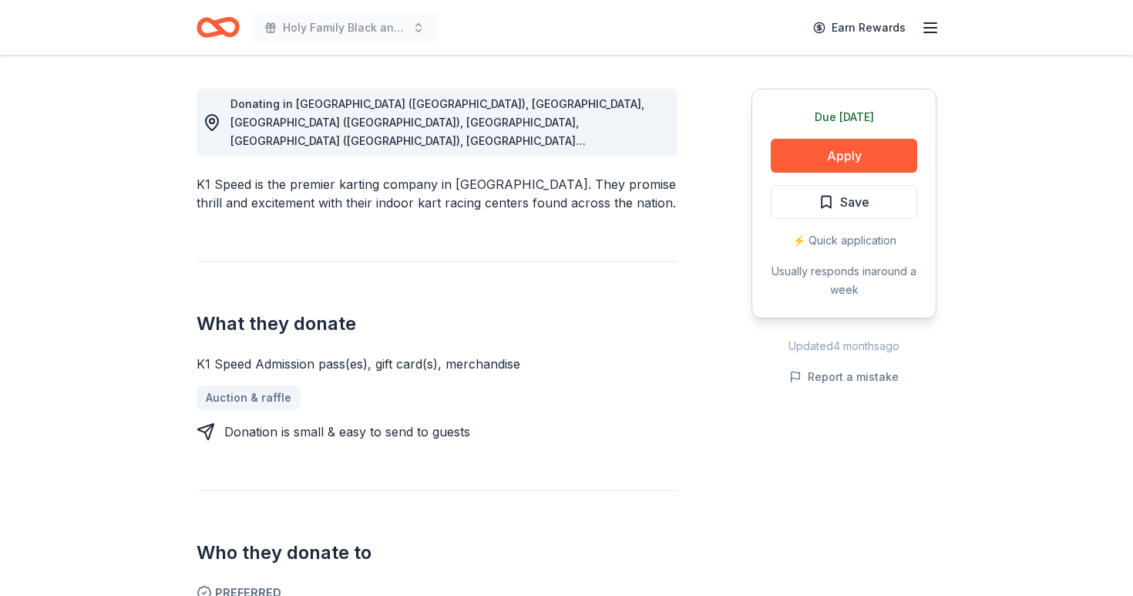
scroll to position [423, 0]
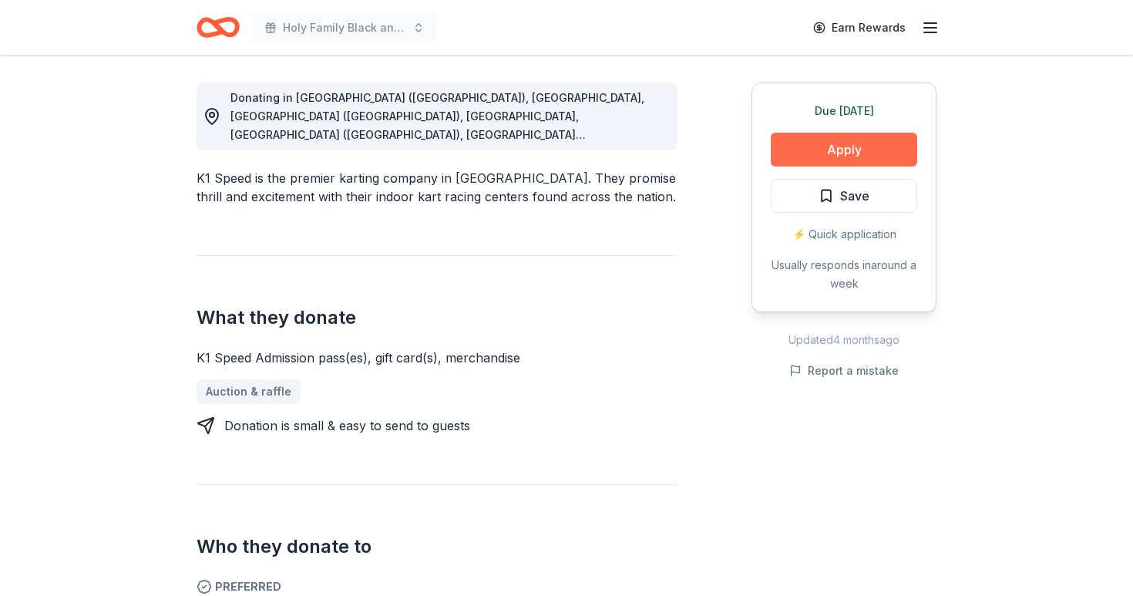
click at [840, 153] on button "Apply" at bounding box center [844, 150] width 146 height 34
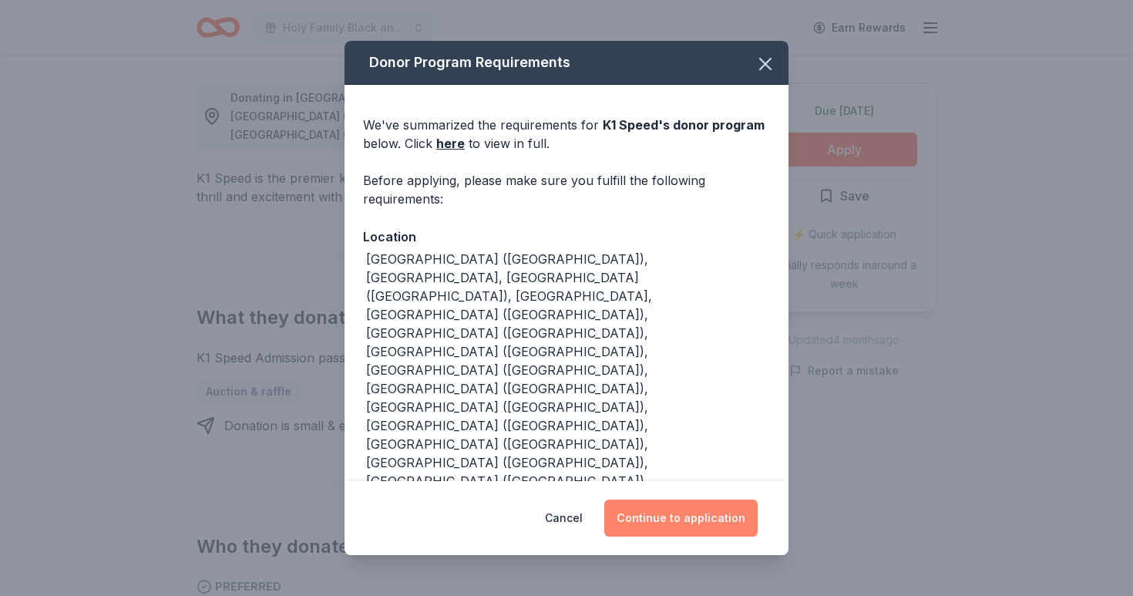
click at [662, 508] on button "Continue to application" at bounding box center [680, 518] width 153 height 37
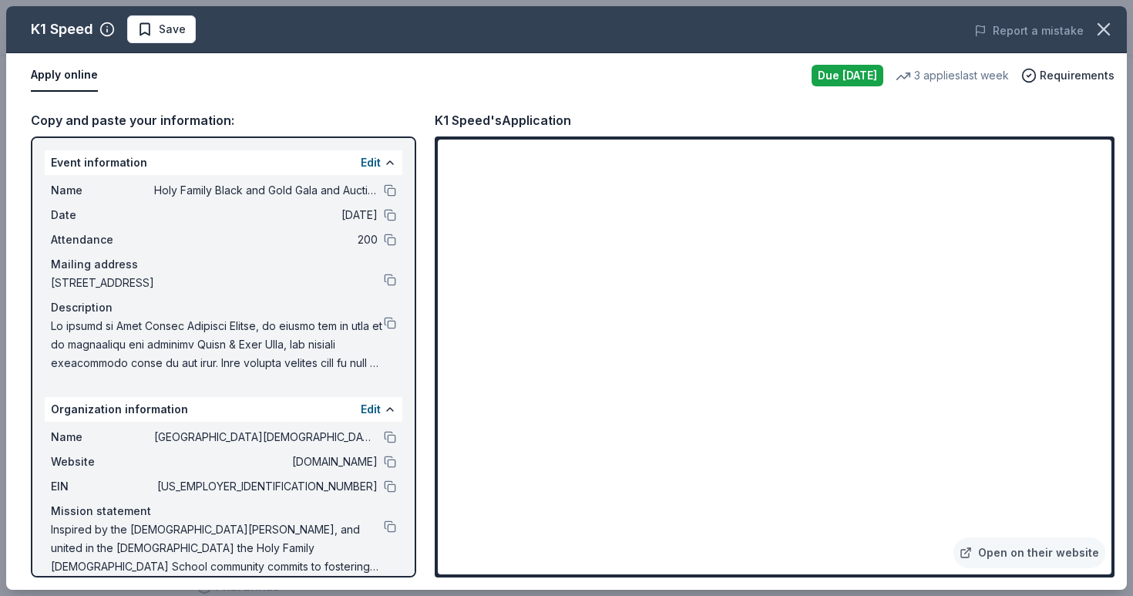
click at [381, 445] on div "Name Holy Family Catholic School" at bounding box center [223, 437] width 345 height 19
click at [389, 438] on button at bounding box center [390, 437] width 12 height 12
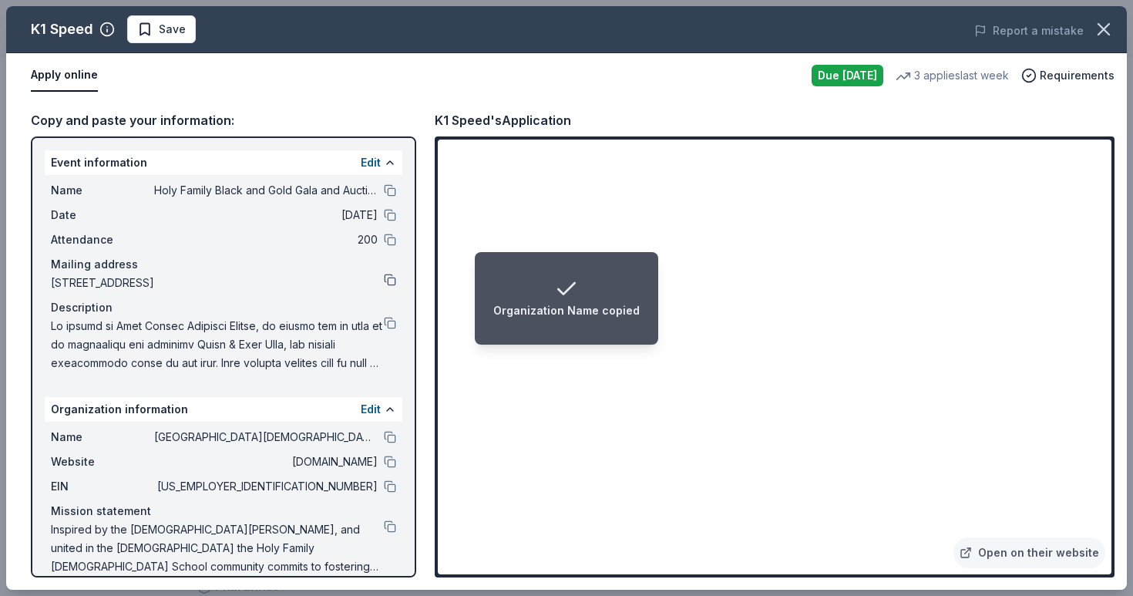
click at [392, 278] on button at bounding box center [390, 280] width 12 height 12
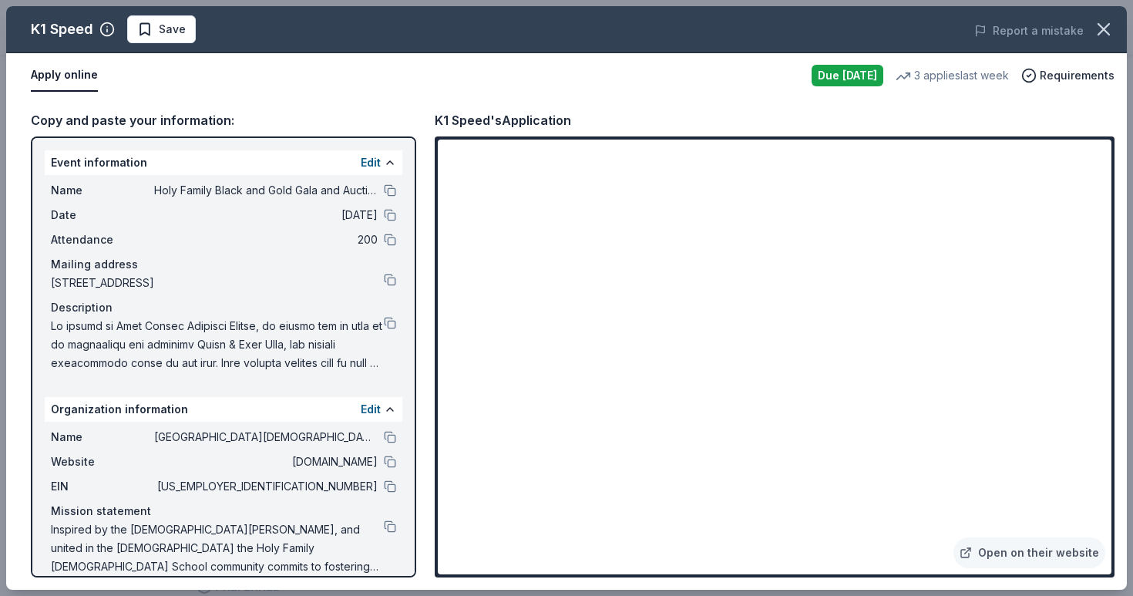
scroll to position [0, 0]
click at [385, 325] on button at bounding box center [390, 323] width 12 height 12
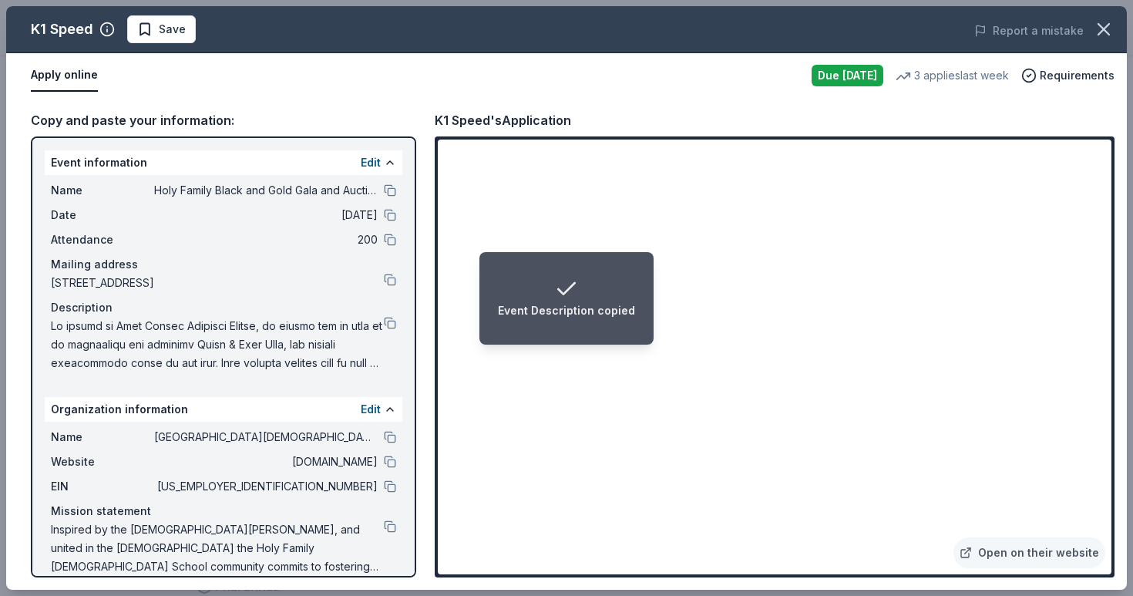
click at [585, 283] on div "Event Description copied" at bounding box center [566, 298] width 137 height 43
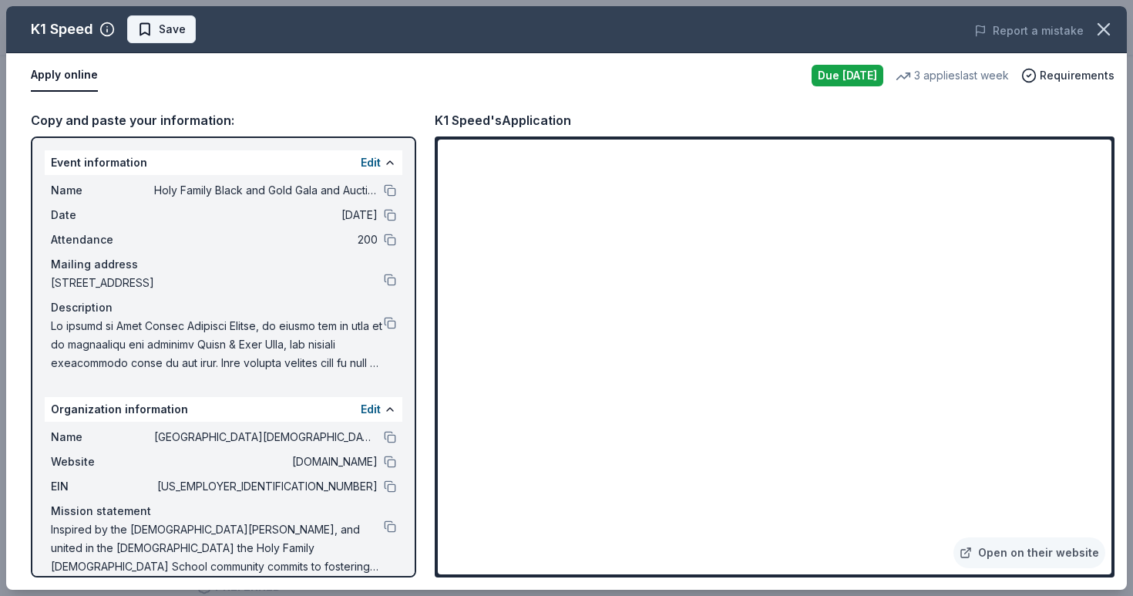
click at [186, 33] on button "Save" at bounding box center [161, 29] width 69 height 28
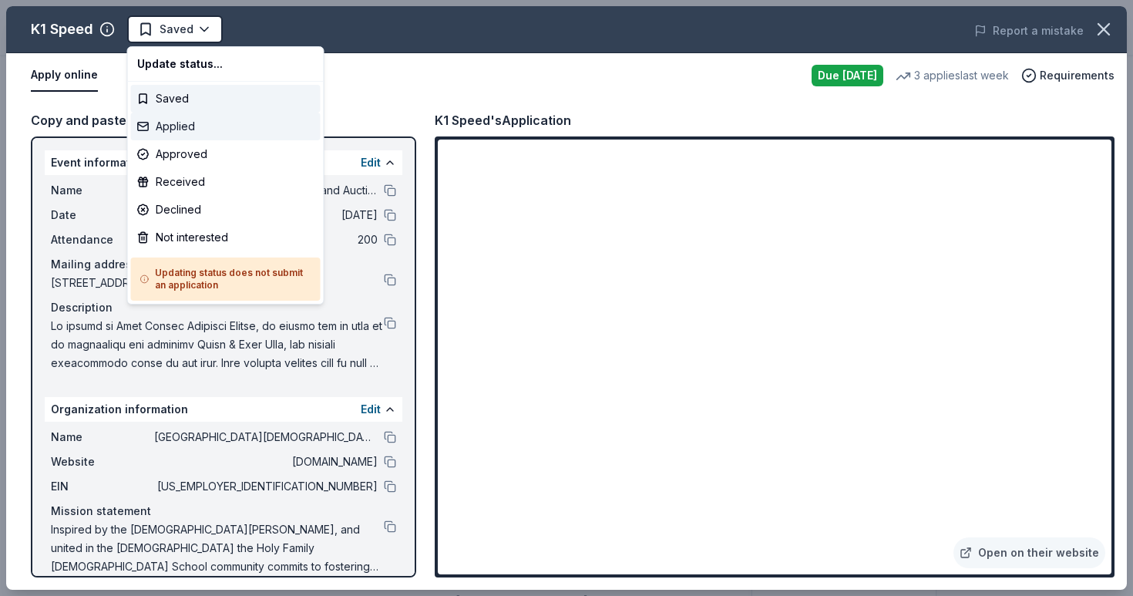
click at [200, 127] on div "Applied" at bounding box center [226, 127] width 190 height 28
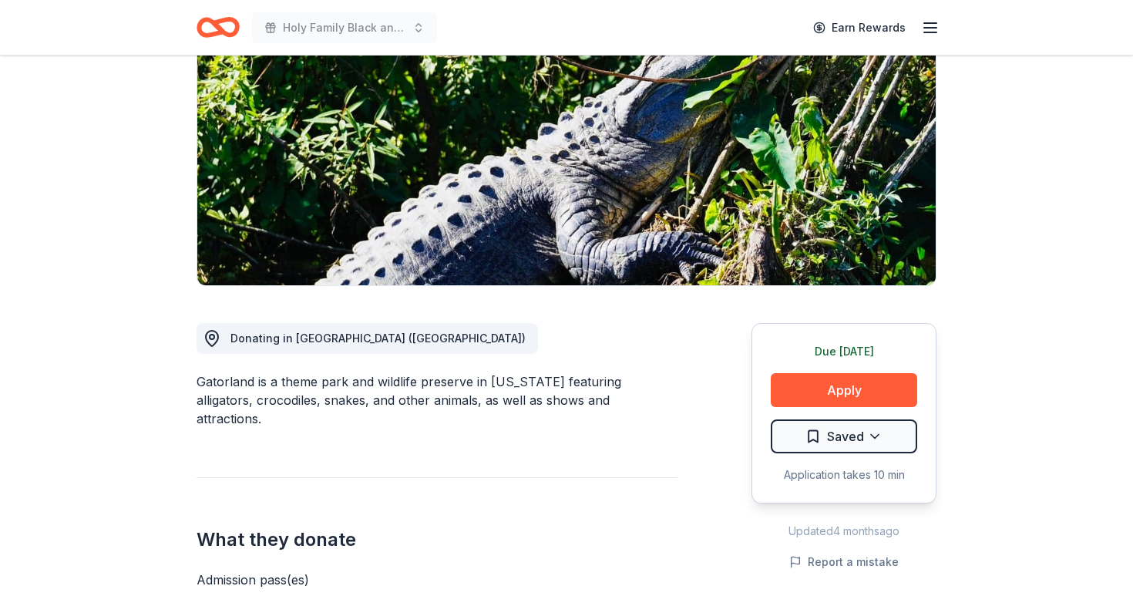
scroll to position [185, 0]
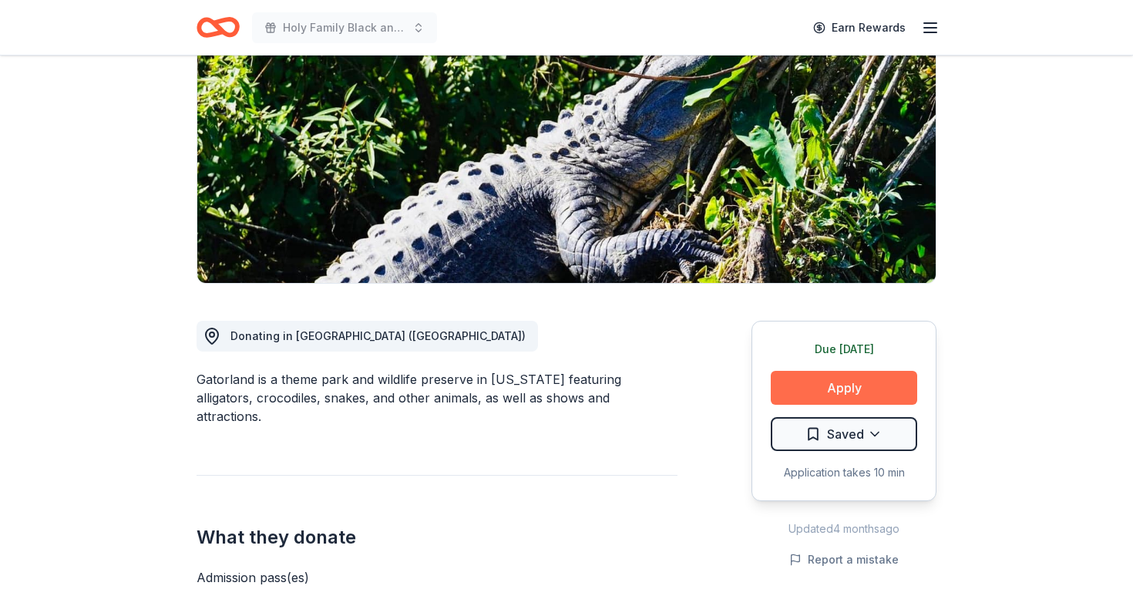
click at [807, 392] on button "Apply" at bounding box center [844, 388] width 146 height 34
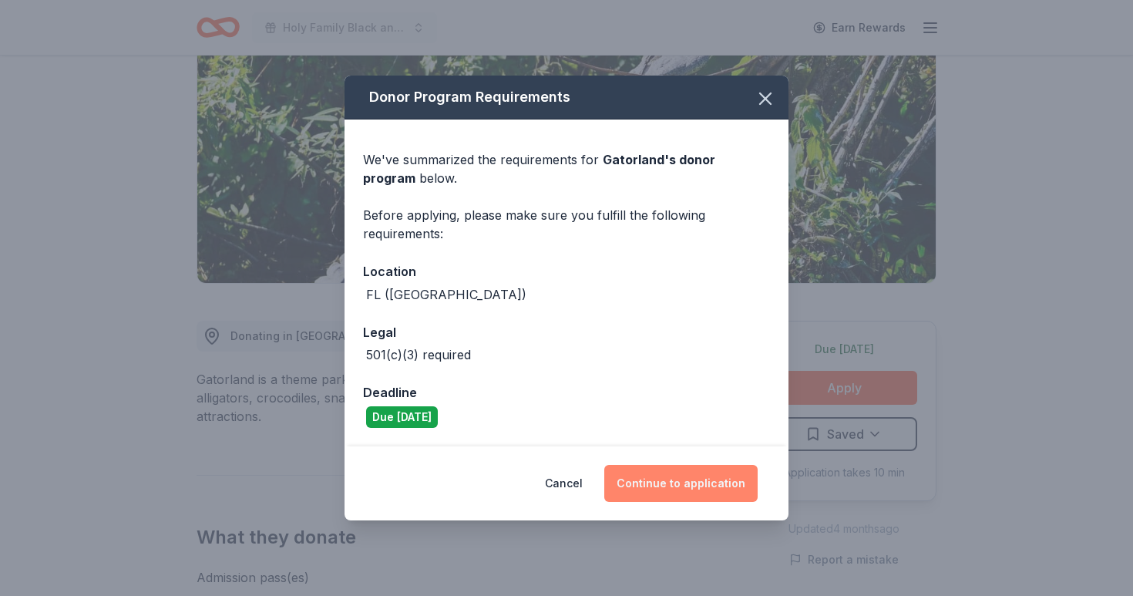
click at [695, 481] on button "Continue to application" at bounding box center [680, 483] width 153 height 37
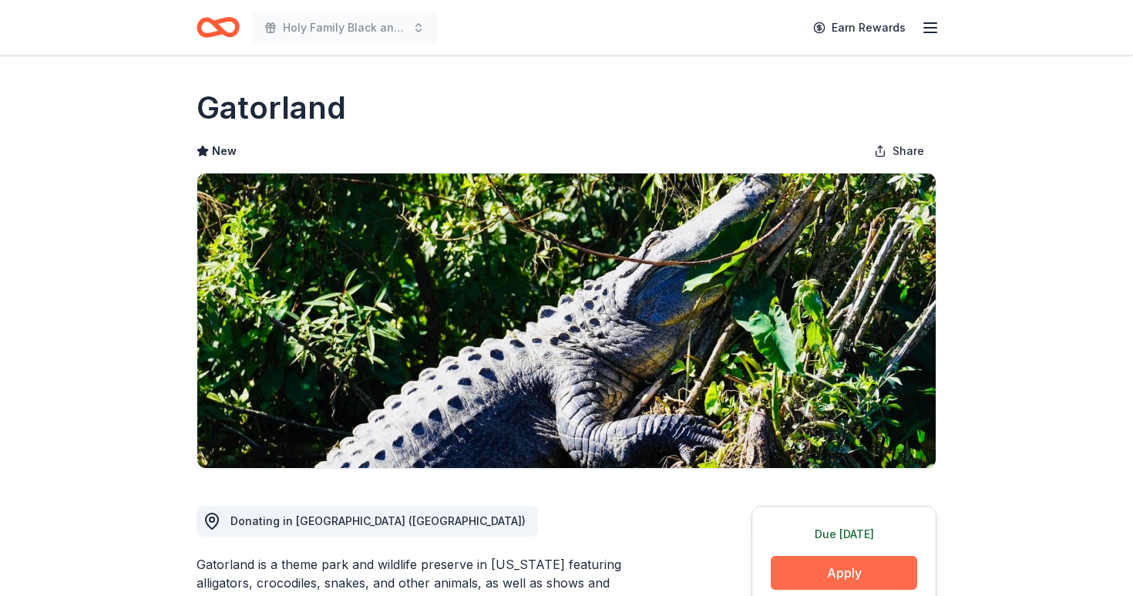
click at [800, 575] on button "Apply" at bounding box center [844, 573] width 146 height 34
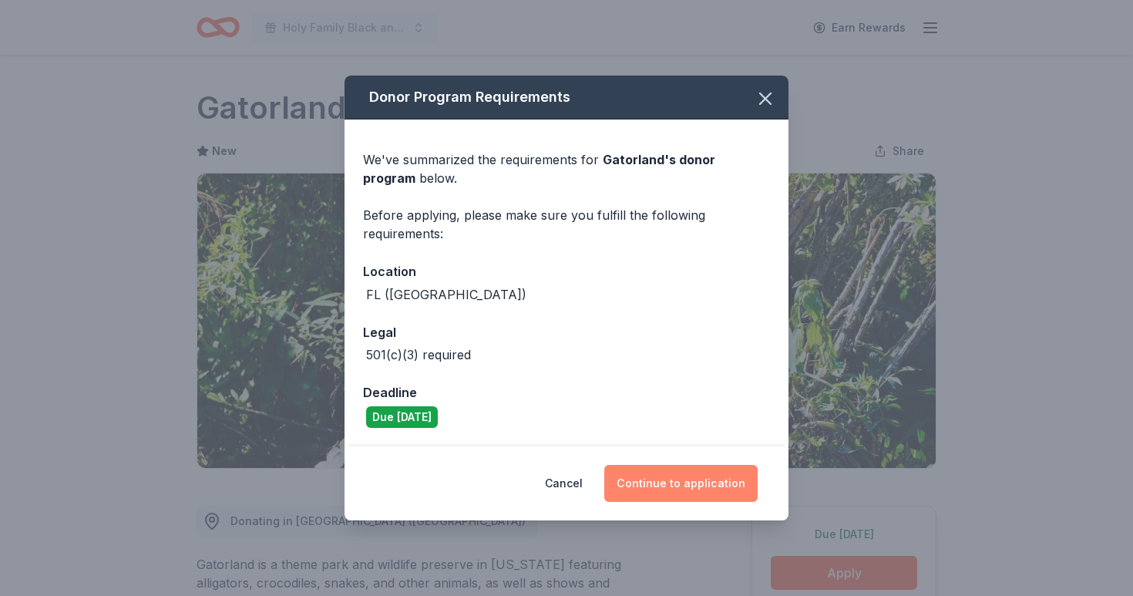
click at [676, 476] on button "Continue to application" at bounding box center [680, 483] width 153 height 37
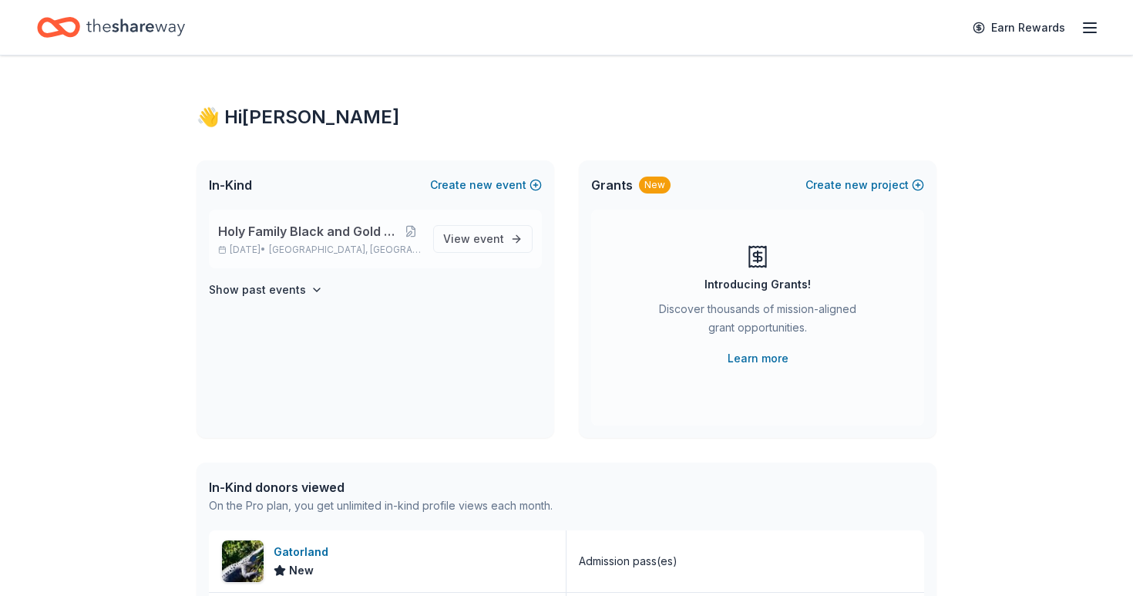
click at [345, 238] on span "Holy Family Black and Gold Gala and Auction" at bounding box center [309, 231] width 182 height 19
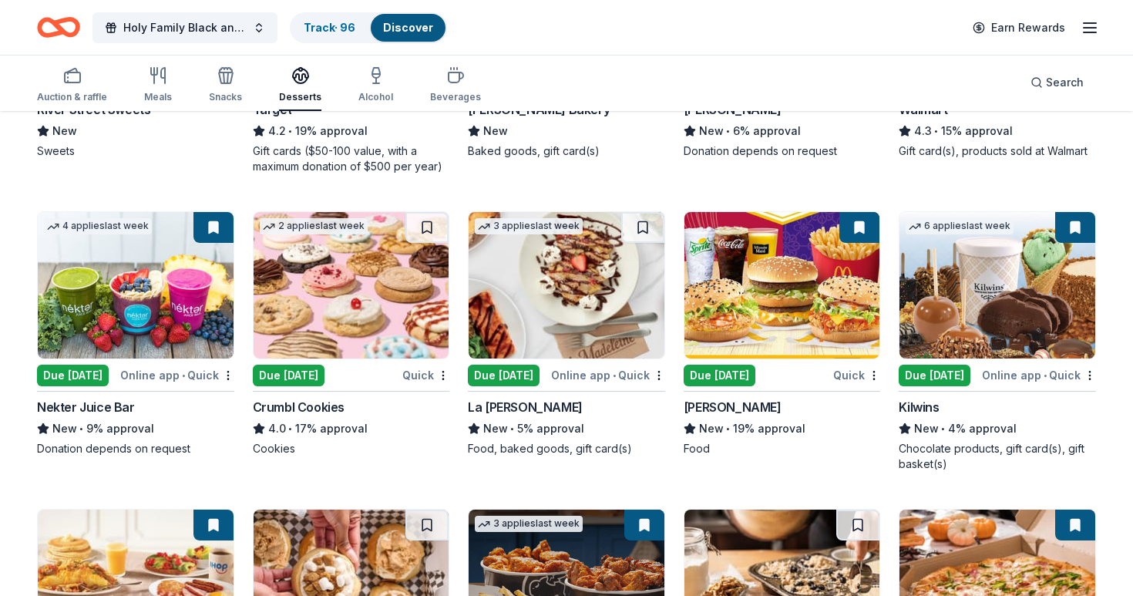
scroll to position [1560, 0]
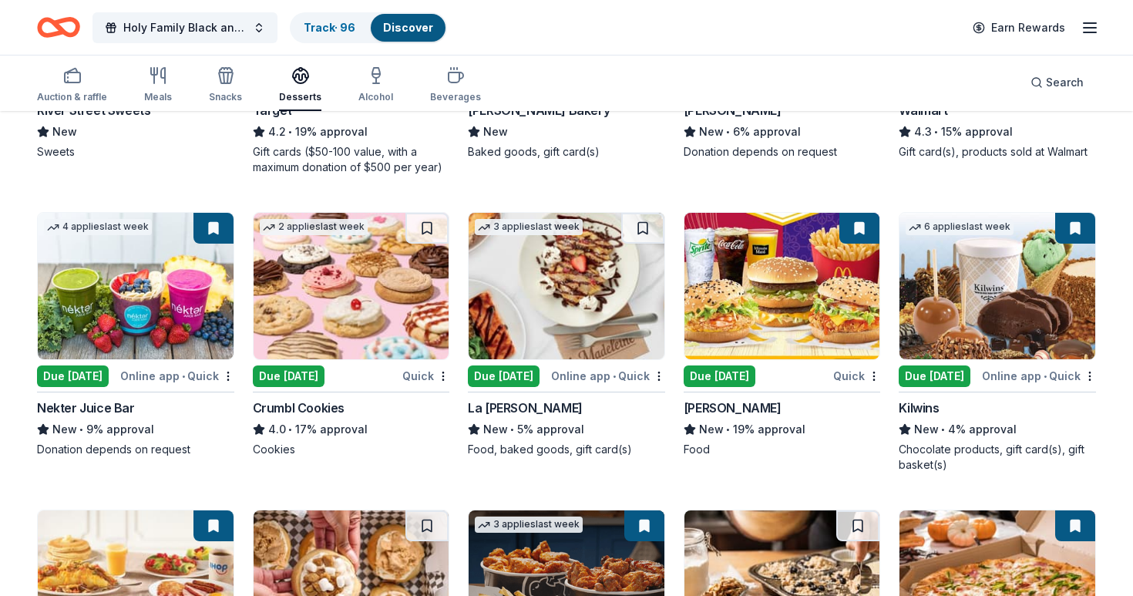
click at [309, 323] on img at bounding box center [352, 286] width 196 height 146
